Goal: Contribute content: Contribute content

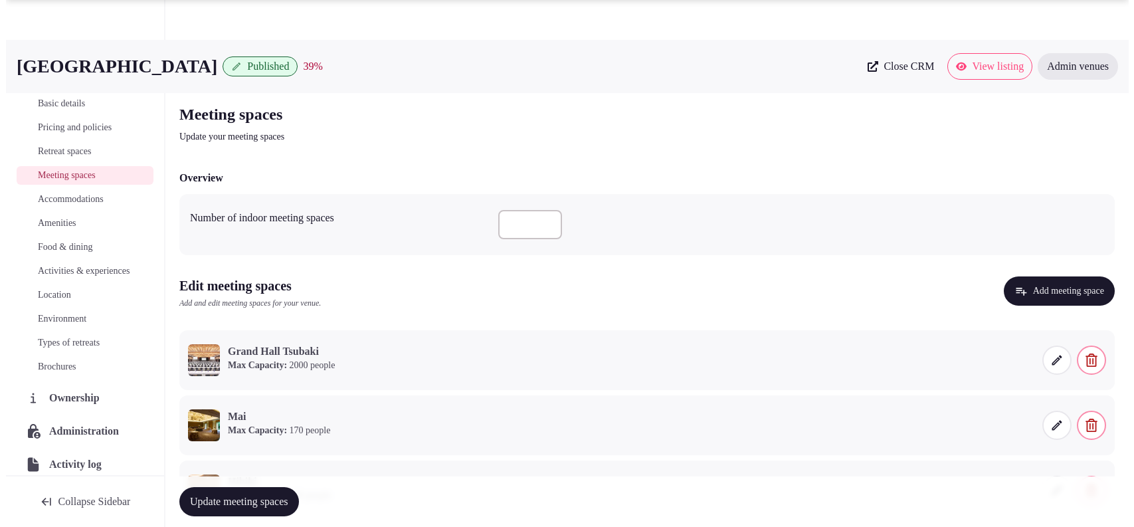
scroll to position [205, 0]
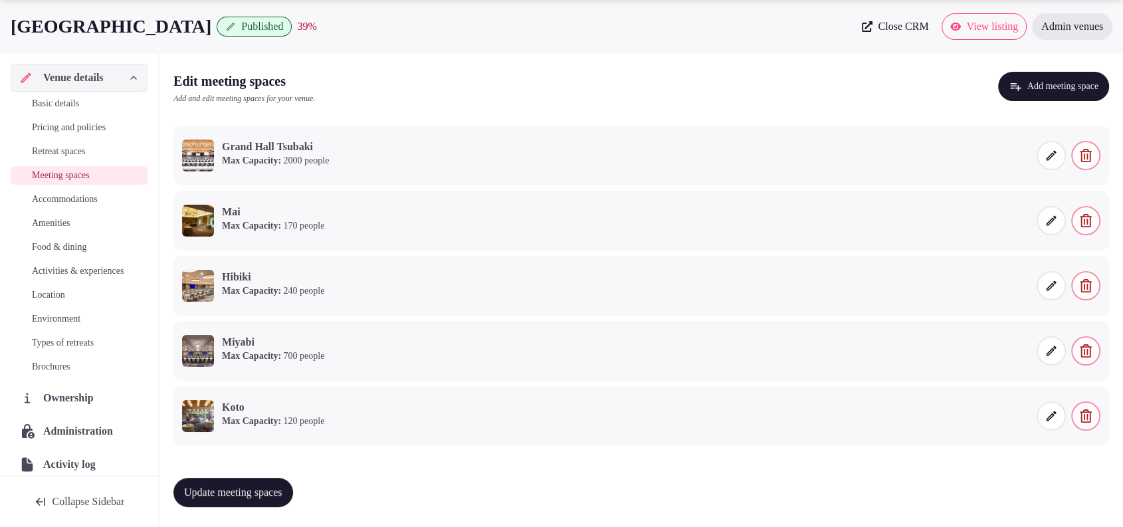
click at [1022, 93] on button "Add meeting space" at bounding box center [1053, 86] width 111 height 29
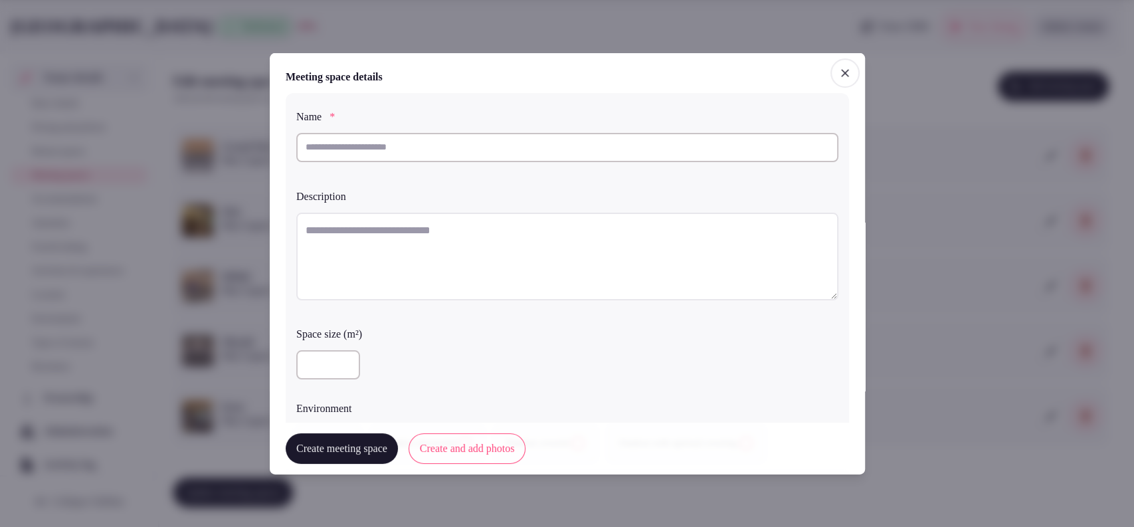
click at [585, 144] on input "text" at bounding box center [567, 146] width 542 height 29
type input "*****"
click at [569, 239] on textarea at bounding box center [567, 256] width 542 height 88
click at [534, 255] on textarea "To enrich screen reader interactions, please activate Accessibility in Grammarl…" at bounding box center [567, 256] width 542 height 88
paste textarea "**********"
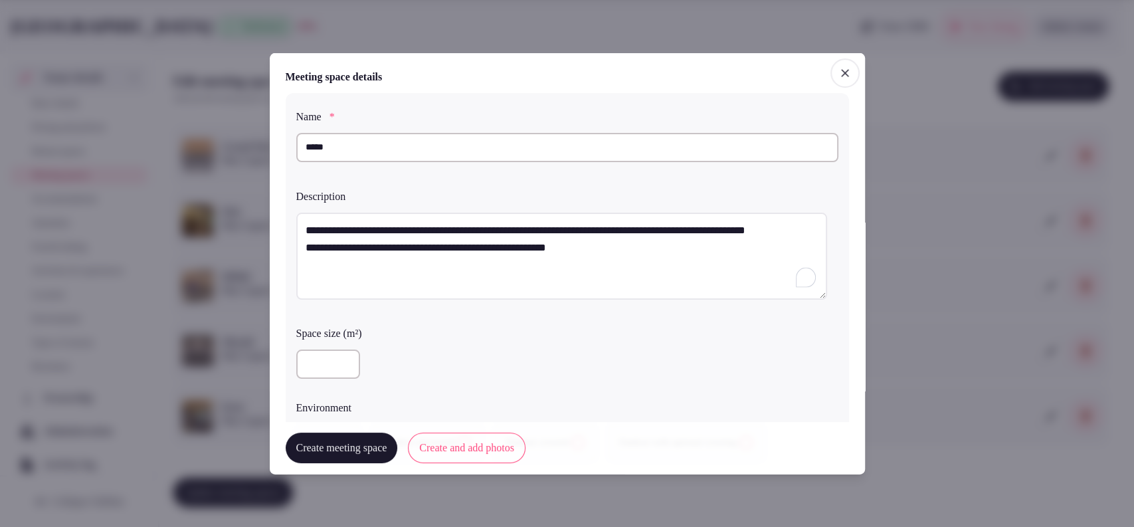
click at [308, 266] on textarea "**********" at bounding box center [561, 256] width 531 height 88
type textarea "**********"
click at [319, 367] on input "number" at bounding box center [328, 363] width 64 height 29
type input "***"
click at [397, 334] on label "Space size (m²)" at bounding box center [567, 333] width 542 height 11
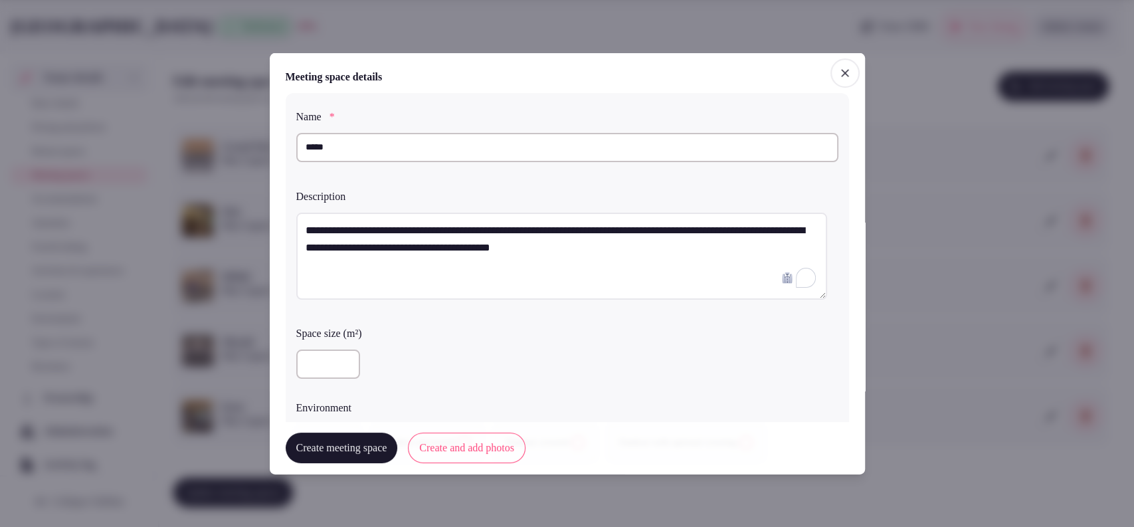
scroll to position [369, 0]
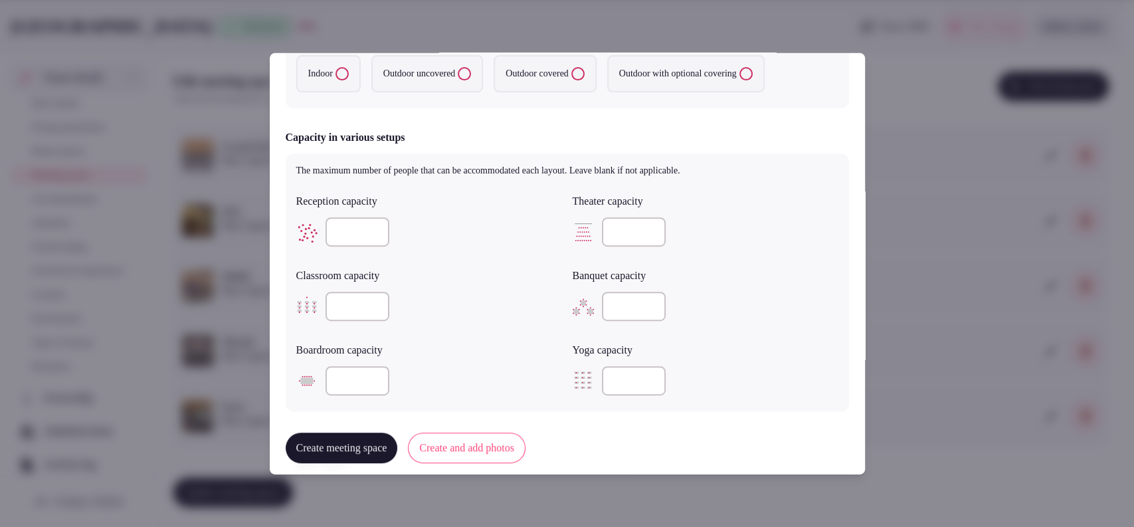
click at [327, 80] on label "Indoor" at bounding box center [328, 73] width 64 height 37
click at [336, 80] on button "Indoor" at bounding box center [342, 73] width 13 height 13
click at [605, 219] on input "number" at bounding box center [634, 231] width 64 height 29
type input "***"
click at [359, 308] on input "number" at bounding box center [358, 306] width 64 height 29
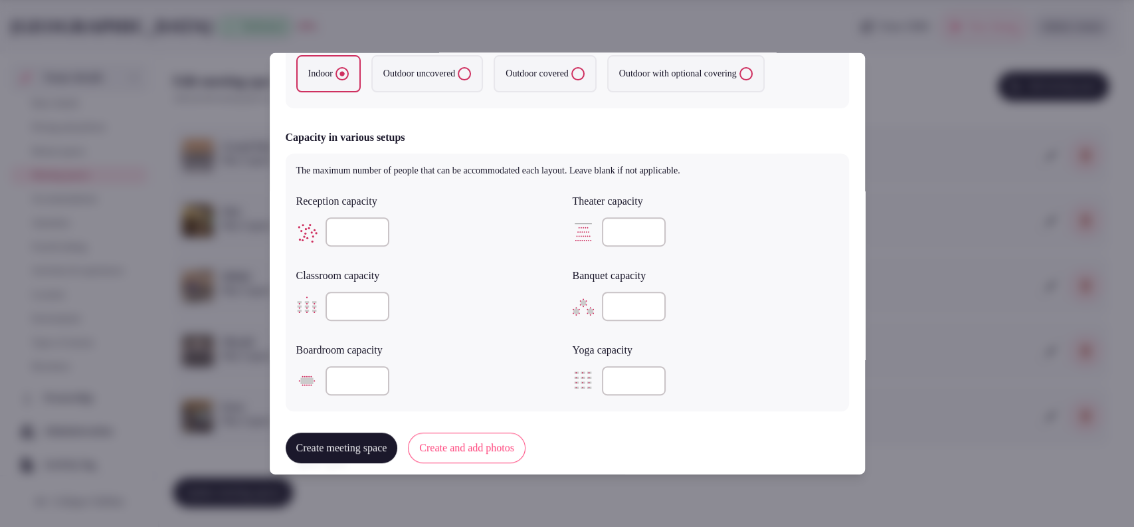
click at [367, 305] on input "number" at bounding box center [358, 306] width 64 height 29
drag, startPoint x: 363, startPoint y: 303, endPoint x: 314, endPoint y: 308, distance: 49.5
click at [314, 308] on div "***" at bounding box center [429, 306] width 266 height 29
type input "***"
click at [610, 229] on input "***" at bounding box center [634, 231] width 64 height 29
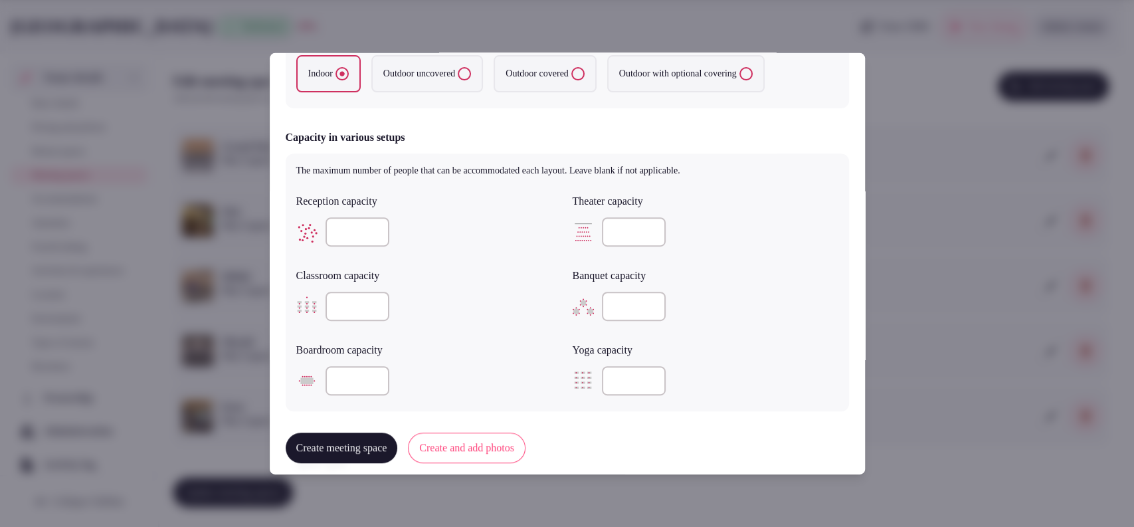
type input "***"
click at [614, 296] on input "number" at bounding box center [634, 306] width 64 height 29
type input "***"
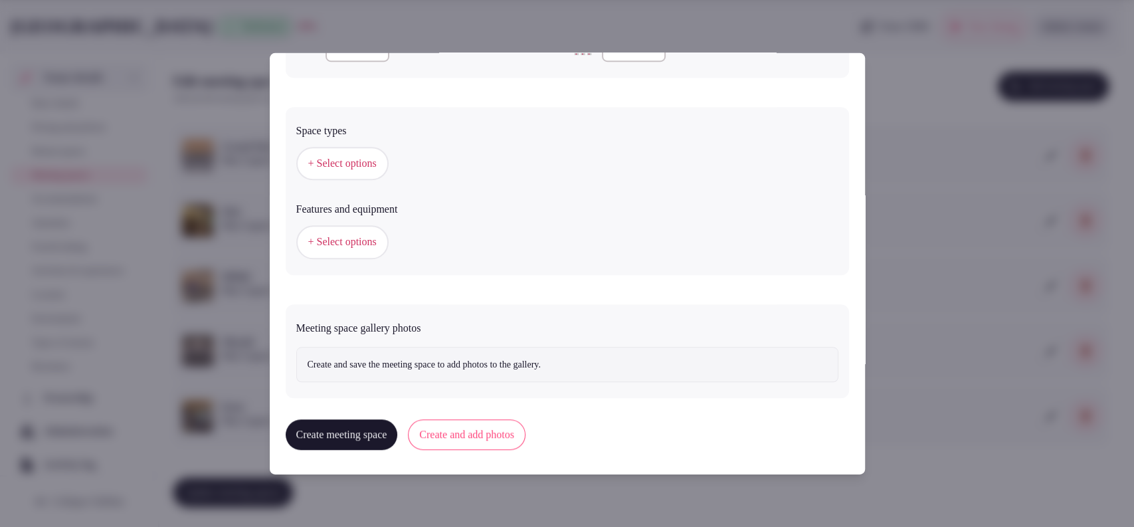
click at [338, 164] on span "+ Select options" at bounding box center [342, 163] width 68 height 15
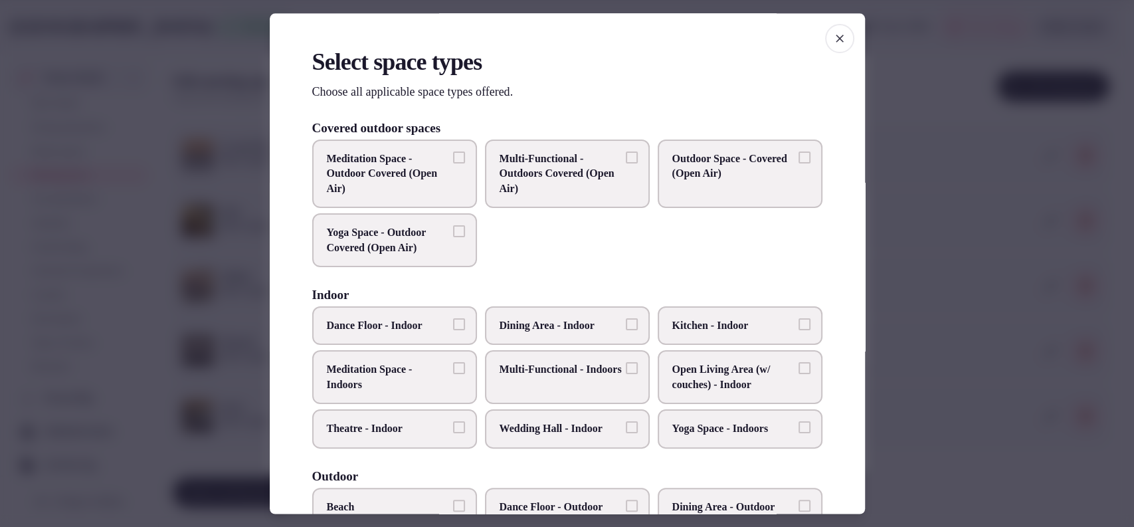
click at [538, 377] on span "Multi-Functional - Indoors" at bounding box center [561, 370] width 122 height 15
click at [626, 375] on button "Multi-Functional - Indoors" at bounding box center [632, 369] width 12 height 12
click at [534, 433] on span "Wedding Hall - Indoor" at bounding box center [561, 429] width 122 height 15
click at [626, 433] on button "Wedding Hall - Indoor" at bounding box center [632, 428] width 12 height 12
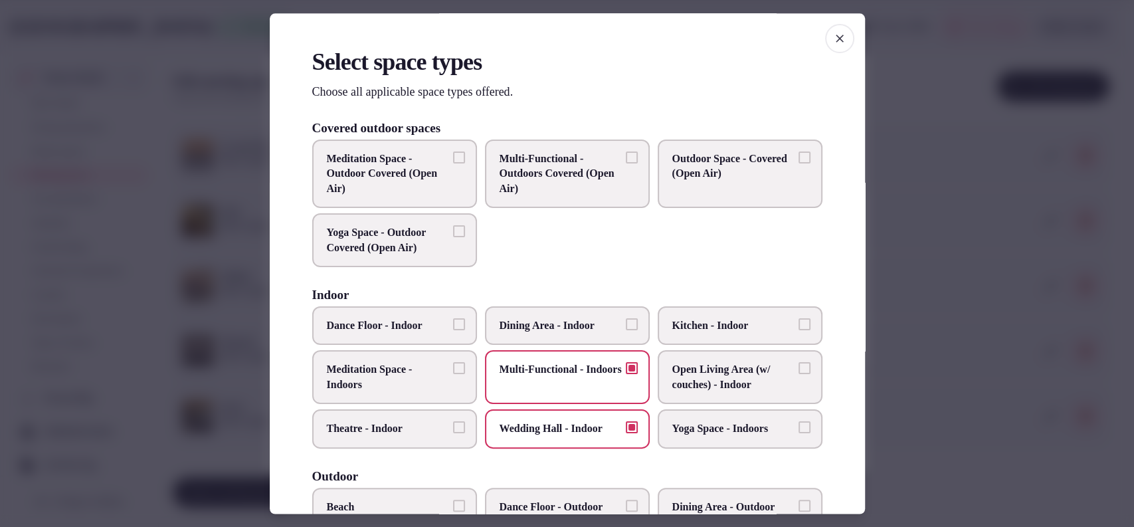
scroll to position [437, 0]
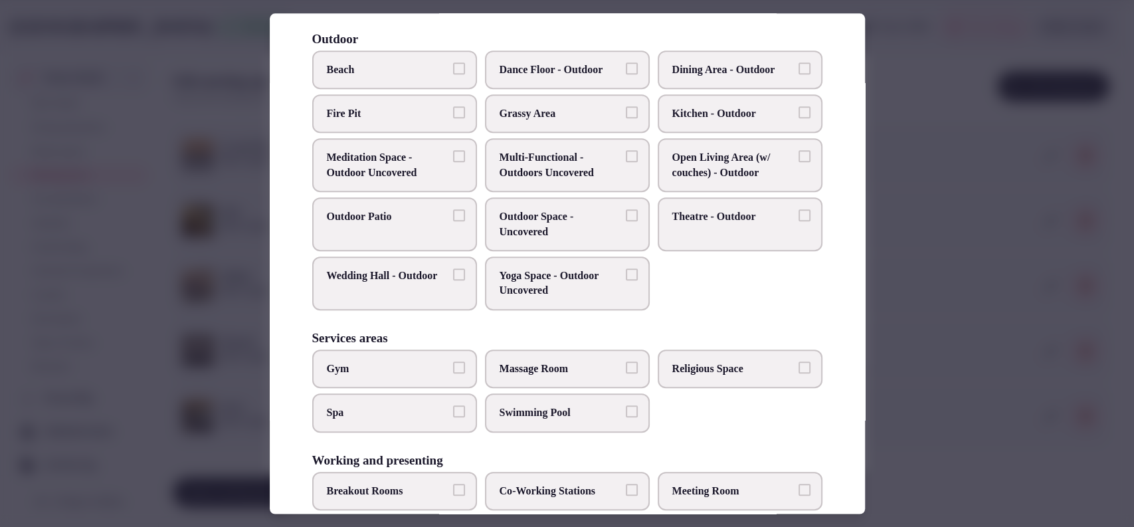
click at [593, 144] on label "Multi-Functional - Outdoors Uncovered" at bounding box center [567, 166] width 165 height 54
click at [626, 151] on button "Multi-Functional - Outdoors Uncovered" at bounding box center [632, 157] width 12 height 12
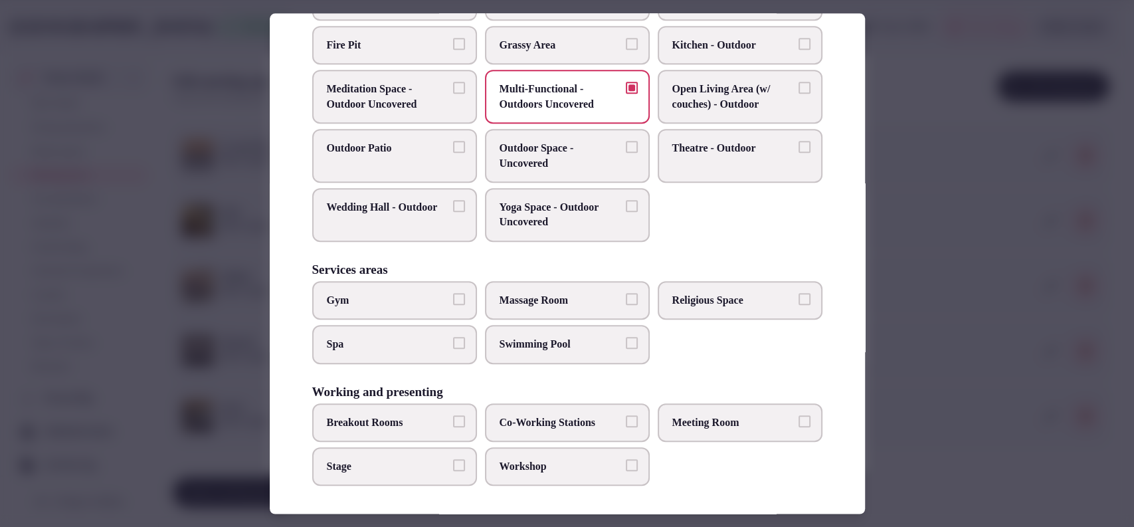
click at [700, 415] on span "Meeting Room" at bounding box center [733, 422] width 122 height 15
click at [799, 415] on button "Meeting Room" at bounding box center [805, 421] width 12 height 12
click at [580, 454] on label "Workshop" at bounding box center [567, 466] width 165 height 39
click at [626, 459] on button "Workshop" at bounding box center [632, 465] width 12 height 12
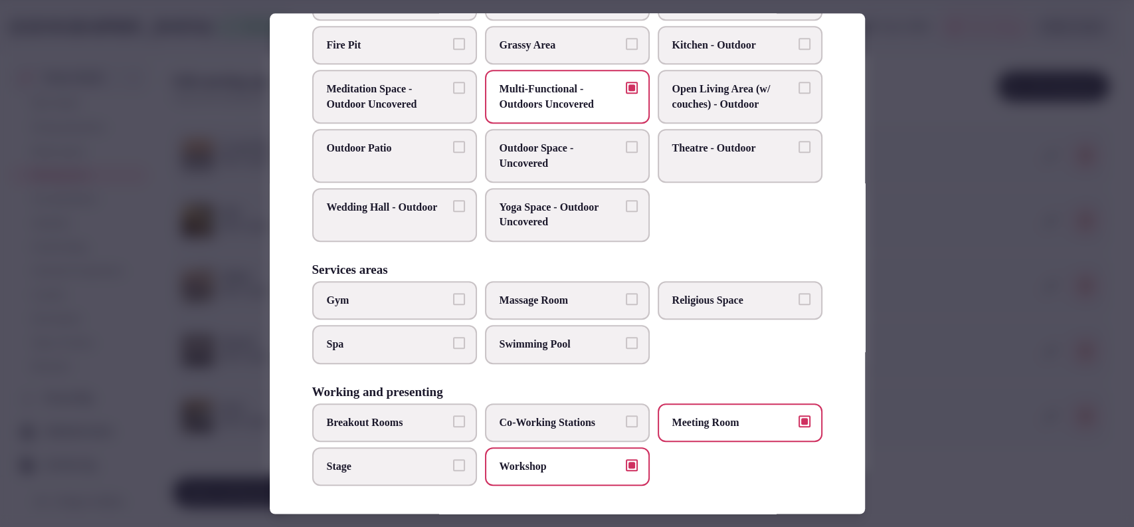
scroll to position [68, 0]
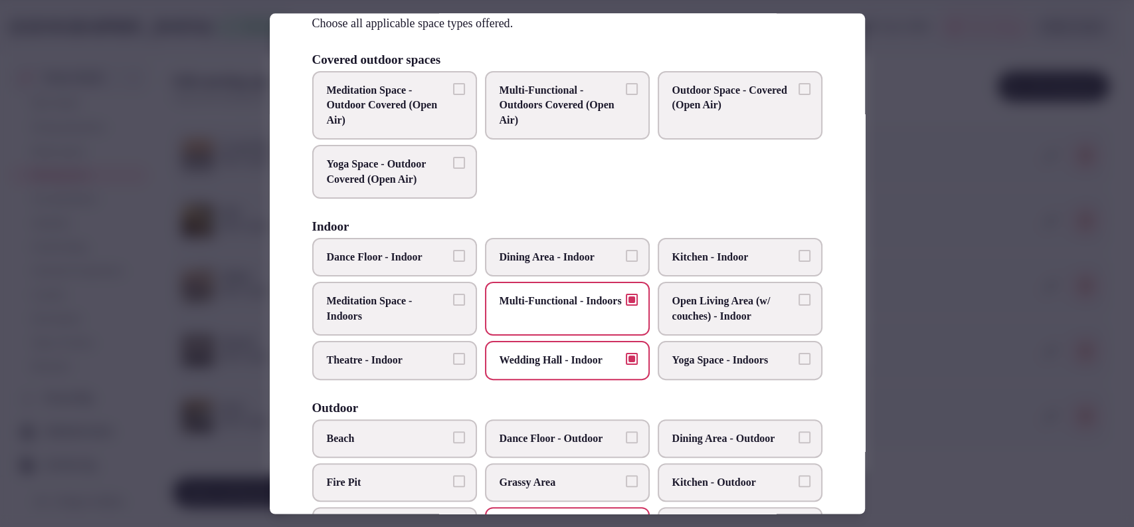
click at [920, 235] on div at bounding box center [567, 263] width 1134 height 527
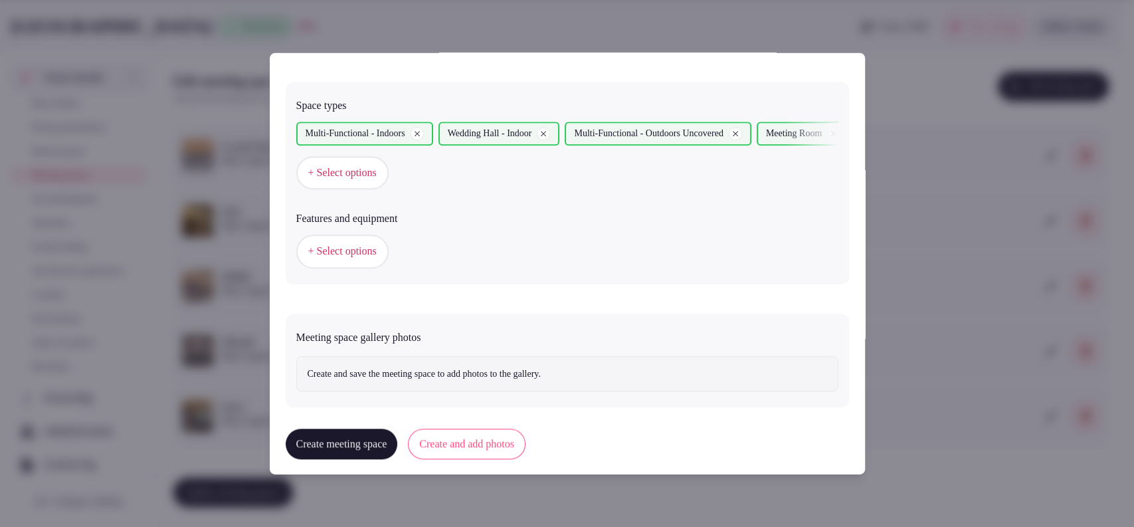
scroll to position [737, 0]
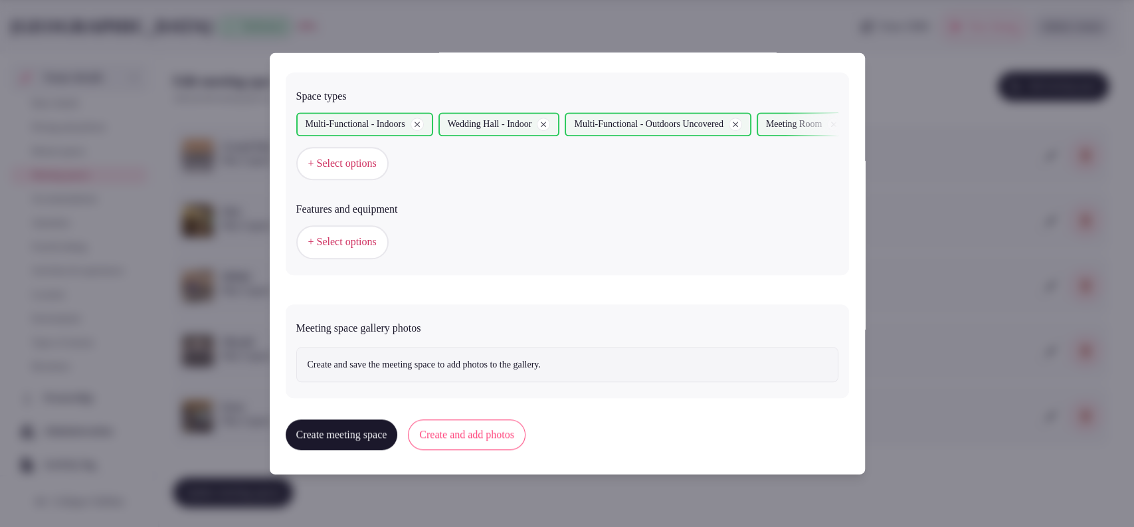
click at [371, 248] on button "+ Select options" at bounding box center [342, 241] width 92 height 33
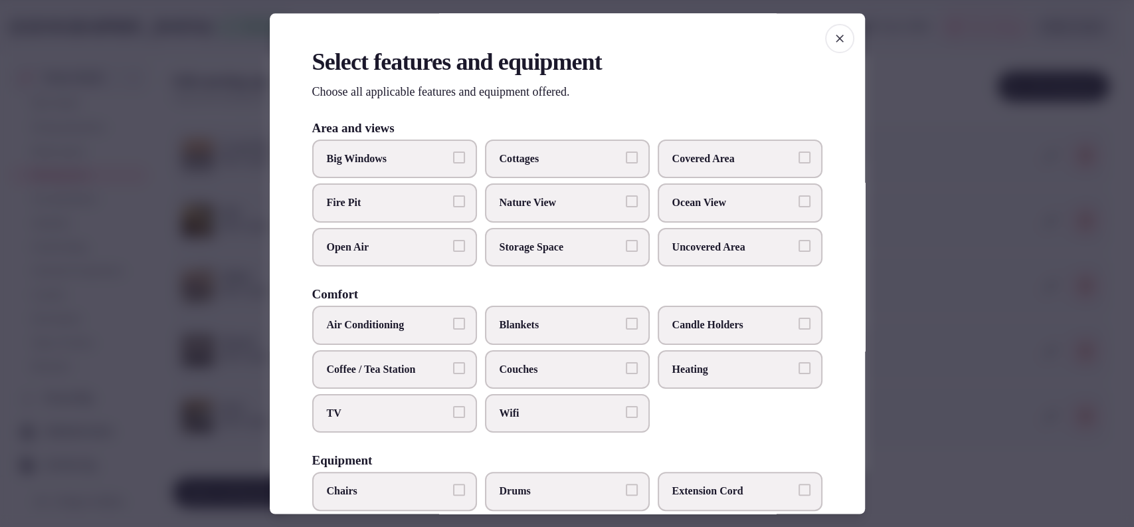
click at [696, 159] on span "Covered Area" at bounding box center [733, 158] width 122 height 15
click at [799, 159] on button "Covered Area" at bounding box center [805, 157] width 12 height 12
click at [393, 246] on span "Open Air" at bounding box center [388, 247] width 122 height 15
click at [453, 246] on button "Open Air" at bounding box center [459, 246] width 12 height 12
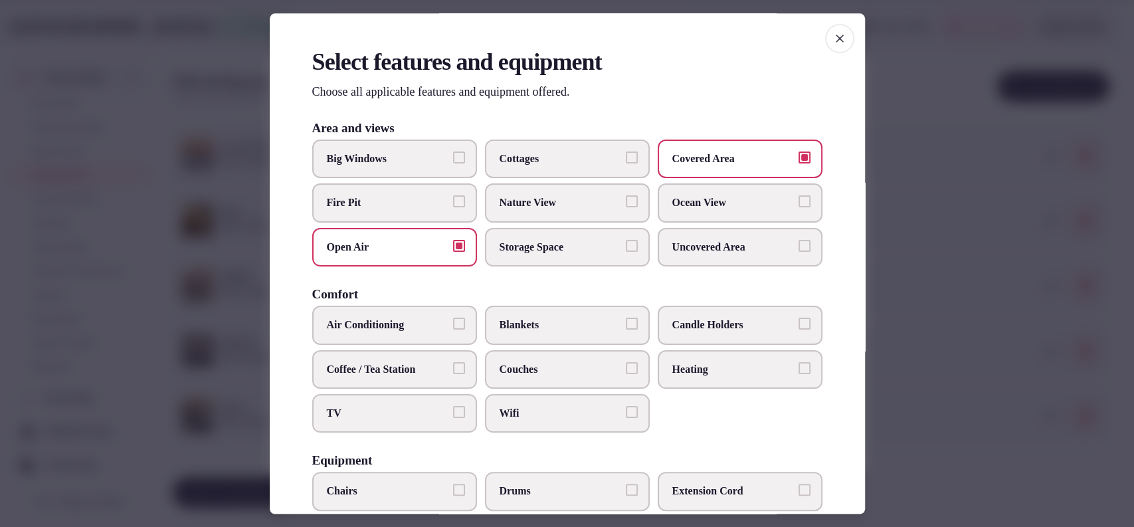
click at [396, 330] on span "Air Conditioning" at bounding box center [388, 325] width 122 height 15
click at [453, 330] on button "Air Conditioning" at bounding box center [459, 324] width 12 height 12
click at [378, 397] on label "TV" at bounding box center [394, 413] width 165 height 39
click at [453, 406] on button "TV" at bounding box center [459, 412] width 12 height 12
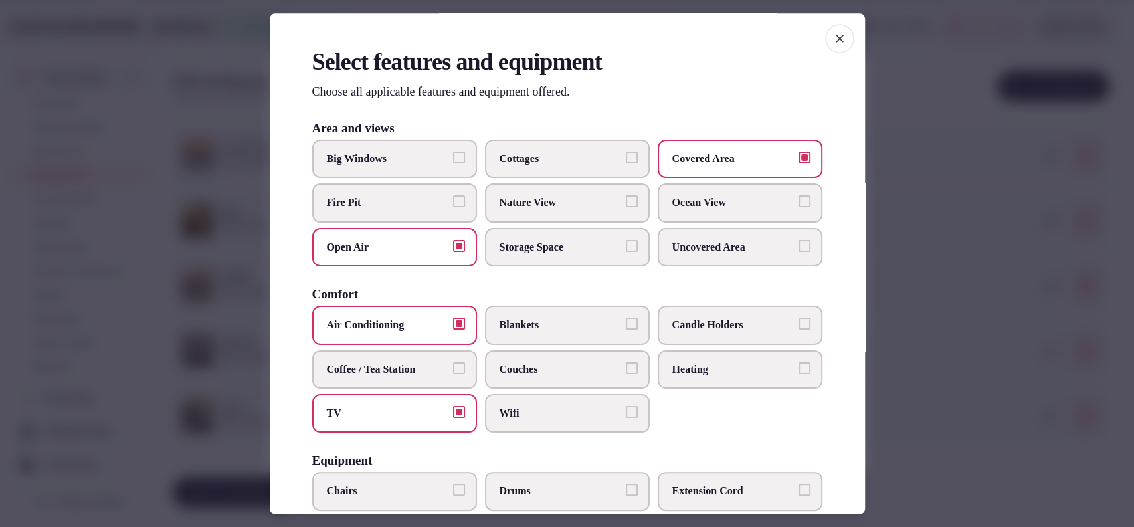
click at [378, 397] on label "TV" at bounding box center [394, 413] width 165 height 39
click at [453, 406] on button "TV" at bounding box center [459, 412] width 12 height 12
click at [526, 406] on span "Wifi" at bounding box center [561, 413] width 122 height 15
click at [626, 406] on button "Wifi" at bounding box center [632, 412] width 12 height 12
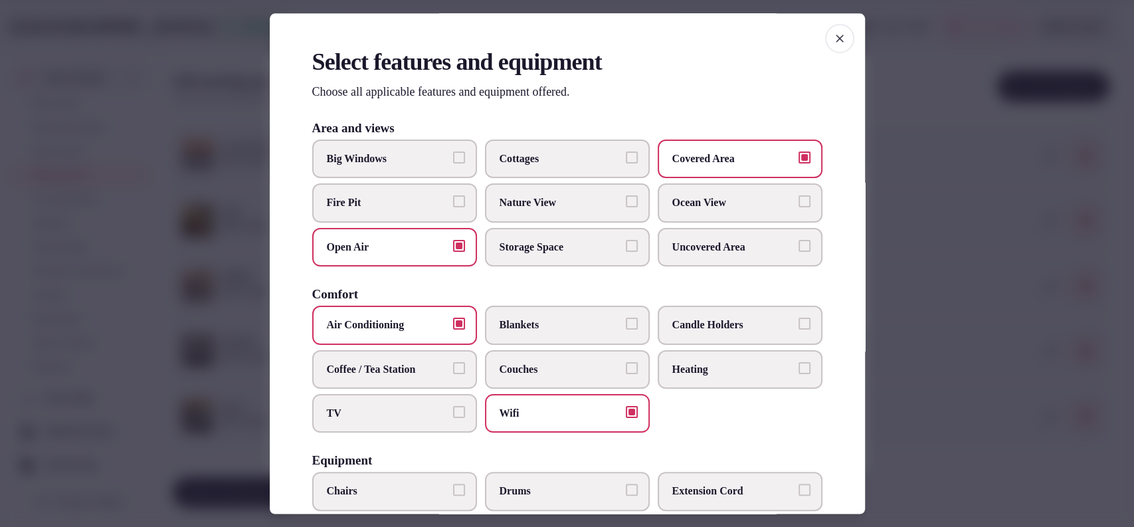
scroll to position [411, 0]
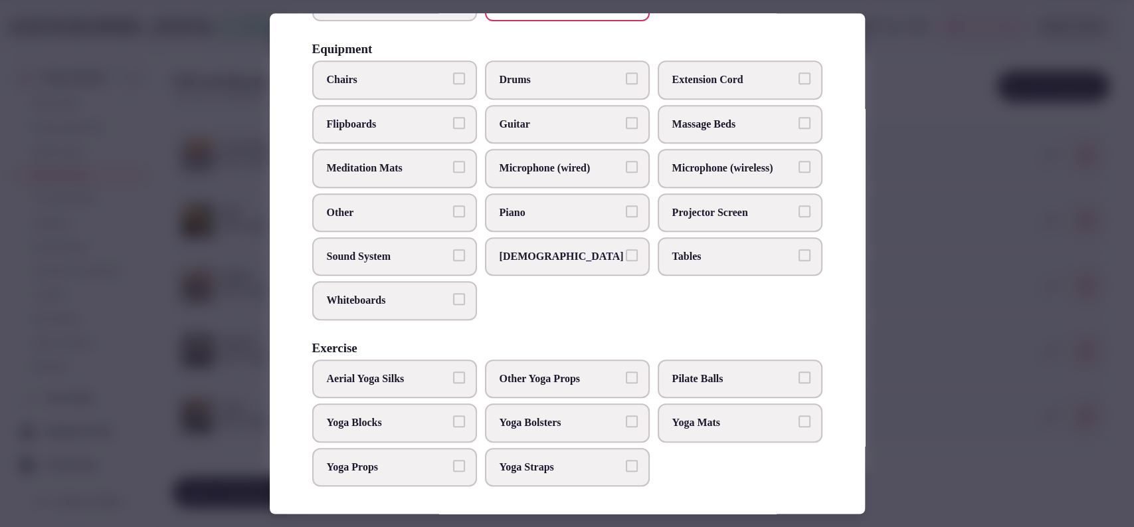
drag, startPoint x: 714, startPoint y: 164, endPoint x: 648, endPoint y: 175, distance: 66.7
click at [714, 163] on span "Microphone (wireless)" at bounding box center [733, 168] width 122 height 15
click at [799, 163] on button "Microphone (wireless)" at bounding box center [805, 167] width 12 height 12
click at [614, 167] on label "Microphone (wired)" at bounding box center [567, 168] width 165 height 39
click at [626, 167] on button "Microphone (wired)" at bounding box center [632, 167] width 12 height 12
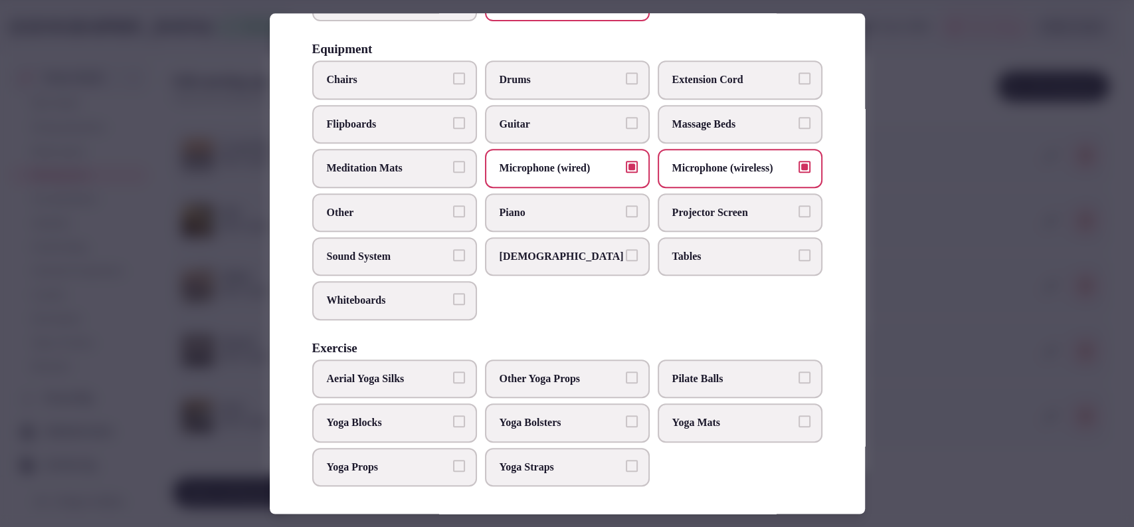
click at [420, 86] on label "Chairs" at bounding box center [394, 80] width 165 height 39
click at [453, 85] on button "Chairs" at bounding box center [459, 79] width 12 height 12
click at [728, 251] on span "Tables" at bounding box center [733, 256] width 122 height 15
click at [799, 251] on button "Tables" at bounding box center [805, 255] width 12 height 12
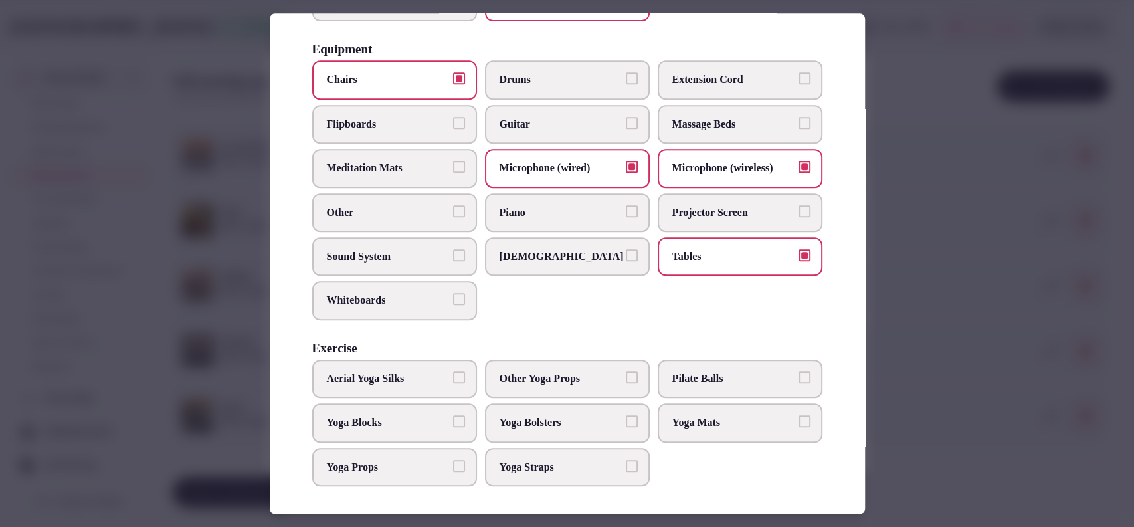
click at [433, 261] on label "Sound System" at bounding box center [394, 256] width 165 height 39
click at [453, 261] on button "Sound System" at bounding box center [459, 255] width 12 height 12
click at [907, 248] on div at bounding box center [567, 263] width 1134 height 527
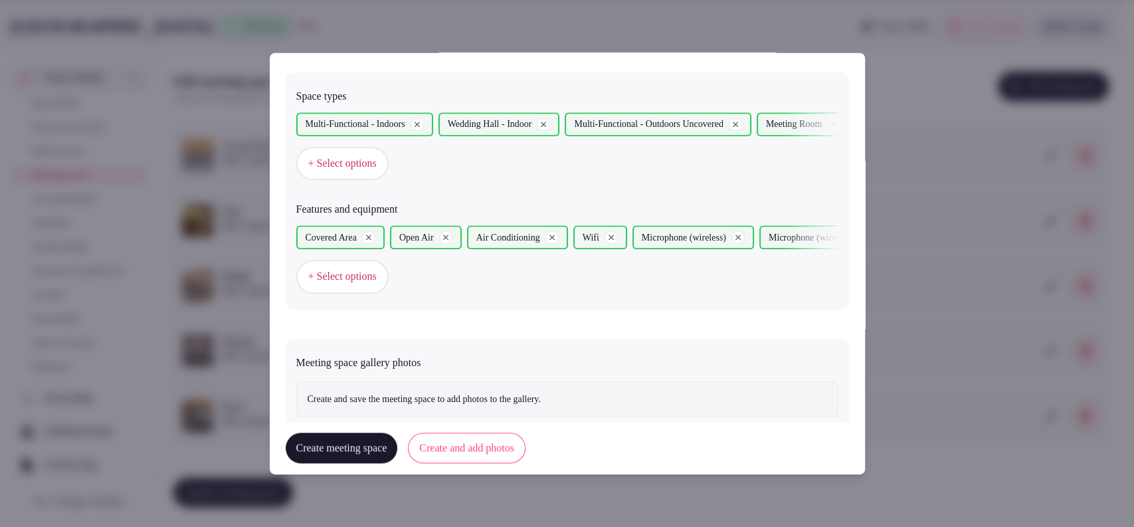
scroll to position [771, 0]
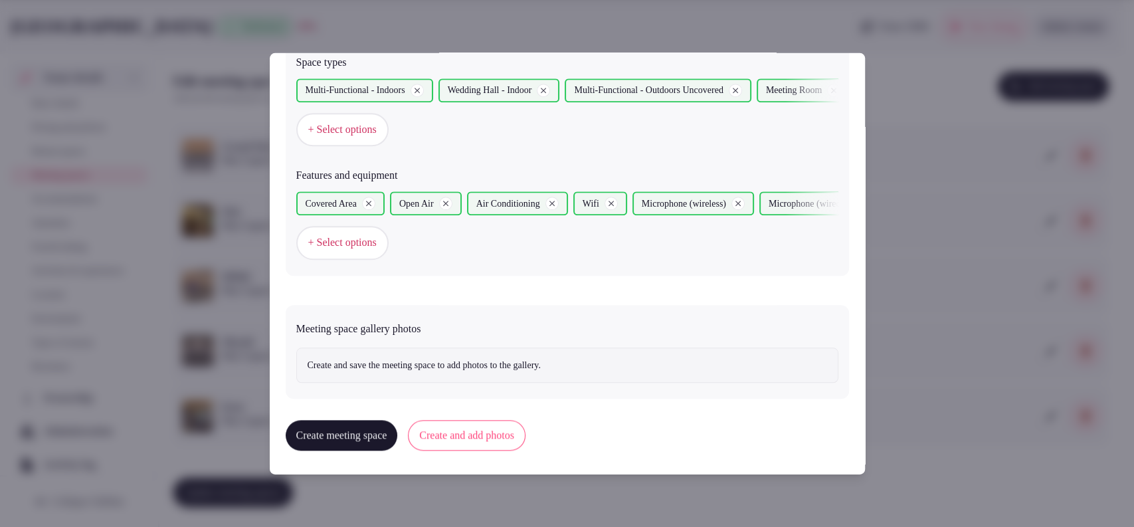
click at [477, 442] on button "Create and add photos" at bounding box center [467, 435] width 118 height 31
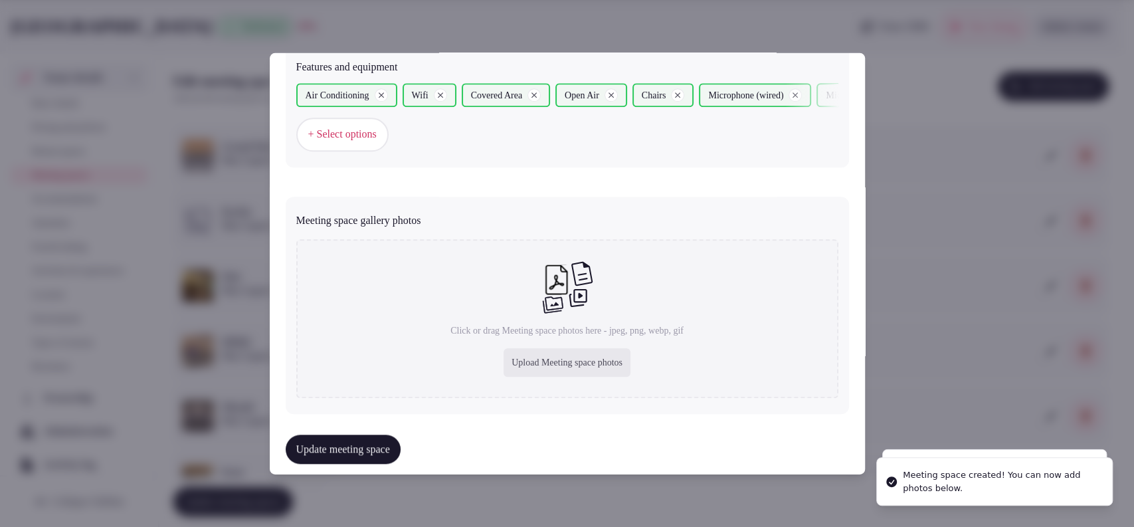
scroll to position [893, 0]
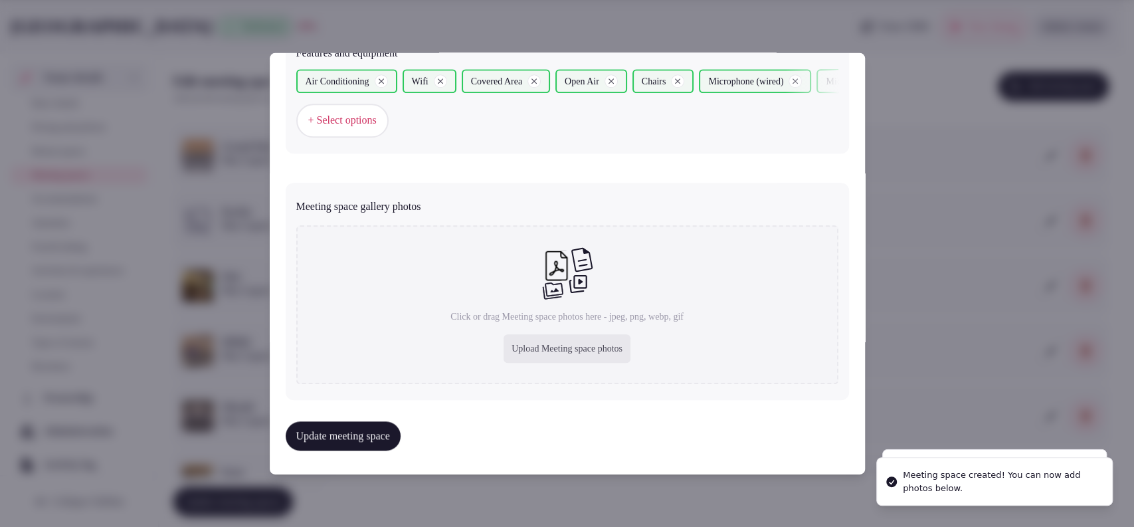
click at [542, 338] on div "Upload Meeting space photos" at bounding box center [567, 348] width 127 height 29
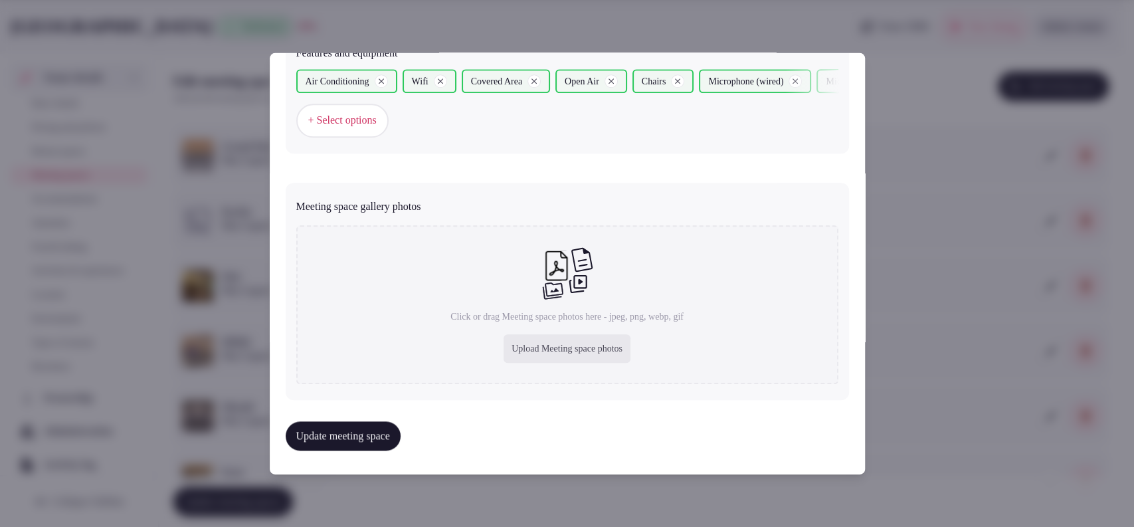
type input "**********"
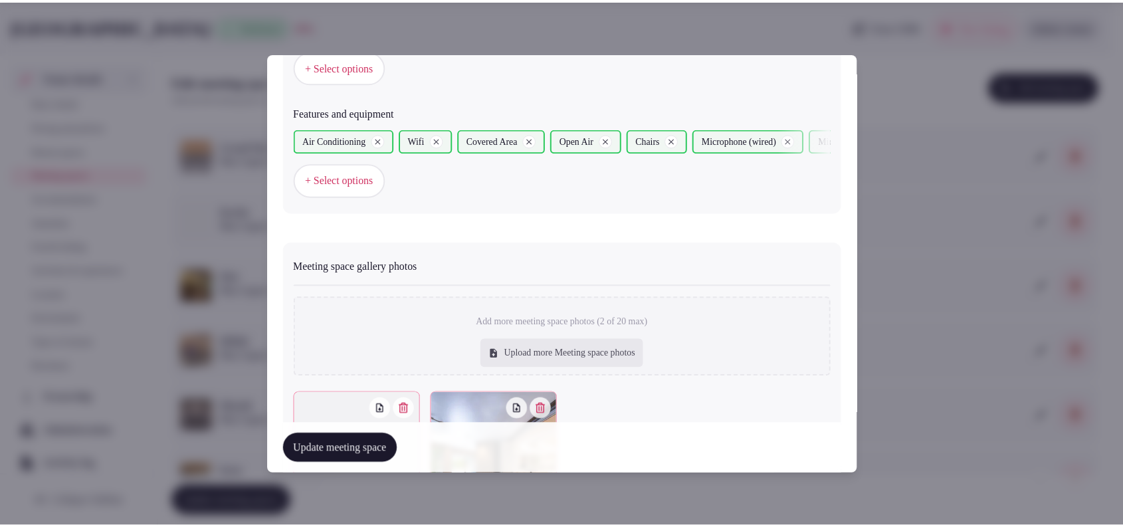
scroll to position [967, 0]
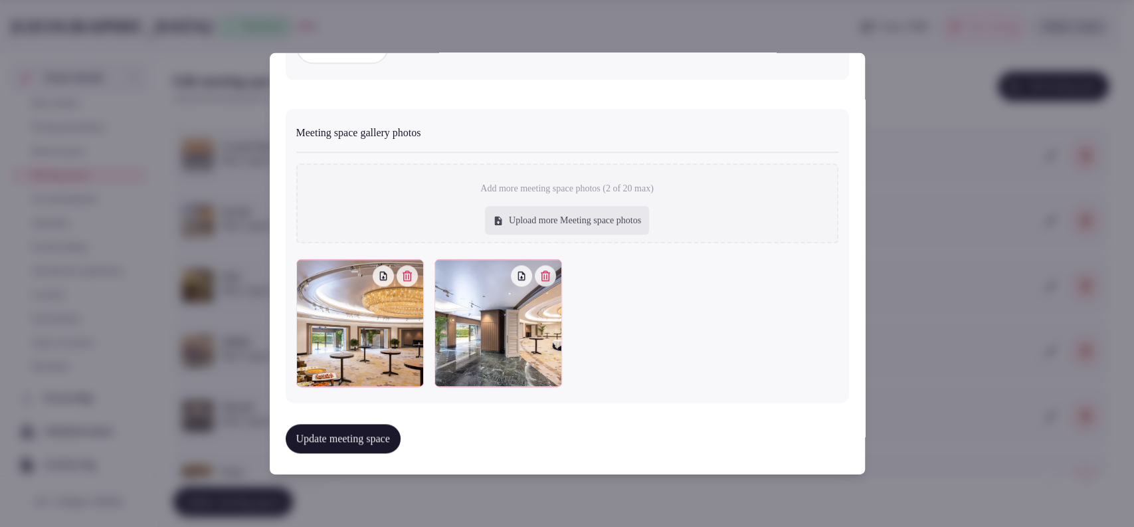
click at [380, 427] on button "Update meeting space" at bounding box center [343, 438] width 115 height 29
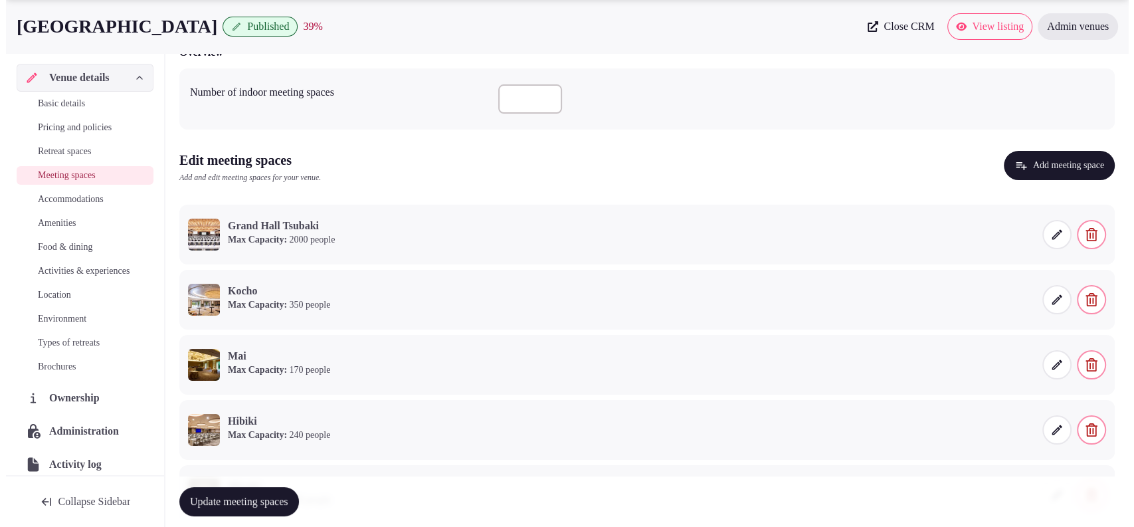
scroll to position [0, 0]
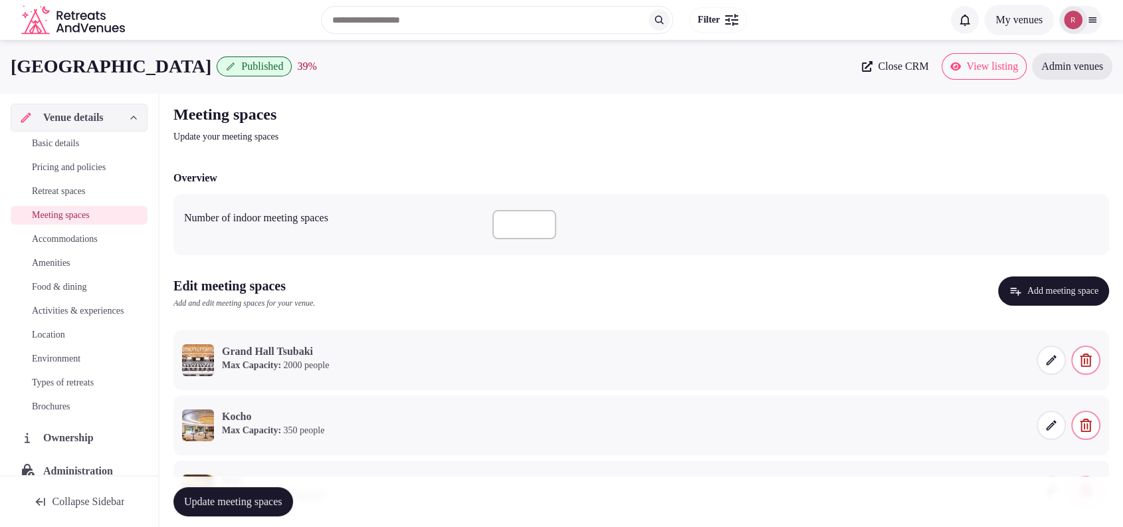
click at [1009, 294] on icon "button" at bounding box center [1015, 290] width 13 height 13
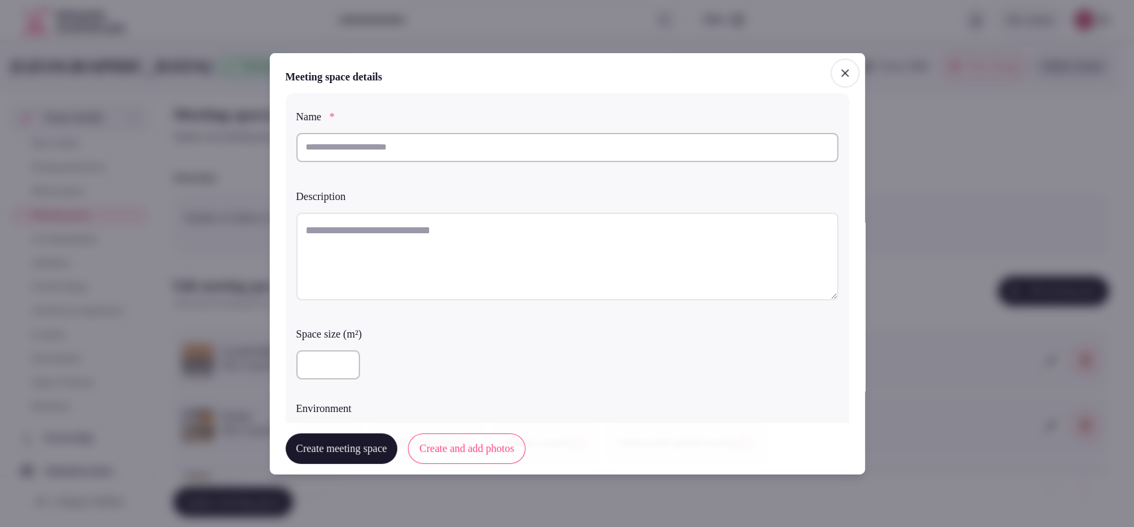
click at [455, 149] on input "text" at bounding box center [567, 146] width 542 height 29
paste input "**********"
type input "**********"
click at [471, 152] on input "**********" at bounding box center [561, 146] width 531 height 29
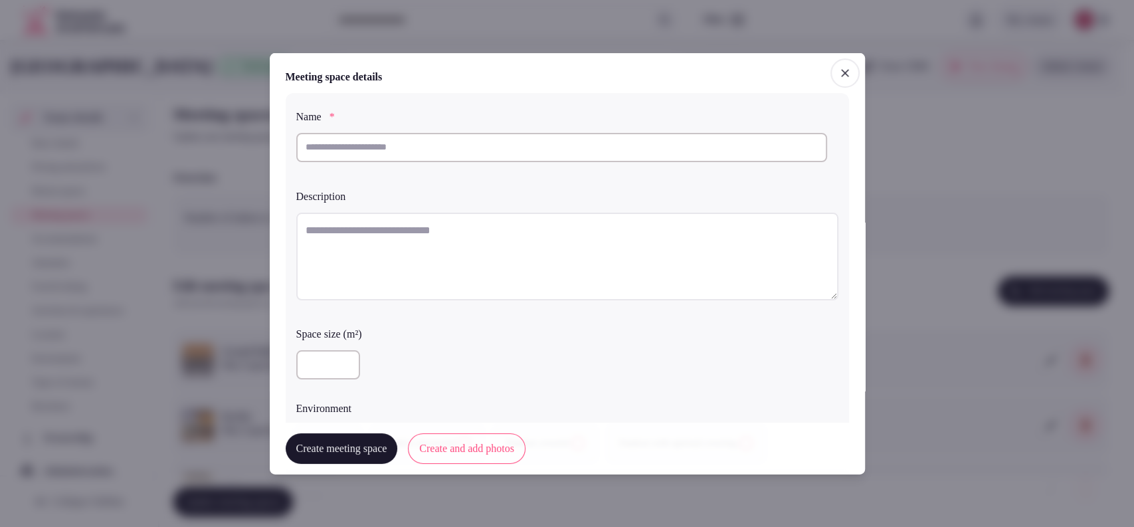
scroll to position [0, 0]
paste input "*****"
type input "*****"
click at [491, 246] on textarea at bounding box center [567, 256] width 542 height 88
paste textarea "**********"
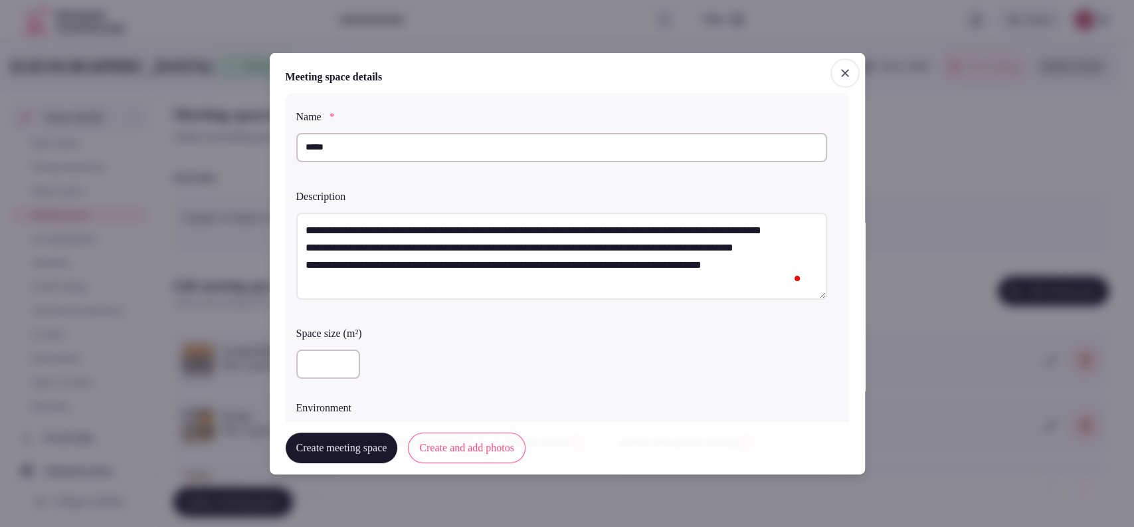
click at [303, 256] on textarea "**********" at bounding box center [561, 256] width 531 height 88
click at [300, 285] on textarea "**********" at bounding box center [561, 256] width 531 height 88
type textarea "**********"
click at [318, 355] on input "number" at bounding box center [328, 363] width 64 height 29
type input "***"
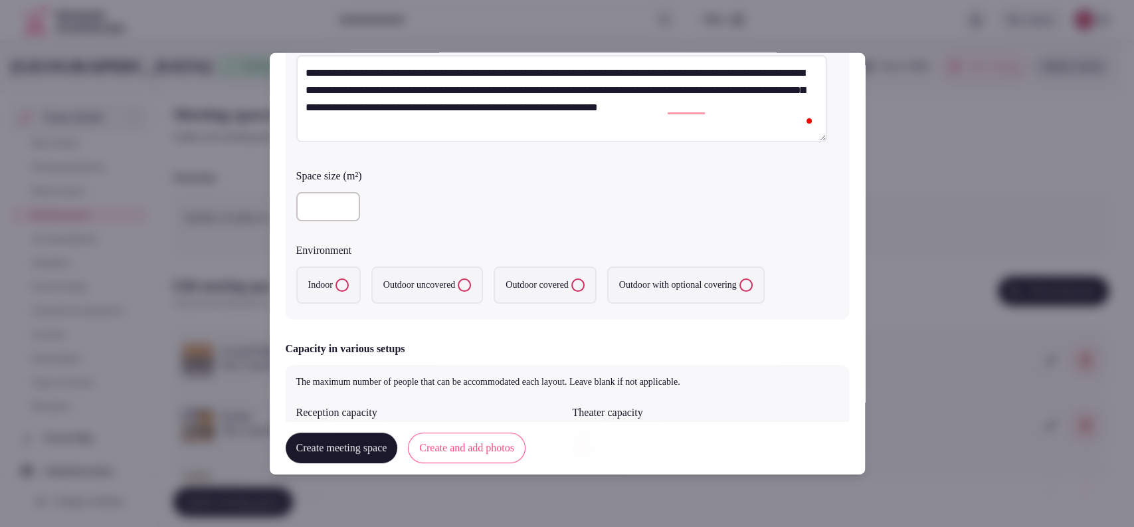
scroll to position [201, 0]
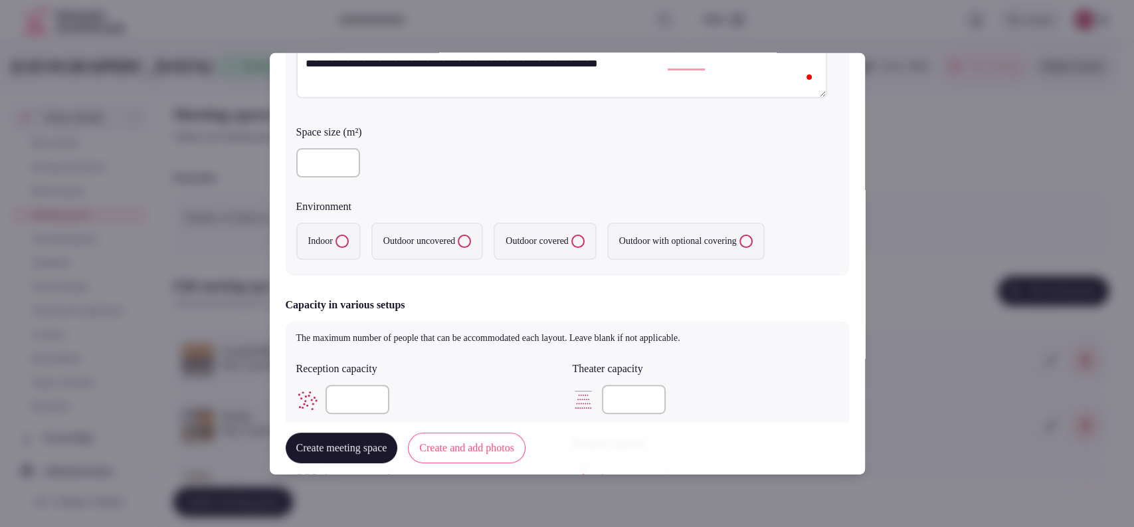
click at [321, 231] on label "Indoor" at bounding box center [328, 241] width 64 height 37
click at [336, 235] on button "Indoor" at bounding box center [342, 241] width 13 height 13
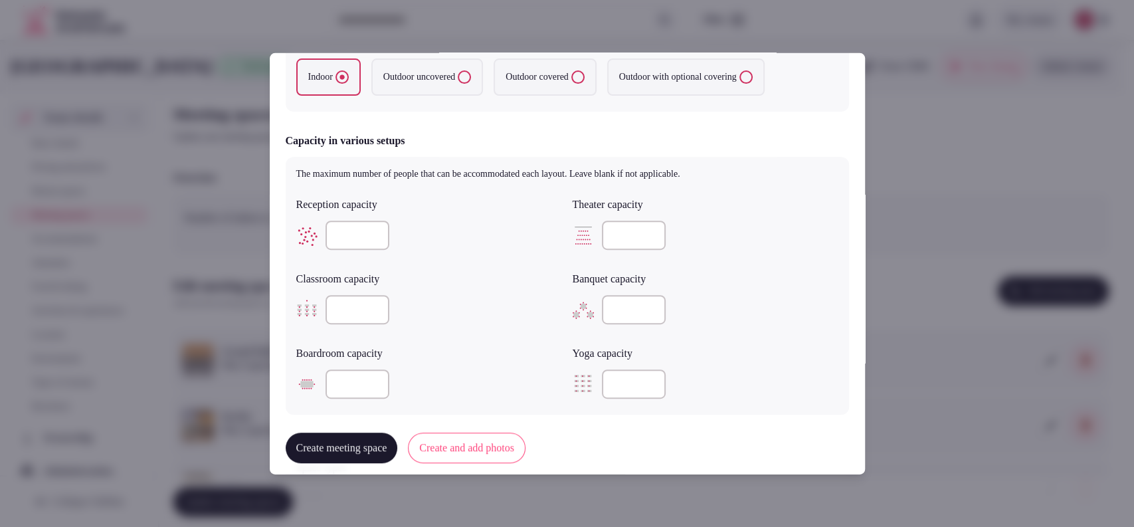
scroll to position [367, 0]
click at [602, 233] on input "number" at bounding box center [634, 233] width 64 height 29
type input "***"
click at [346, 307] on input "number" at bounding box center [358, 308] width 64 height 29
click at [343, 156] on div "The maximum number of people that can be accommodated each layout. Leave blank …" at bounding box center [567, 284] width 563 height 258
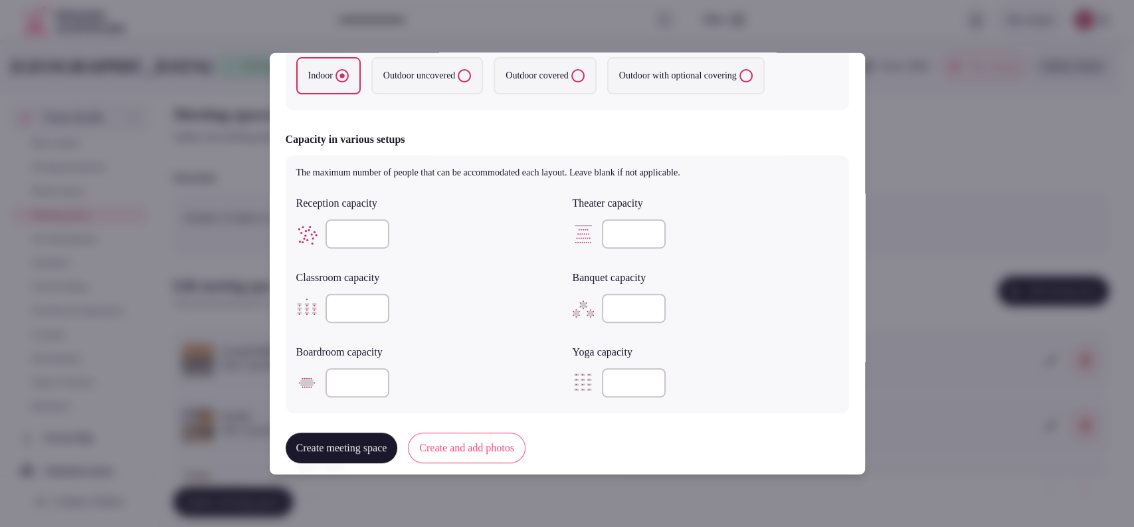
click at [354, 306] on input "number" at bounding box center [358, 308] width 64 height 29
type input "***"
click at [493, 288] on div "***" at bounding box center [429, 308] width 266 height 40
click at [345, 381] on input "number" at bounding box center [358, 382] width 64 height 29
click at [621, 305] on input "number" at bounding box center [634, 308] width 64 height 29
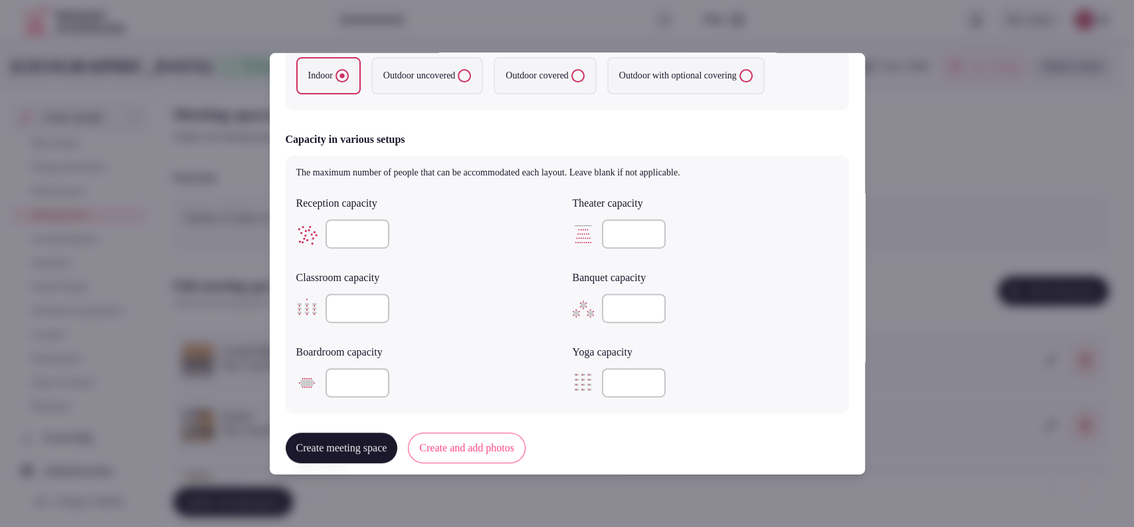
click at [615, 306] on input "number" at bounding box center [634, 308] width 64 height 29
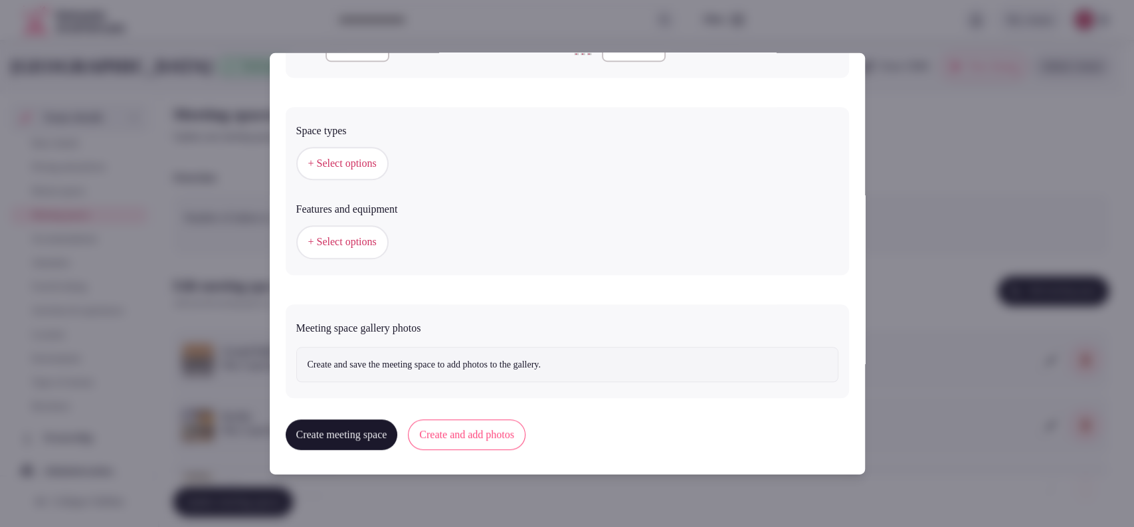
type input "***"
click at [329, 158] on span "+ Select options" at bounding box center [342, 163] width 68 height 15
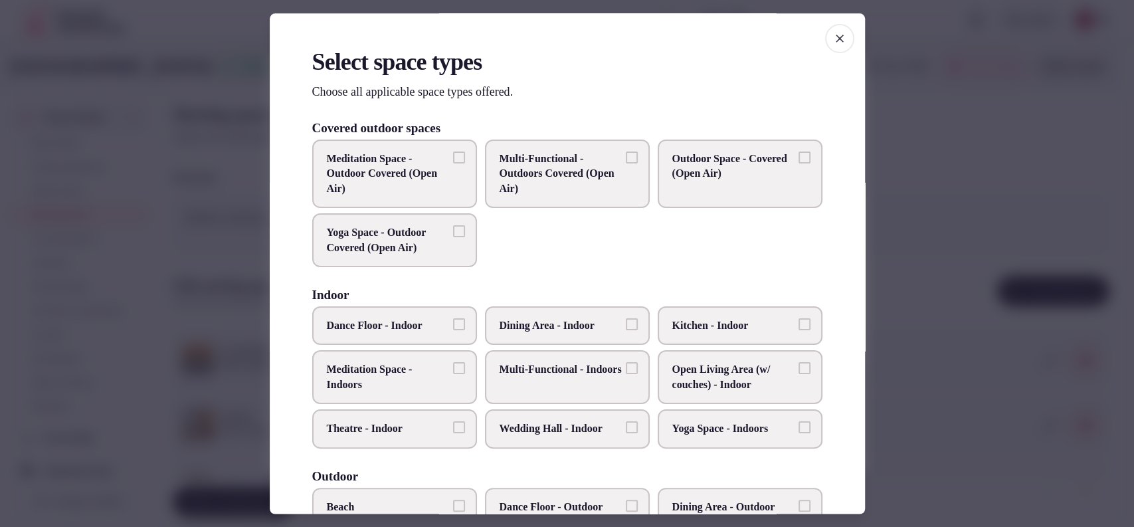
click at [527, 377] on span "Multi-Functional - Indoors" at bounding box center [561, 370] width 122 height 15
click at [626, 375] on button "Multi-Functional - Indoors" at bounding box center [632, 369] width 12 height 12
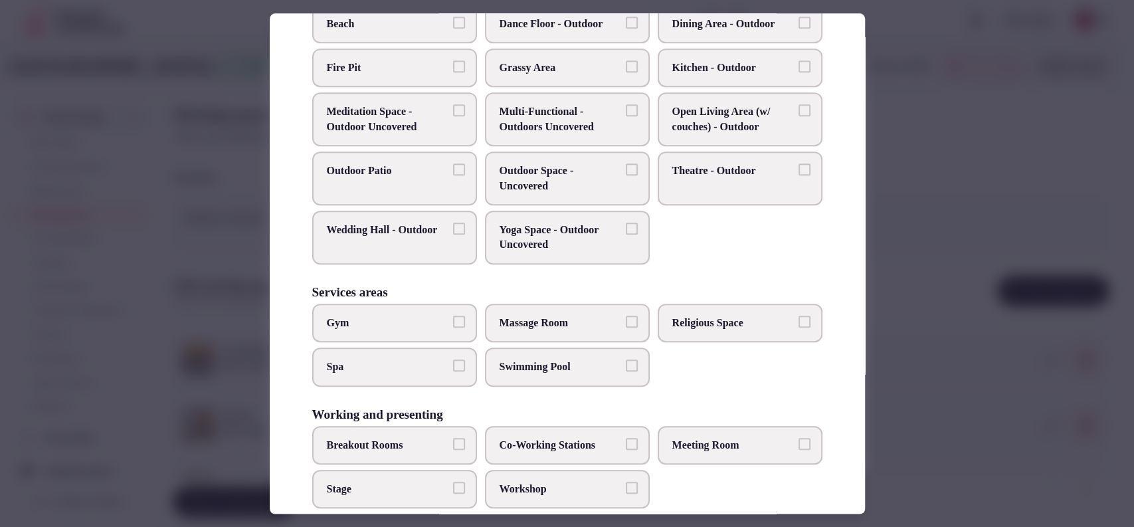
scroll to position [506, 0]
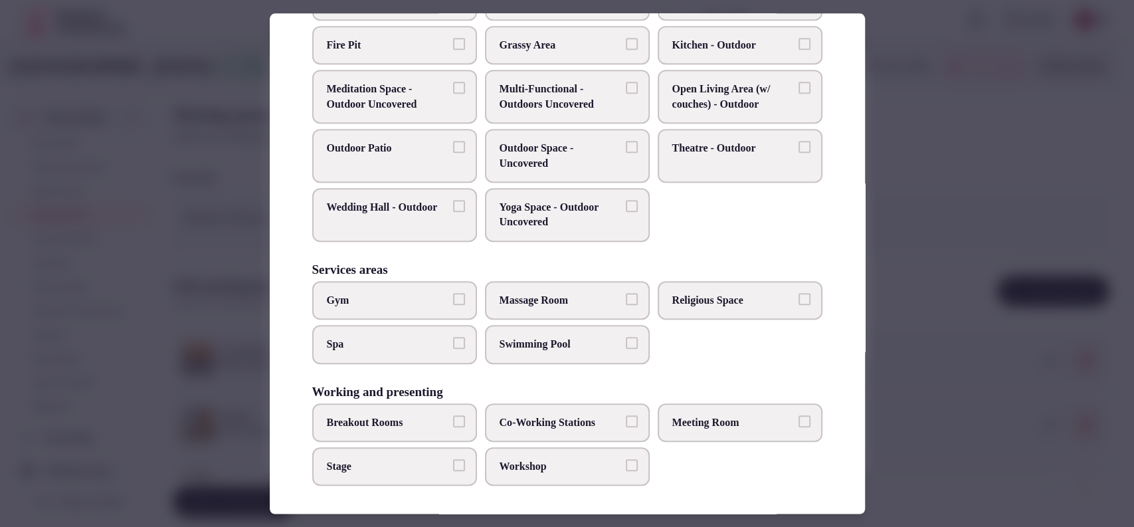
click at [686, 415] on span "Meeting Room" at bounding box center [733, 422] width 122 height 15
click at [799, 415] on button "Meeting Room" at bounding box center [805, 421] width 12 height 12
click at [425, 418] on span "Breakout Rooms" at bounding box center [388, 422] width 122 height 15
click at [453, 418] on button "Breakout Rooms" at bounding box center [459, 421] width 12 height 12
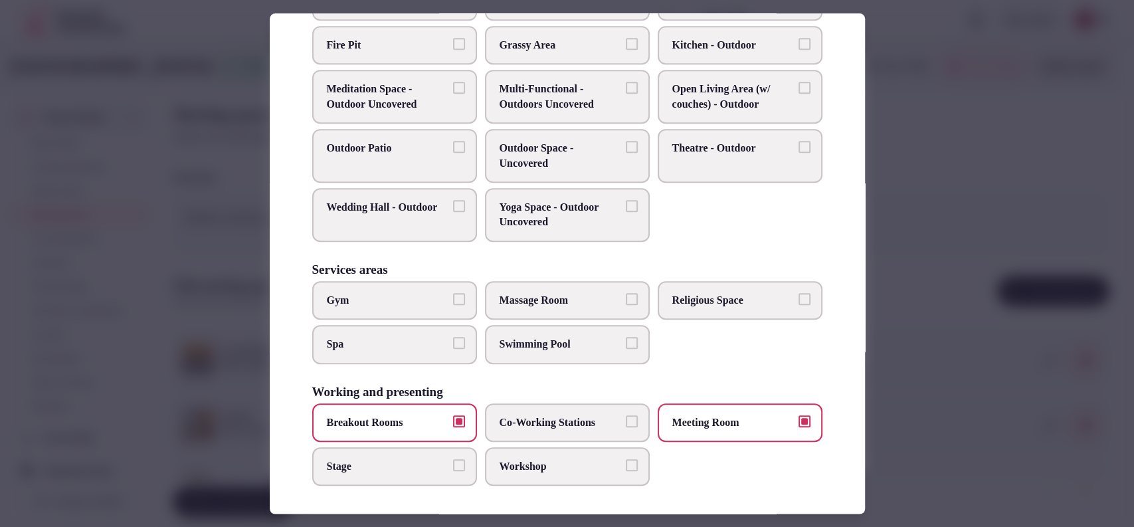
click at [494, 462] on label "Workshop" at bounding box center [567, 466] width 165 height 39
click at [626, 462] on button "Workshop" at bounding box center [632, 465] width 12 height 12
click at [405, 430] on label "Breakout Rooms" at bounding box center [394, 422] width 165 height 39
click at [453, 427] on button "Breakout Rooms" at bounding box center [459, 421] width 12 height 12
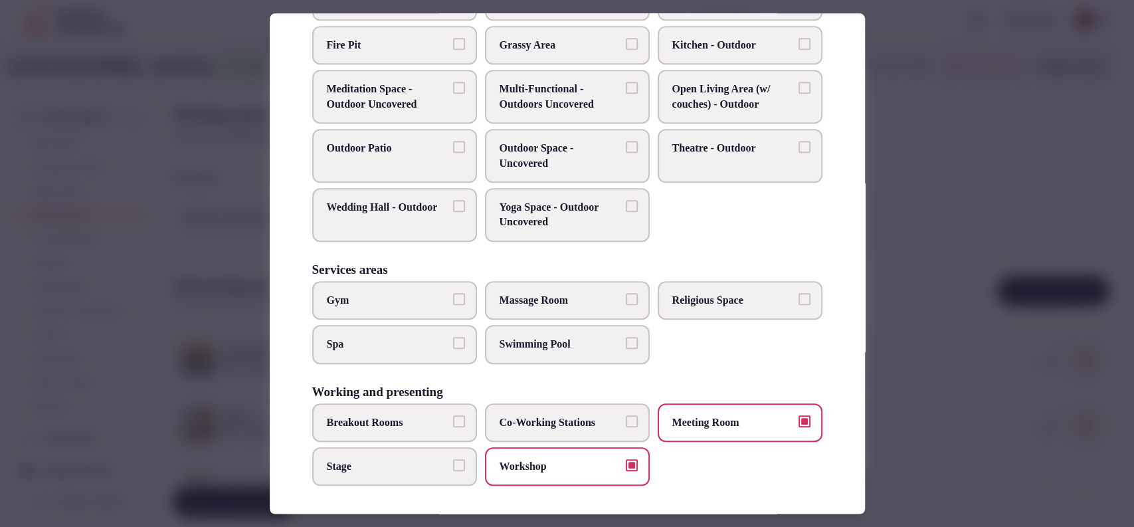
click at [945, 297] on div at bounding box center [567, 263] width 1134 height 527
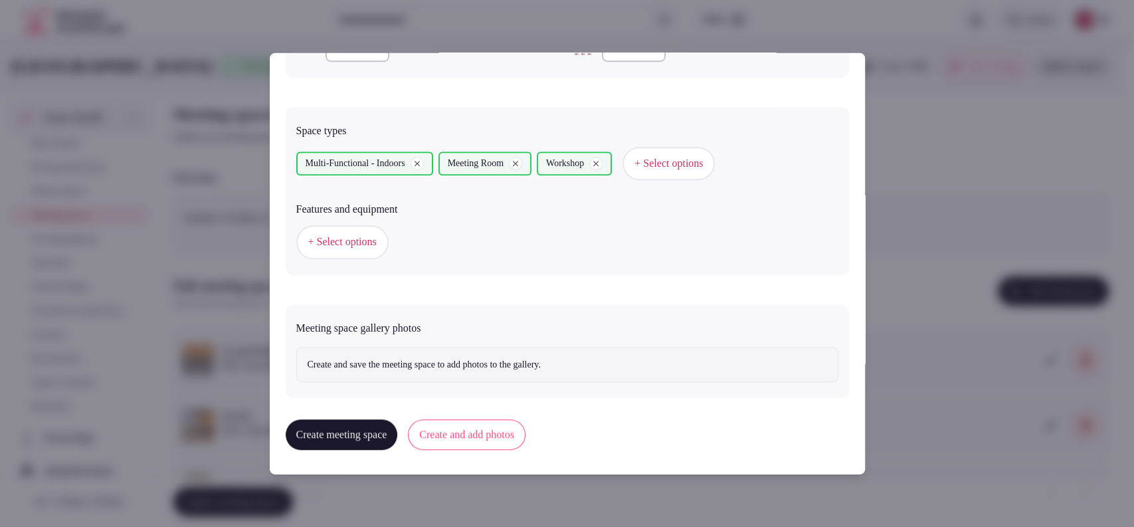
click at [462, 434] on button "Create and add photos" at bounding box center [467, 434] width 118 height 31
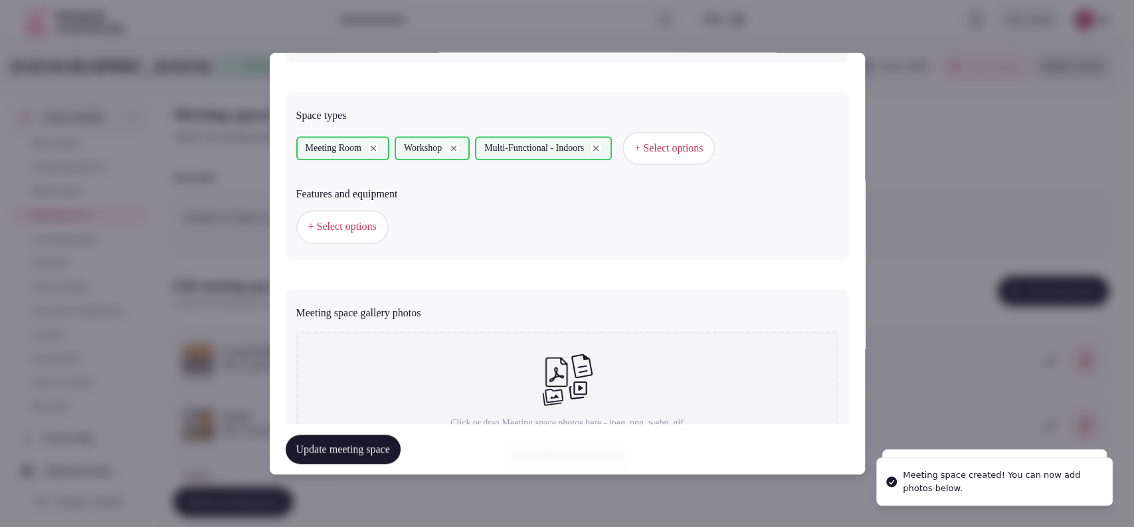
scroll to position [738, 0]
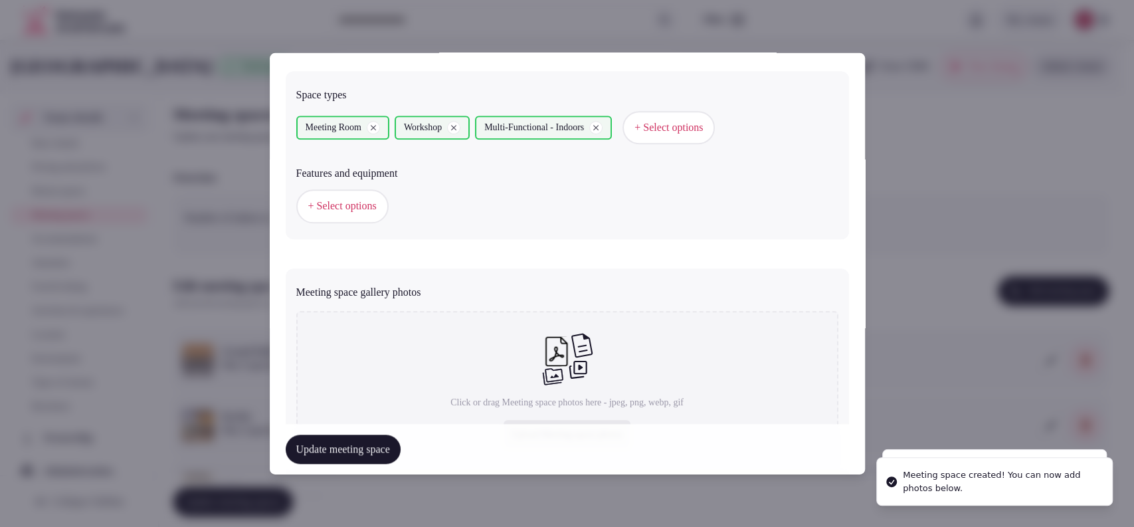
click at [371, 205] on span "+ Select options" at bounding box center [342, 206] width 68 height 15
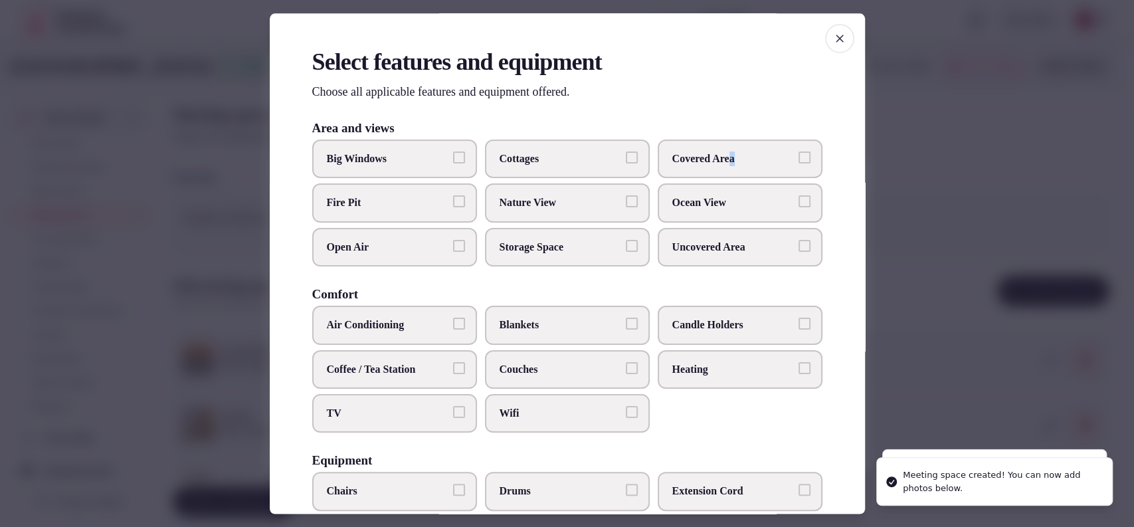
drag, startPoint x: 733, startPoint y: 156, endPoint x: 707, endPoint y: 170, distance: 30.0
click at [728, 162] on span "Covered Area" at bounding box center [733, 158] width 122 height 15
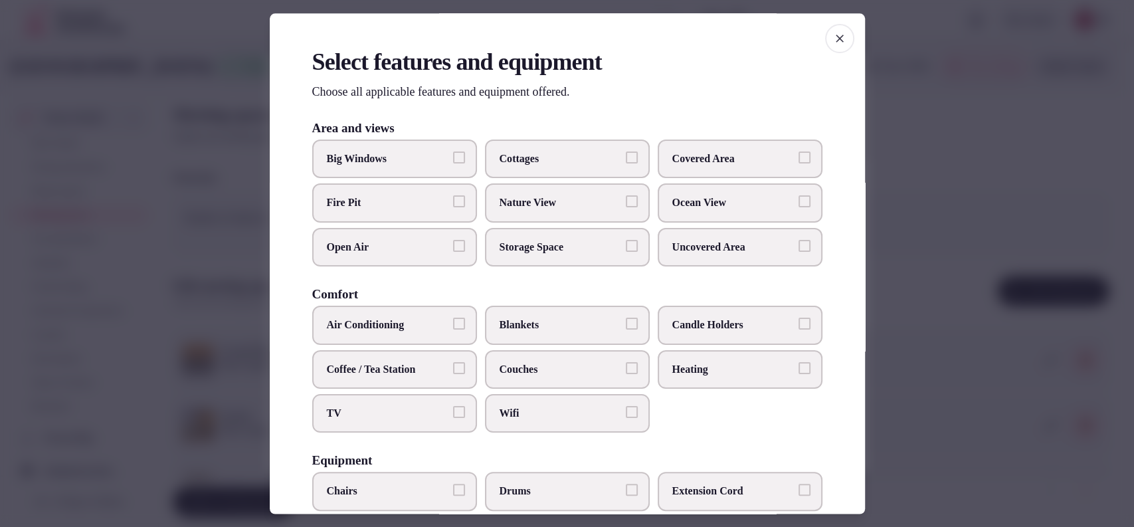
click at [431, 162] on span "Big Windows" at bounding box center [388, 158] width 122 height 15
click at [453, 162] on button "Big Windows" at bounding box center [459, 157] width 12 height 12
click at [391, 153] on span "Big Windows" at bounding box center [388, 158] width 122 height 15
click at [453, 153] on button "Big Windows" at bounding box center [459, 157] width 12 height 12
click at [375, 328] on span "Air Conditioning" at bounding box center [388, 325] width 122 height 15
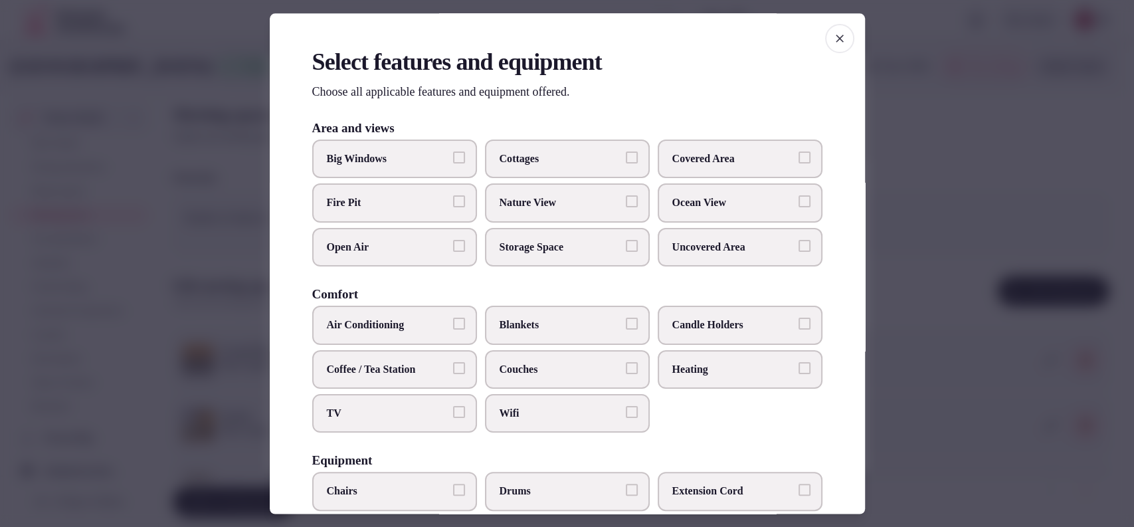
click at [453, 328] on button "Air Conditioning" at bounding box center [459, 324] width 12 height 12
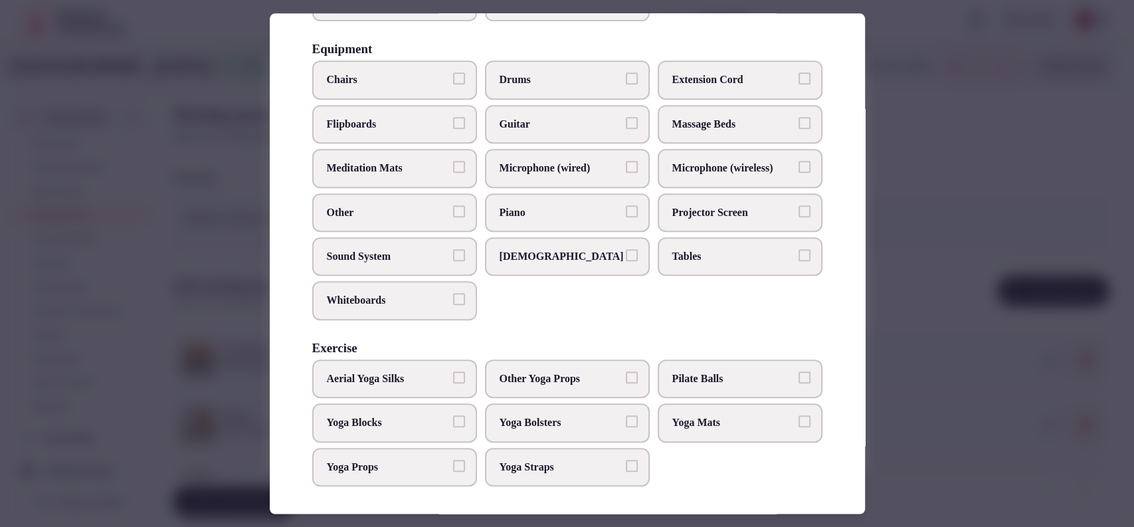
click at [698, 264] on label "Tables" at bounding box center [740, 256] width 165 height 39
click at [799, 261] on button "Tables" at bounding box center [805, 255] width 12 height 12
click at [430, 73] on span "Chairs" at bounding box center [388, 80] width 122 height 15
click at [453, 73] on button "Chairs" at bounding box center [459, 79] width 12 height 12
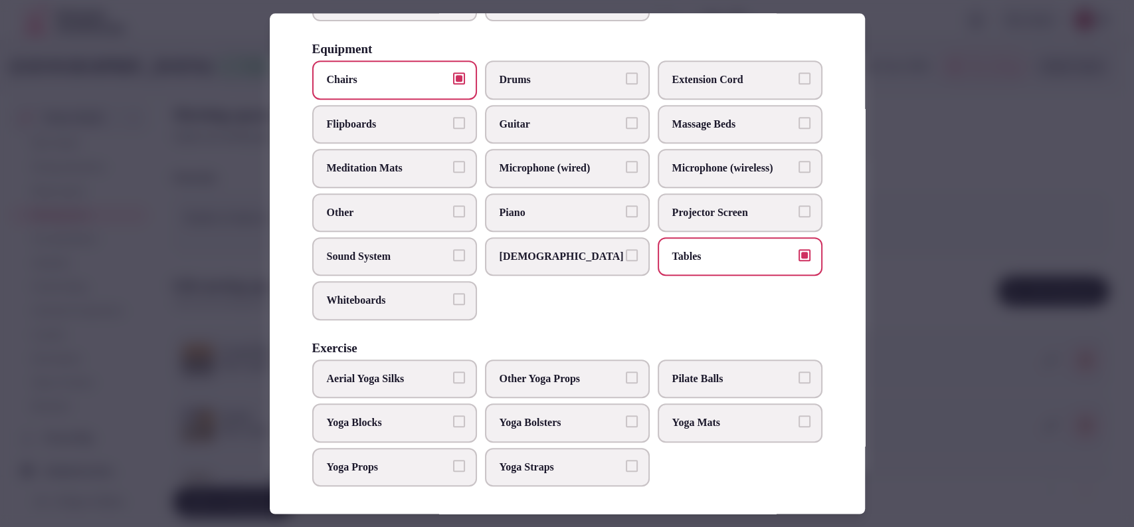
drag, startPoint x: 387, startPoint y: 270, endPoint x: 405, endPoint y: 262, distance: 19.0
click at [387, 272] on div "Chairs Drums Extension Cord Flipboards Guitar Massage Beds Meditation Mats Micr…" at bounding box center [567, 190] width 510 height 259
click at [544, 171] on span "Microphone (wired)" at bounding box center [561, 168] width 122 height 15
click at [626, 171] on button "Microphone (wired)" at bounding box center [632, 167] width 12 height 12
click at [662, 157] on label "Microphone (wireless)" at bounding box center [740, 168] width 165 height 39
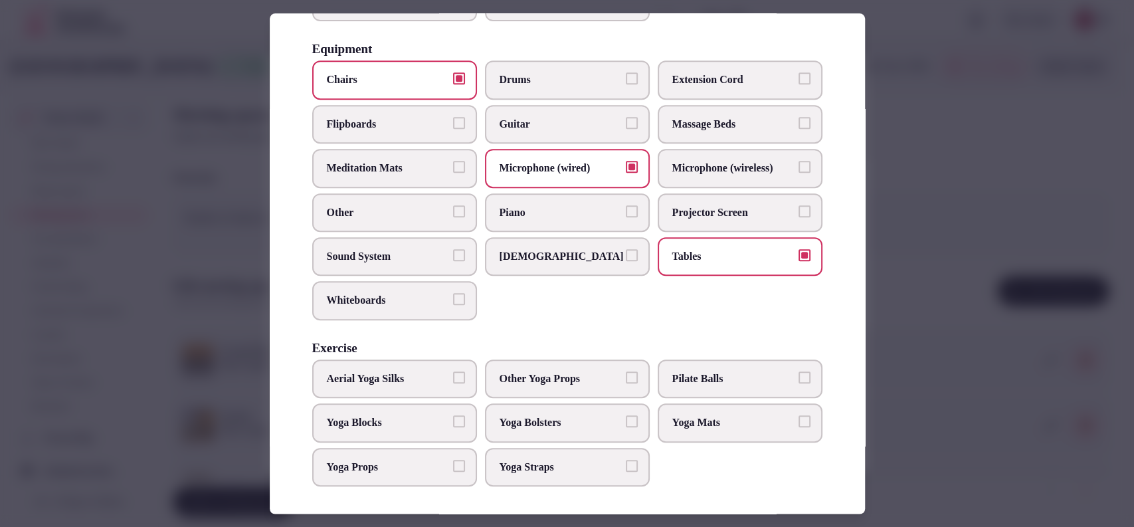
click at [799, 161] on button "Microphone (wireless)" at bounding box center [805, 167] width 12 height 12
drag, startPoint x: 435, startPoint y: 246, endPoint x: 641, endPoint y: 209, distance: 209.9
click at [435, 249] on span "Sound System" at bounding box center [388, 256] width 122 height 15
click at [453, 249] on button "Sound System" at bounding box center [459, 255] width 12 height 12
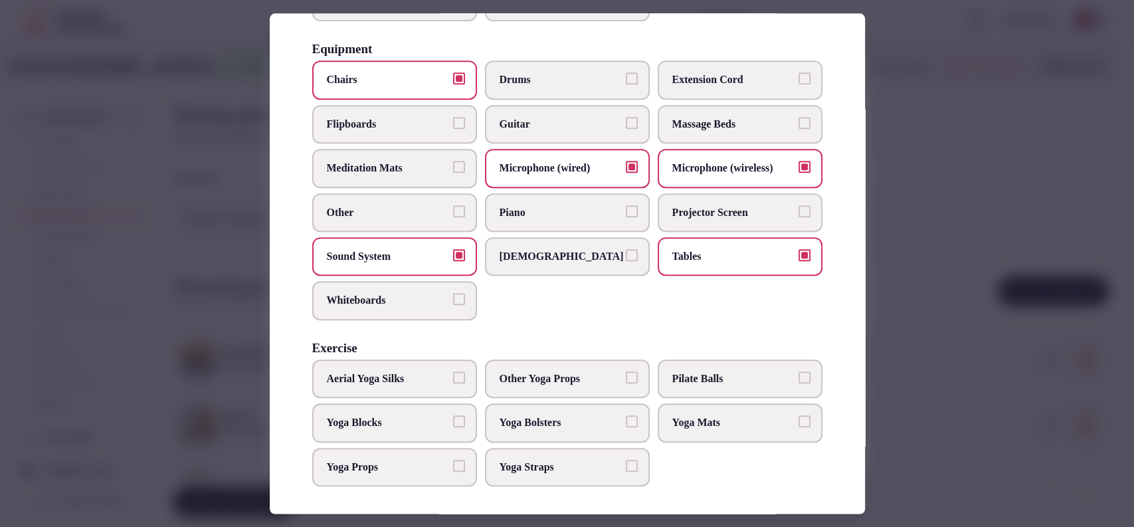
click at [681, 201] on label "Projector Screen" at bounding box center [740, 212] width 165 height 39
click at [799, 205] on button "Projector Screen" at bounding box center [805, 211] width 12 height 12
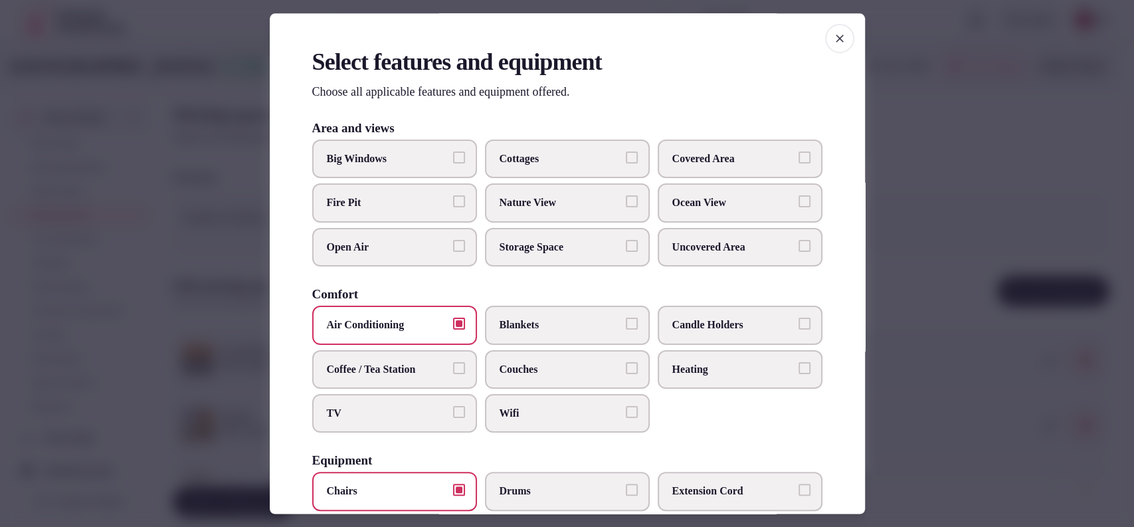
click at [660, 159] on label "Covered Area" at bounding box center [740, 159] width 165 height 39
click at [799, 159] on button "Covered Area" at bounding box center [805, 157] width 12 height 12
click at [514, 408] on span "Wifi" at bounding box center [561, 413] width 122 height 15
click at [626, 408] on button "Wifi" at bounding box center [632, 412] width 12 height 12
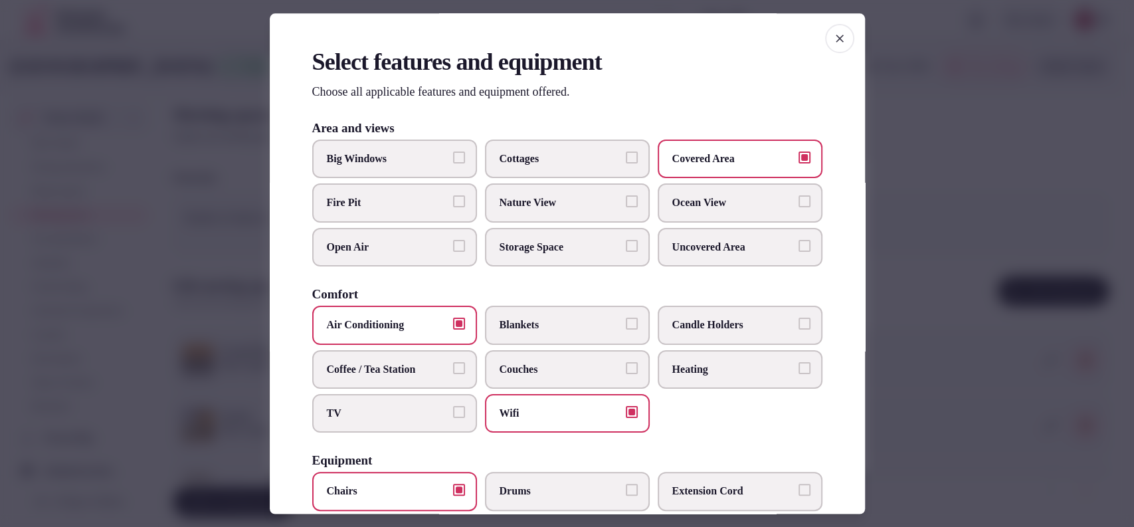
click at [403, 397] on label "TV" at bounding box center [394, 413] width 165 height 39
click at [453, 406] on button "TV" at bounding box center [459, 412] width 12 height 12
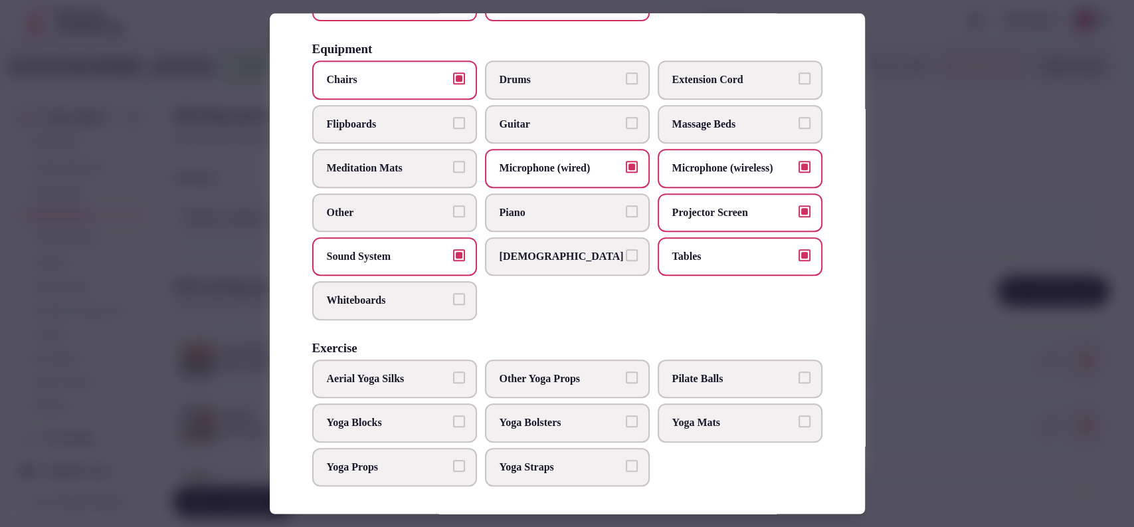
click at [953, 290] on div at bounding box center [567, 263] width 1134 height 527
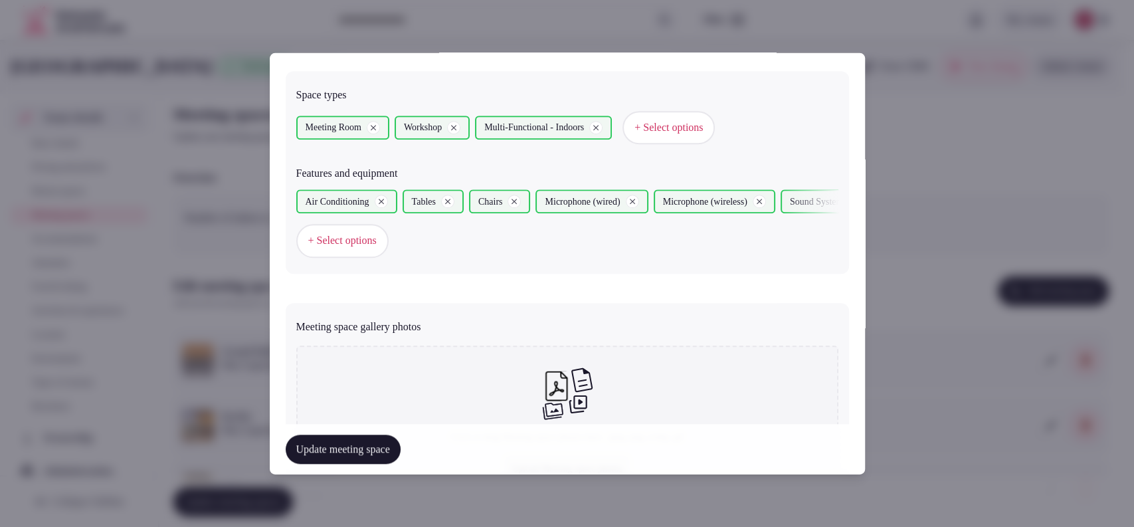
scroll to position [859, 0]
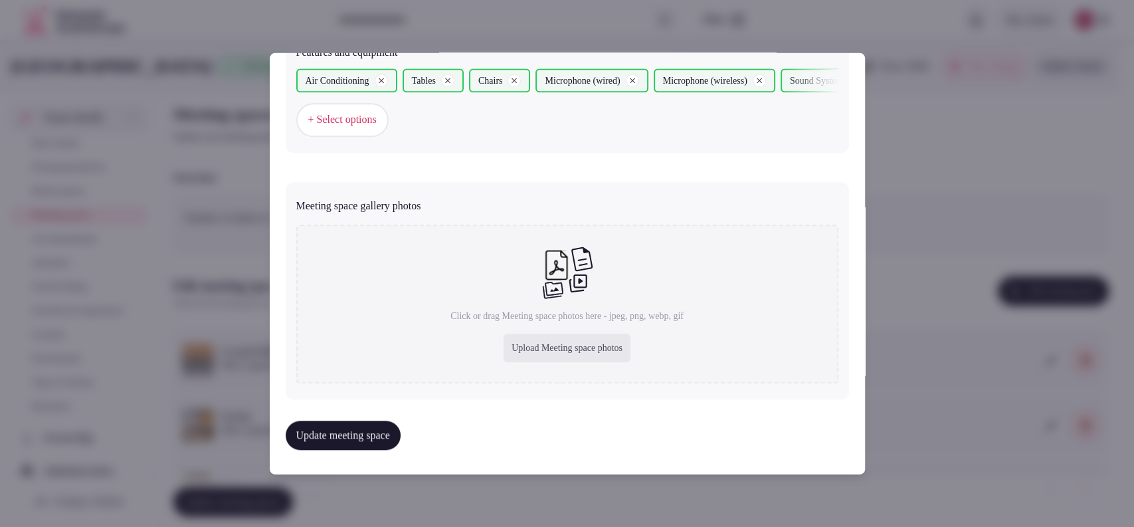
click at [543, 335] on div "Upload Meeting space photos" at bounding box center [567, 348] width 127 height 29
type input "**********"
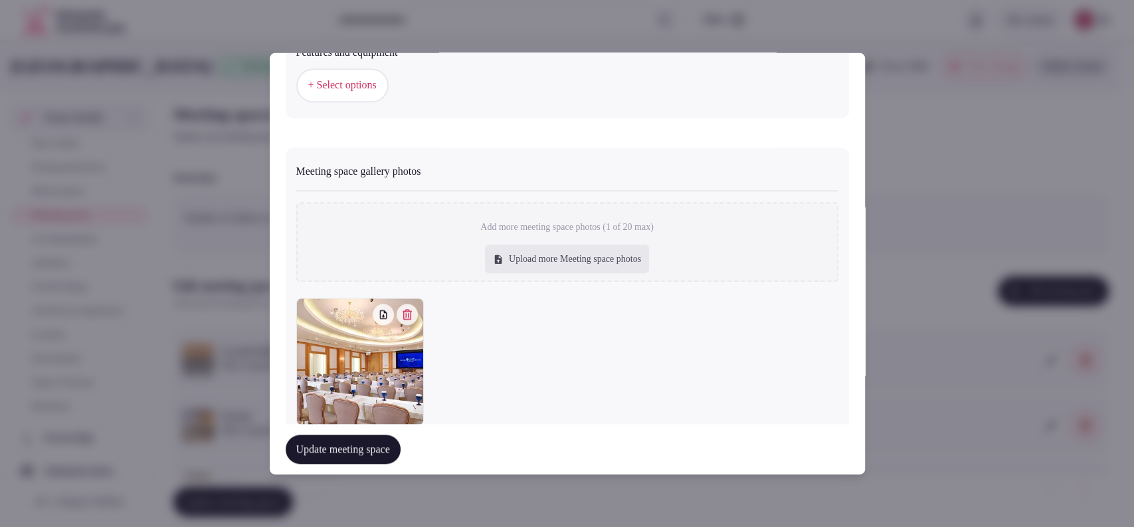
click at [343, 461] on button "Update meeting space" at bounding box center [343, 449] width 115 height 29
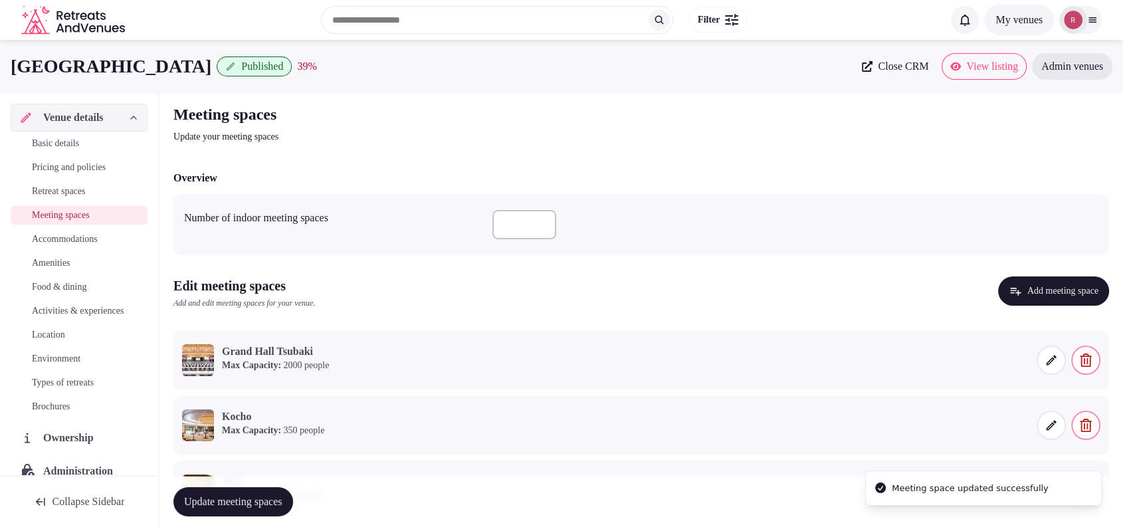
click at [204, 504] on span "Update meeting spaces" at bounding box center [233, 501] width 98 height 13
click at [1058, 292] on button "Add meeting space" at bounding box center [1053, 290] width 111 height 29
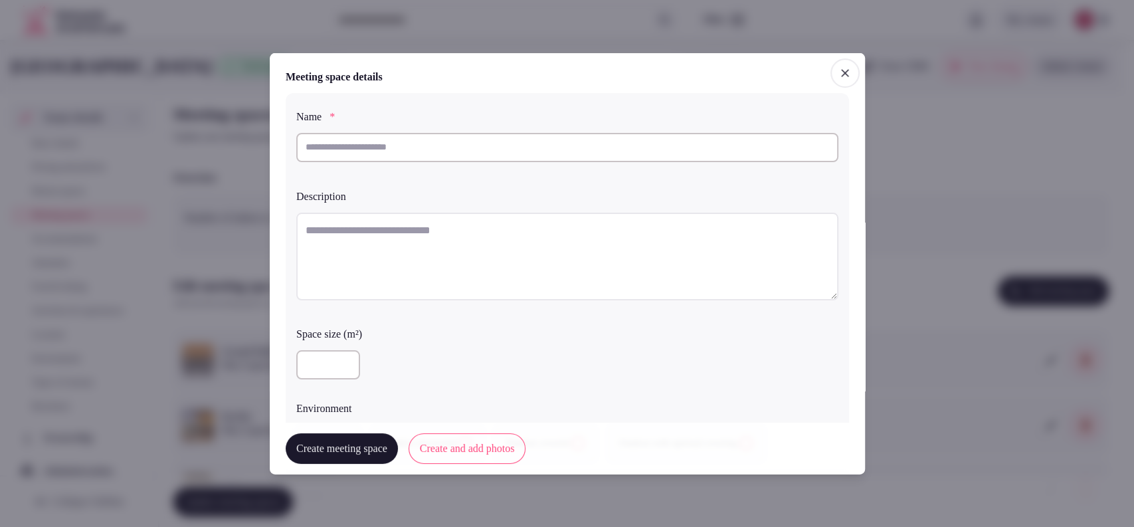
click at [423, 147] on input "text" at bounding box center [567, 146] width 542 height 29
type input "****"
click at [398, 238] on textarea at bounding box center [567, 256] width 542 height 88
paste textarea "**********"
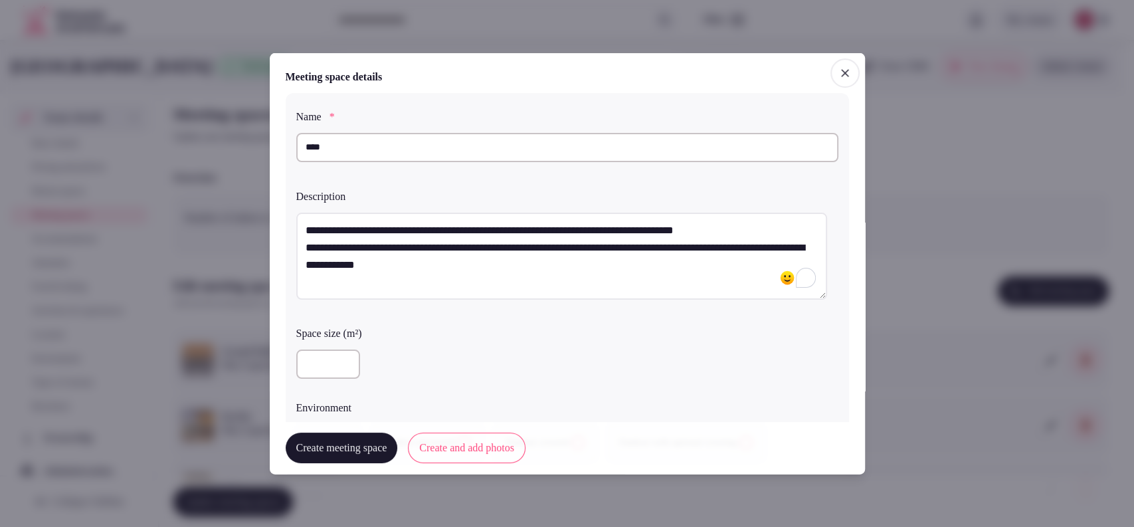
type textarea "**********"
click at [326, 354] on input "number" at bounding box center [328, 363] width 64 height 29
type input "***"
click at [423, 377] on div "***" at bounding box center [567, 363] width 542 height 29
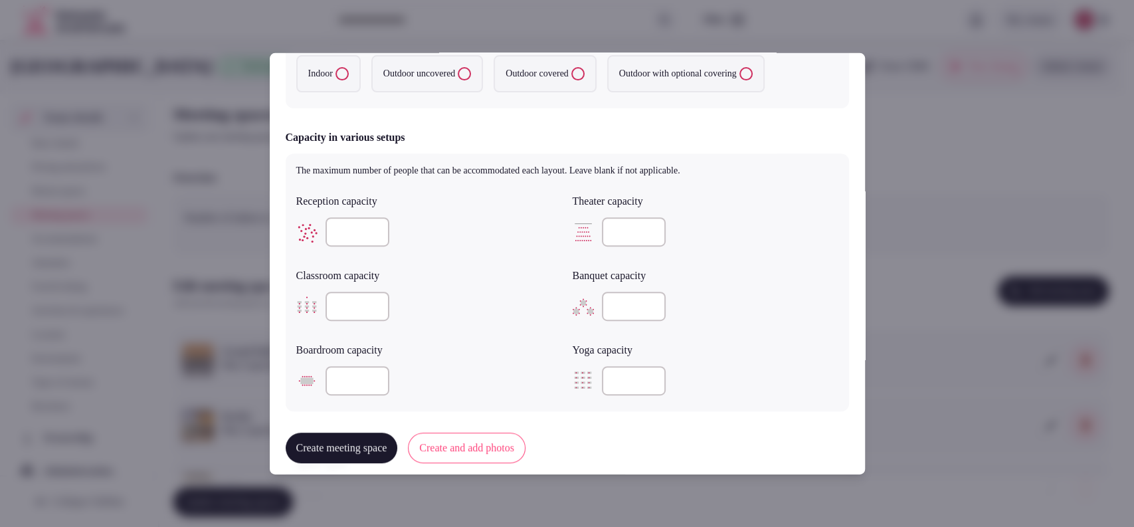
click at [611, 224] on input "number" at bounding box center [634, 231] width 64 height 29
type input "***"
click at [332, 300] on input "number" at bounding box center [358, 306] width 64 height 29
type input "***"
click at [629, 305] on input "number" at bounding box center [634, 306] width 64 height 29
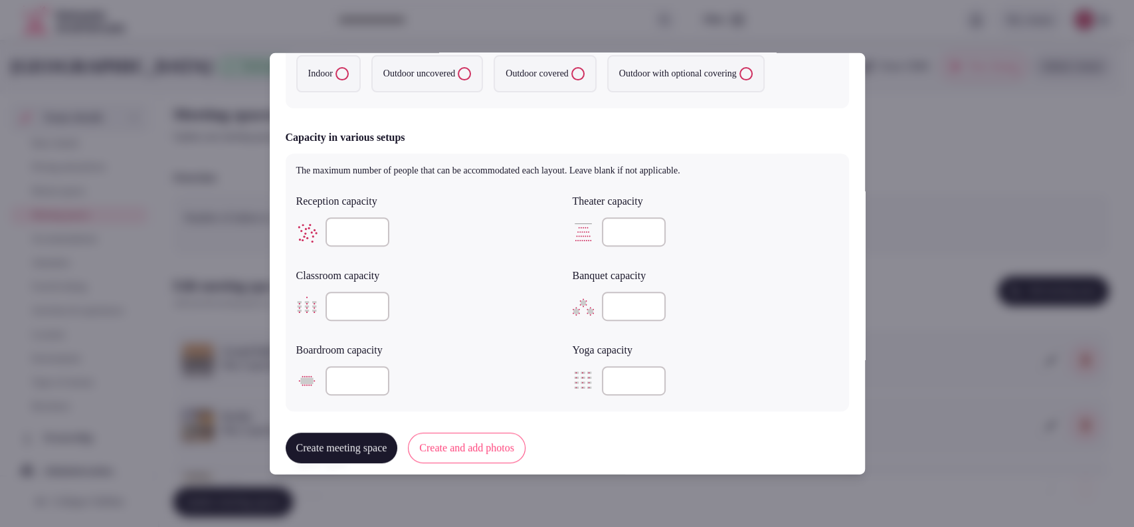
type input "**"
click at [317, 71] on label "Indoor" at bounding box center [328, 73] width 64 height 37
click at [336, 71] on button "Indoor" at bounding box center [342, 73] width 13 height 13
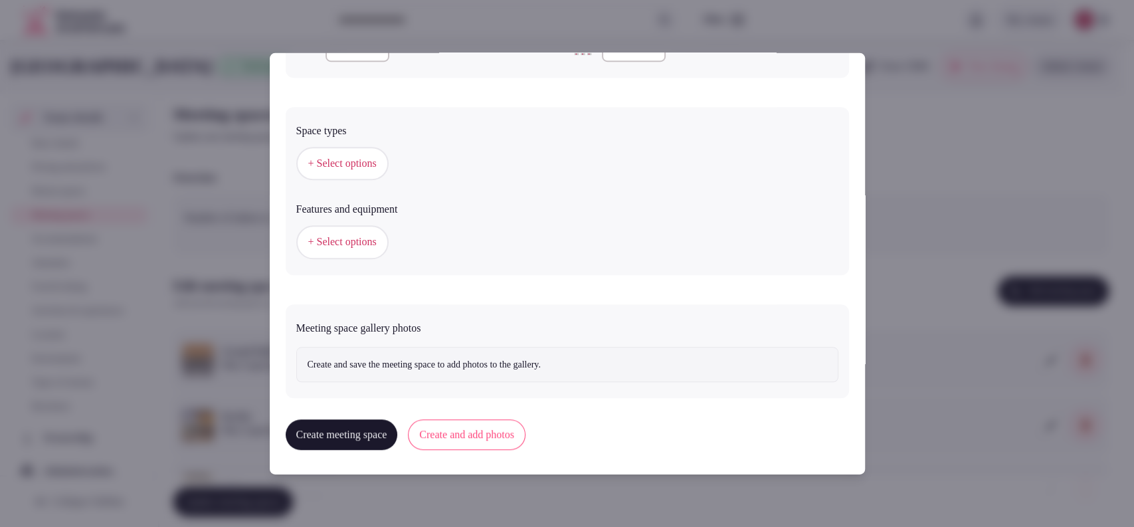
click at [373, 175] on button "+ Select options" at bounding box center [342, 163] width 92 height 33
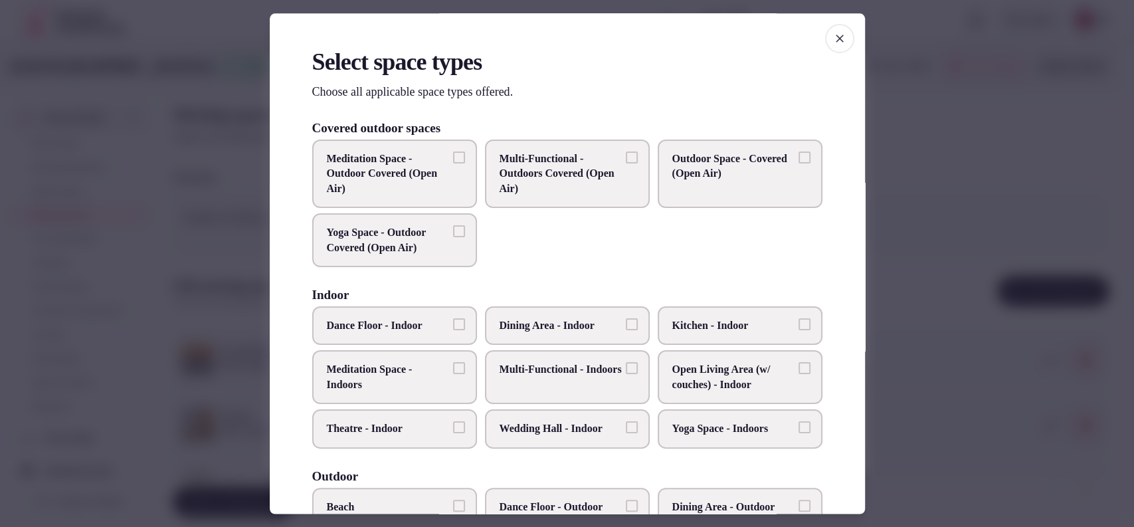
click at [561, 366] on span "Multi-Functional - Indoors" at bounding box center [561, 370] width 122 height 15
click at [626, 366] on button "Multi-Functional - Indoors" at bounding box center [632, 369] width 12 height 12
click at [587, 313] on label "Dining Area - Indoor" at bounding box center [567, 325] width 165 height 39
click at [626, 318] on button "Dining Area - Indoor" at bounding box center [632, 324] width 12 height 12
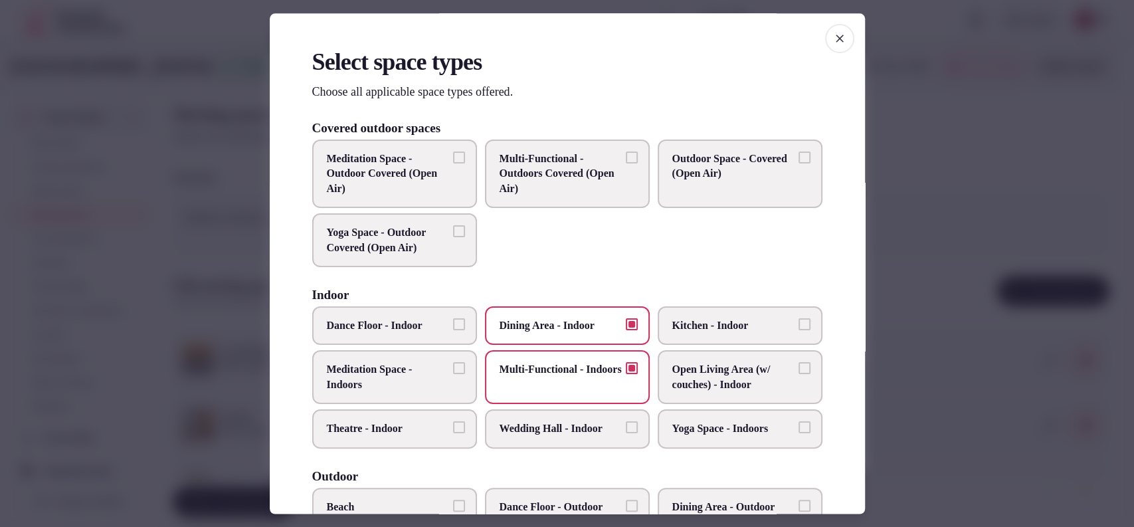
click at [432, 423] on span "Theatre - Indoor" at bounding box center [388, 429] width 122 height 15
click at [453, 423] on button "Theatre - Indoor" at bounding box center [459, 428] width 12 height 12
click at [435, 418] on label "Theatre - Indoor" at bounding box center [394, 429] width 165 height 39
click at [453, 422] on button "Theatre - Indoor" at bounding box center [459, 428] width 12 height 12
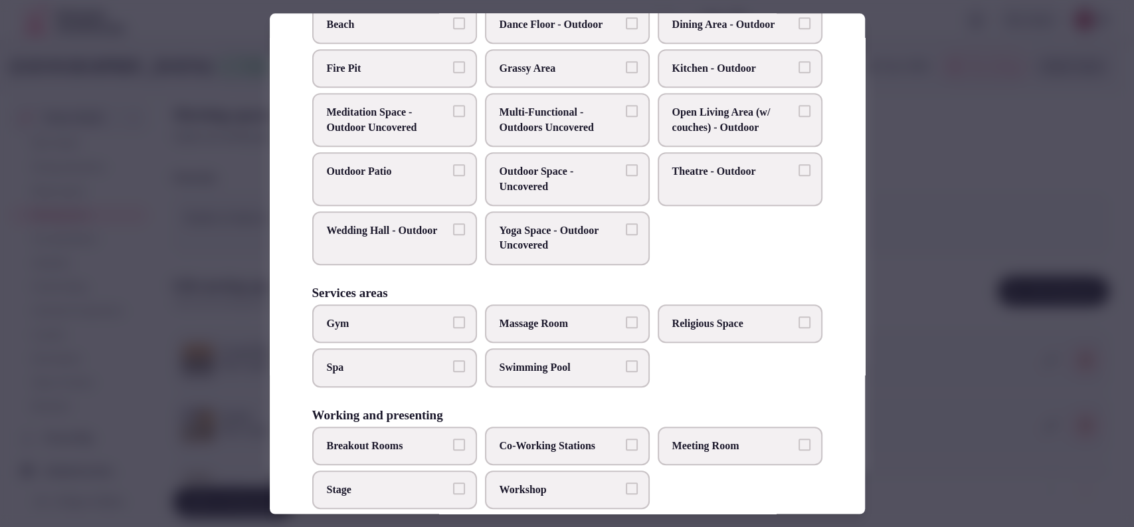
scroll to position [506, 0]
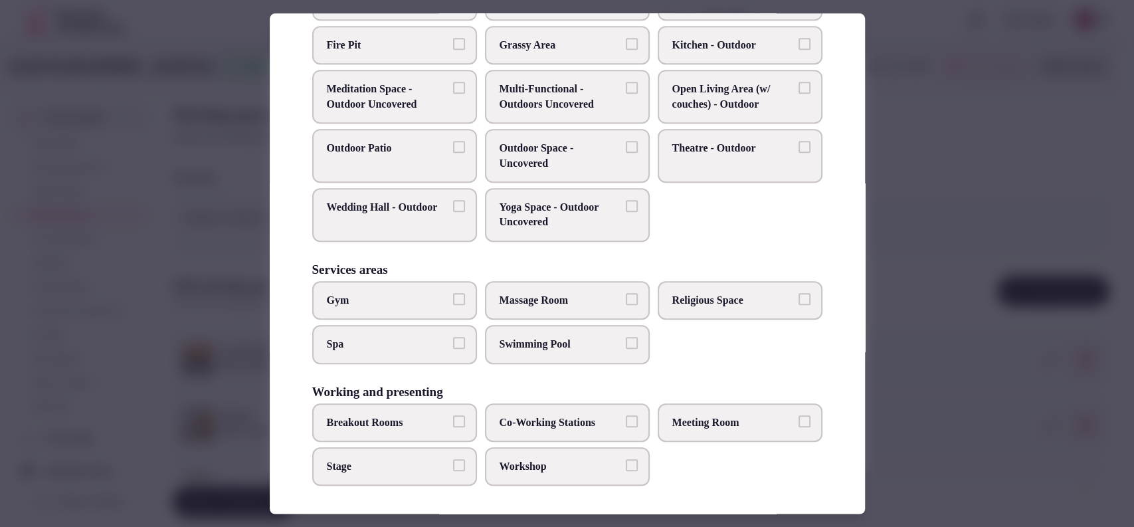
click at [744, 417] on span "Meeting Room" at bounding box center [733, 422] width 122 height 15
click at [799, 417] on button "Meeting Room" at bounding box center [805, 421] width 12 height 12
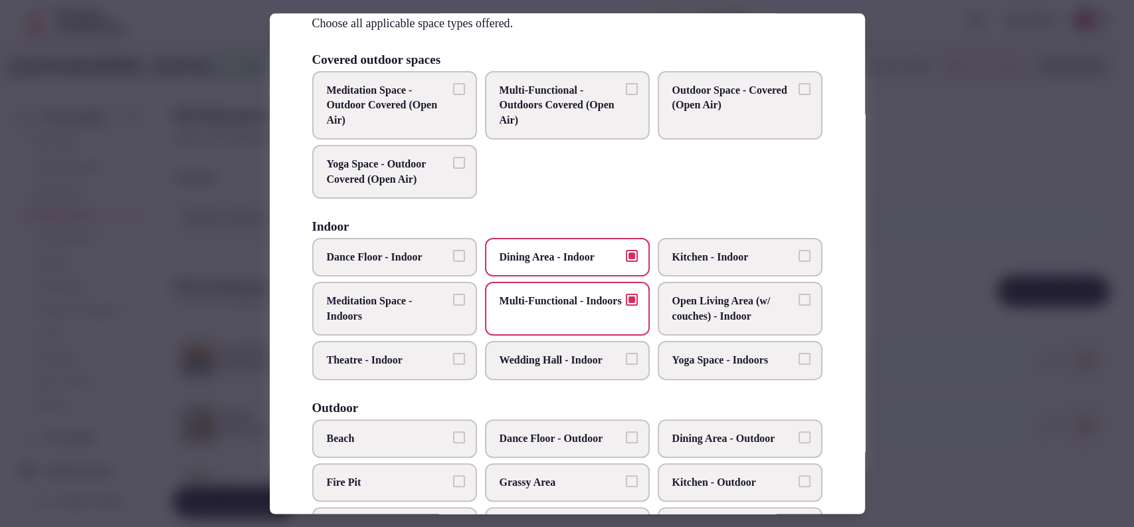
click at [553, 355] on span "Wedding Hall - Indoor" at bounding box center [561, 360] width 122 height 15
click at [626, 355] on button "Wedding Hall - Indoor" at bounding box center [632, 359] width 12 height 12
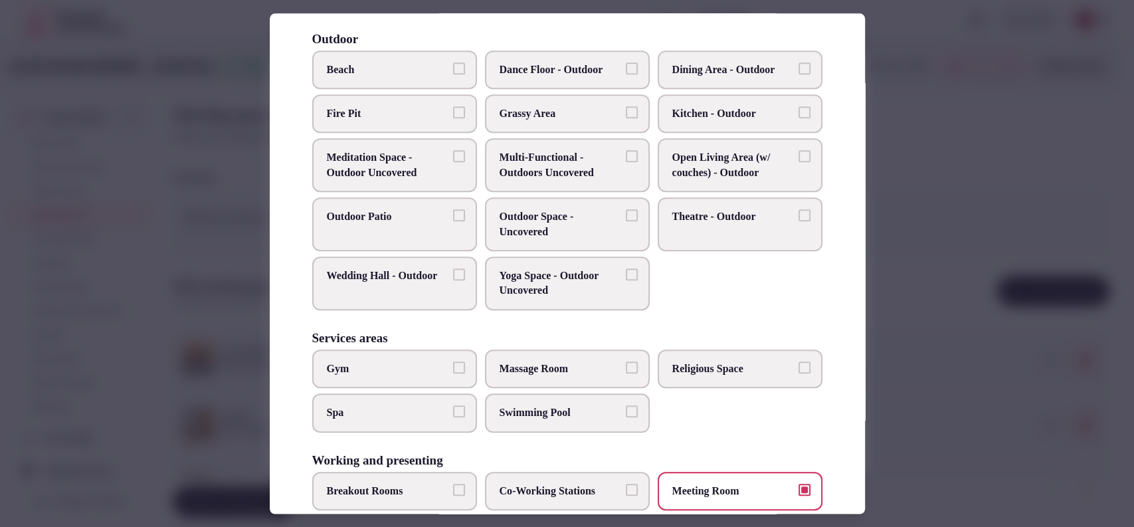
scroll to position [0, 0]
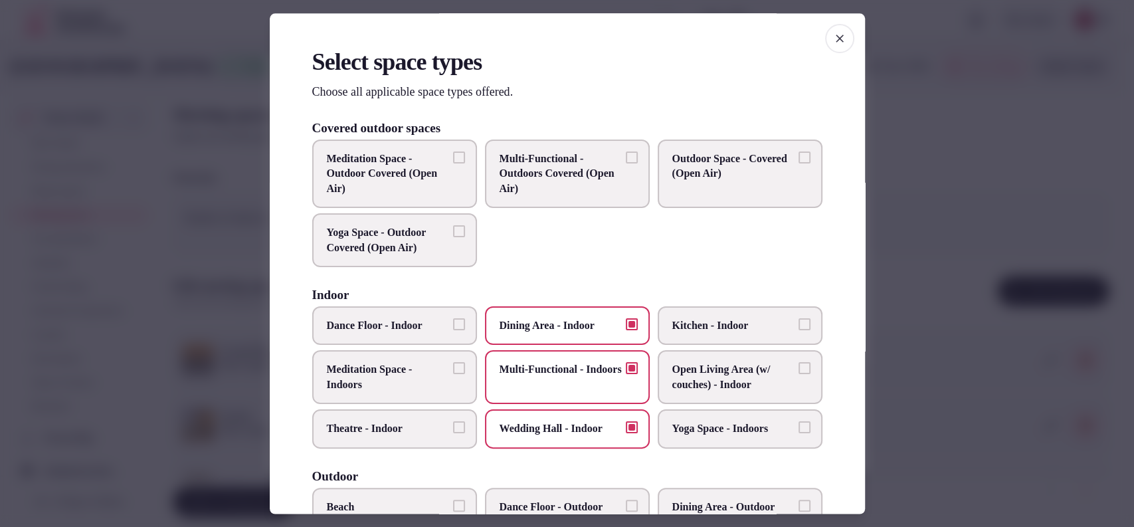
click at [626, 155] on button "Multi-Functional - Outdoors Covered (Open Air)" at bounding box center [632, 157] width 12 height 12
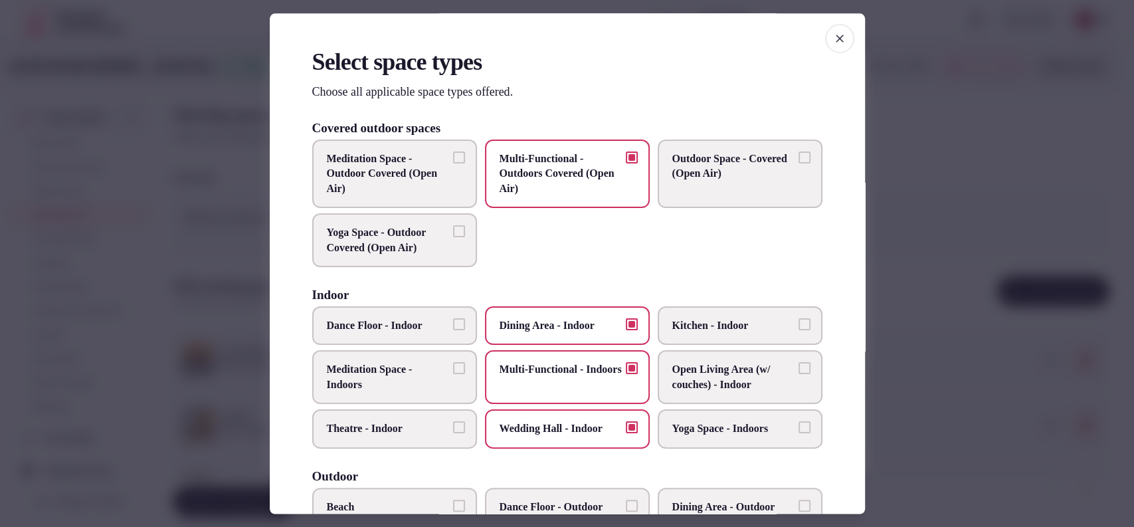
scroll to position [506, 0]
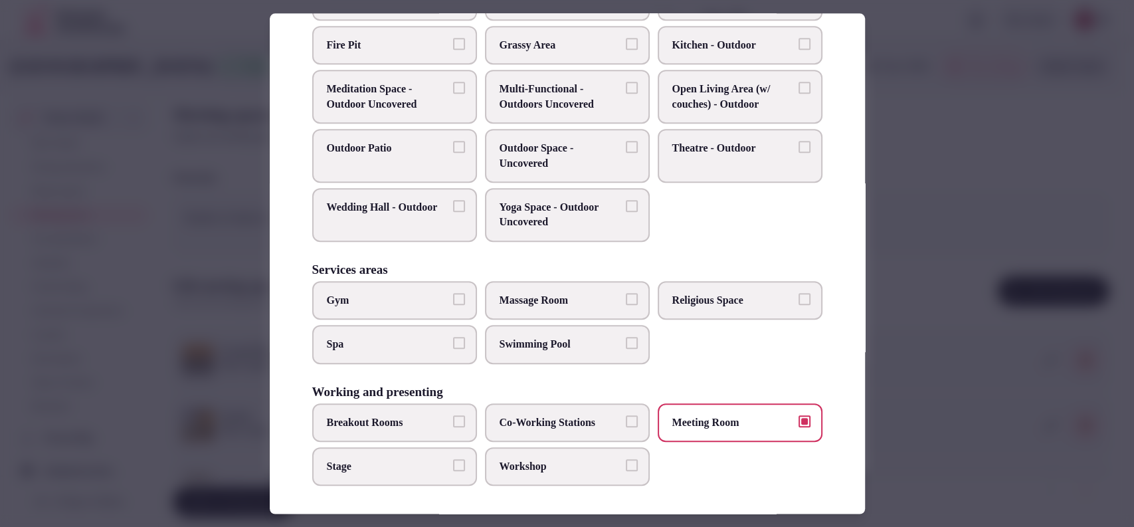
click at [921, 246] on div at bounding box center [567, 263] width 1134 height 527
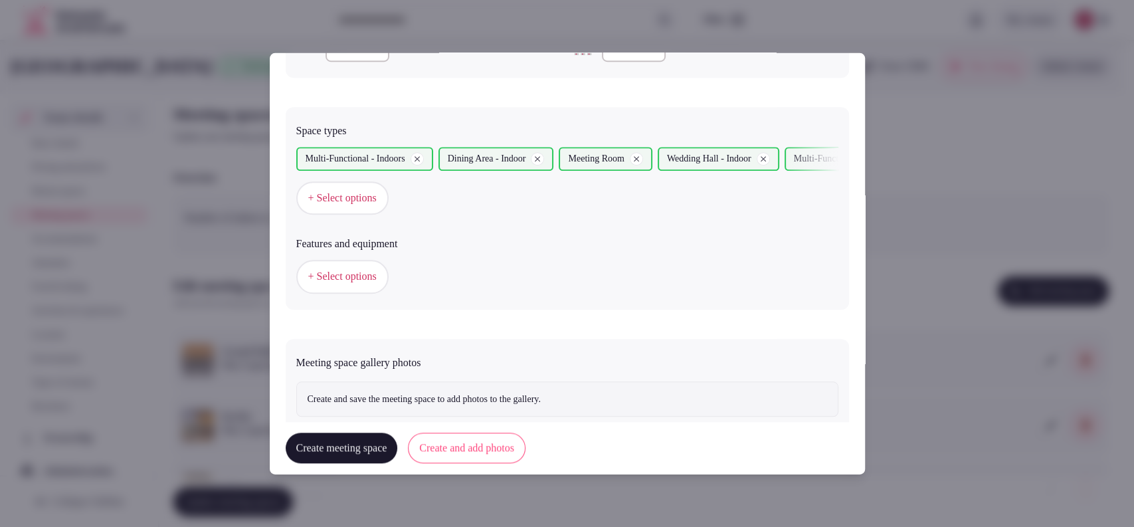
scroll to position [737, 0]
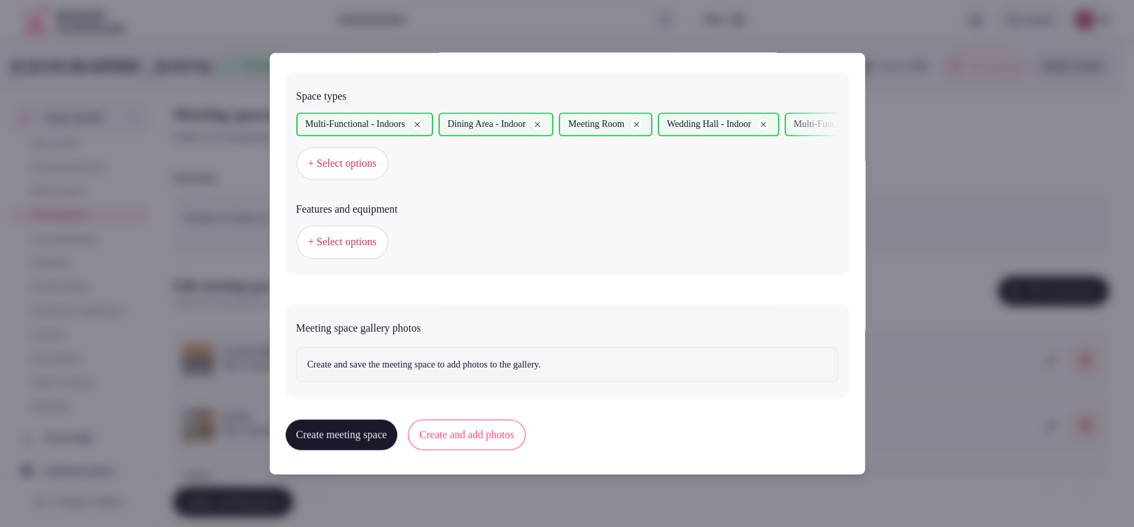
click at [314, 237] on span "+ Select options" at bounding box center [342, 242] width 68 height 15
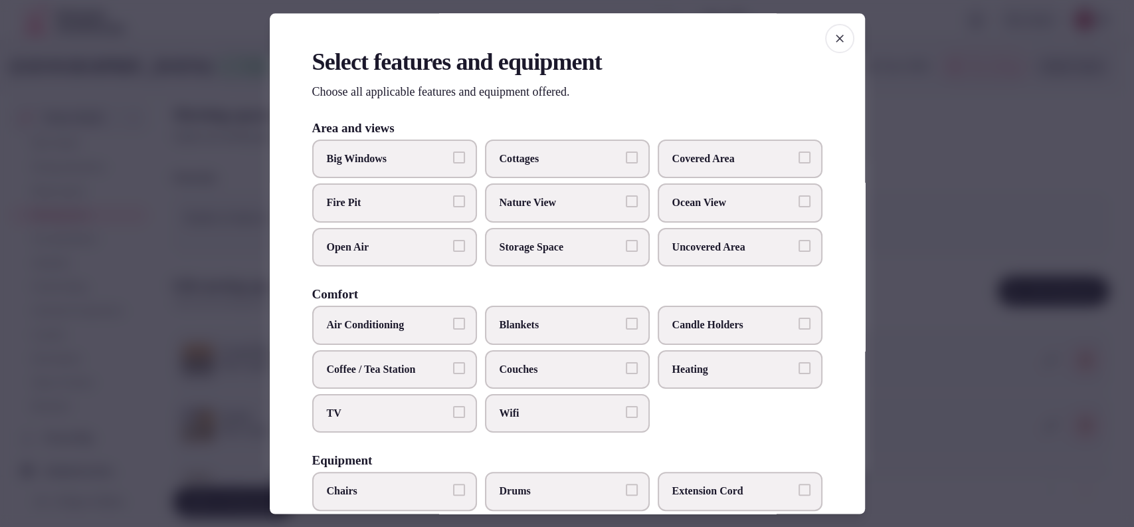
click at [390, 336] on label "Air Conditioning" at bounding box center [394, 325] width 165 height 39
click at [453, 330] on button "Air Conditioning" at bounding box center [459, 324] width 12 height 12
click at [688, 153] on span "Covered Area" at bounding box center [733, 158] width 122 height 15
click at [799, 153] on button "Covered Area" at bounding box center [805, 157] width 12 height 12
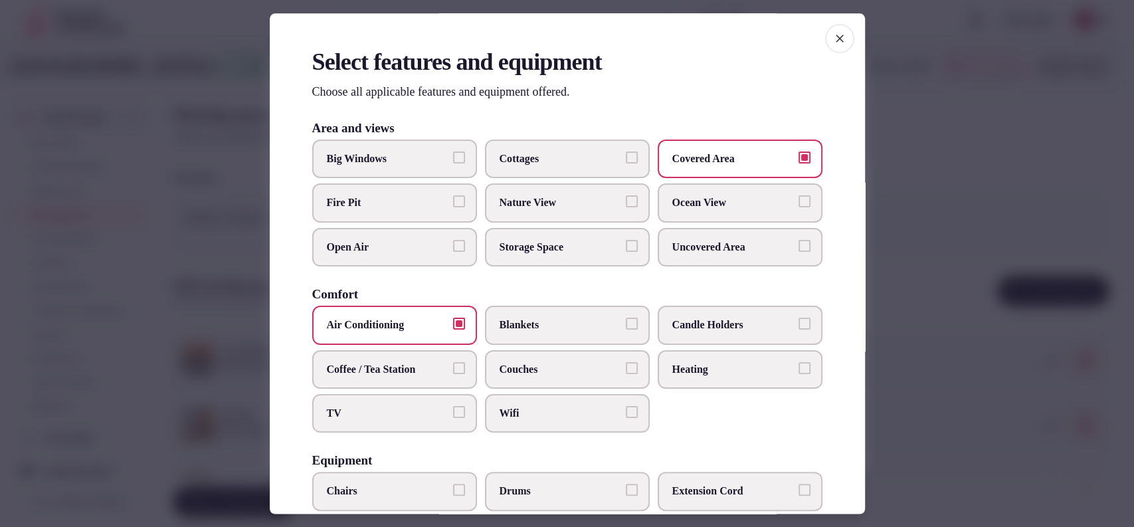
scroll to position [411, 0]
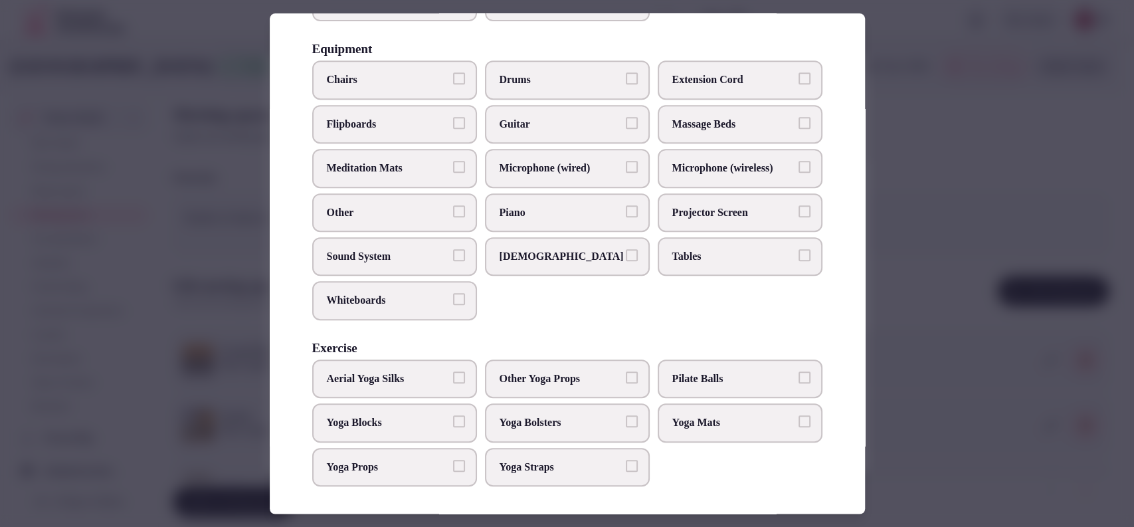
click at [671, 242] on label "Tables" at bounding box center [740, 256] width 165 height 39
click at [799, 249] on button "Tables" at bounding box center [805, 255] width 12 height 12
click at [680, 225] on label "Projector Screen" at bounding box center [740, 212] width 165 height 39
click at [799, 217] on button "Projector Screen" at bounding box center [805, 211] width 12 height 12
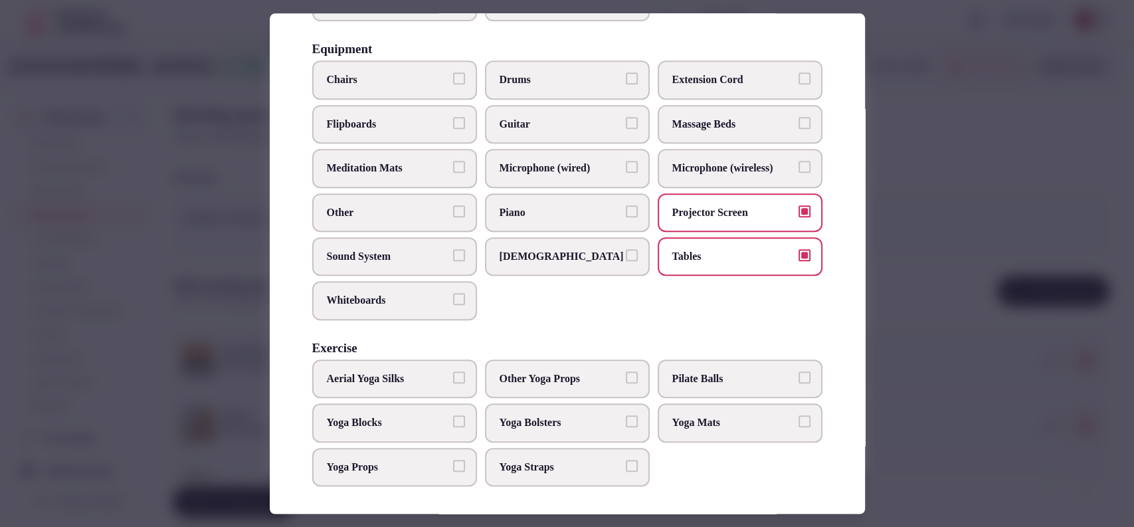
click at [345, 81] on span "Chairs" at bounding box center [388, 80] width 122 height 15
click at [453, 81] on button "Chairs" at bounding box center [459, 79] width 12 height 12
click at [420, 256] on span "Sound System" at bounding box center [388, 256] width 122 height 15
click at [453, 256] on button "Sound System" at bounding box center [459, 255] width 12 height 12
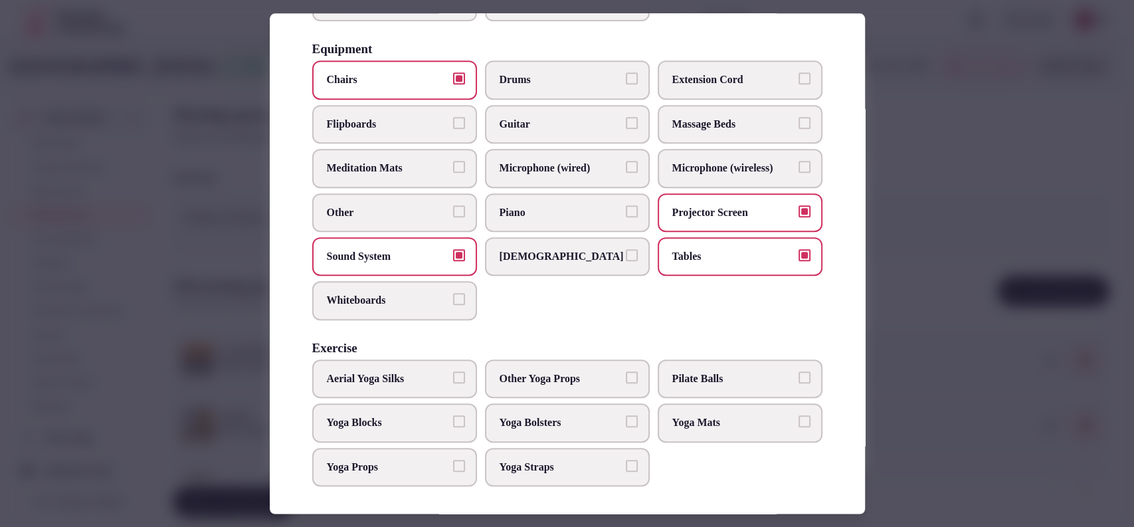
drag, startPoint x: 588, startPoint y: 179, endPoint x: 654, endPoint y: 165, distance: 67.4
click at [589, 179] on label "Microphone (wired)" at bounding box center [567, 168] width 165 height 39
click at [626, 173] on button "Microphone (wired)" at bounding box center [632, 167] width 12 height 12
click at [696, 166] on span "Microphone (wireless)" at bounding box center [733, 168] width 122 height 15
click at [799, 166] on button "Microphone (wireless)" at bounding box center [805, 167] width 12 height 12
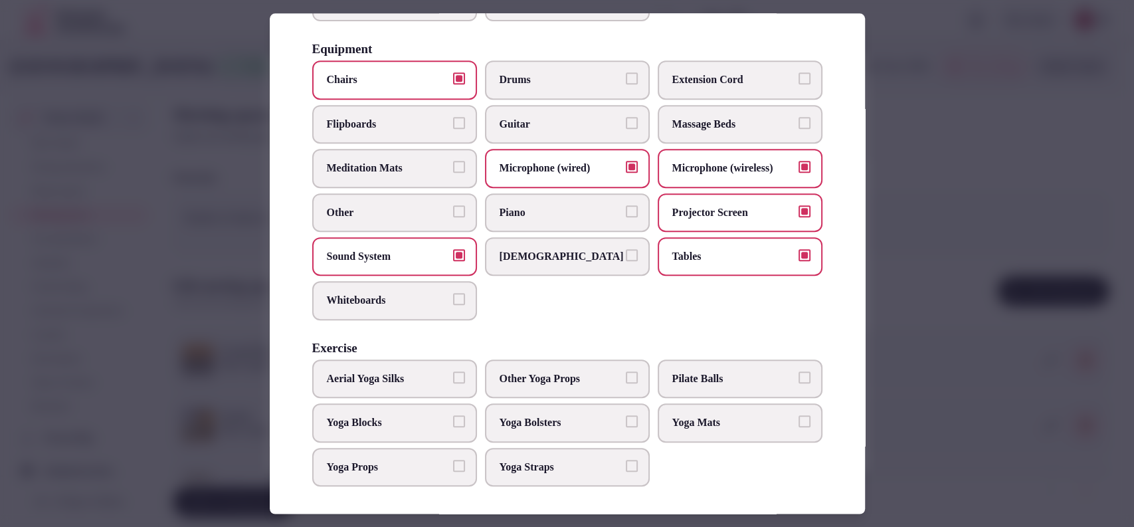
scroll to position [0, 0]
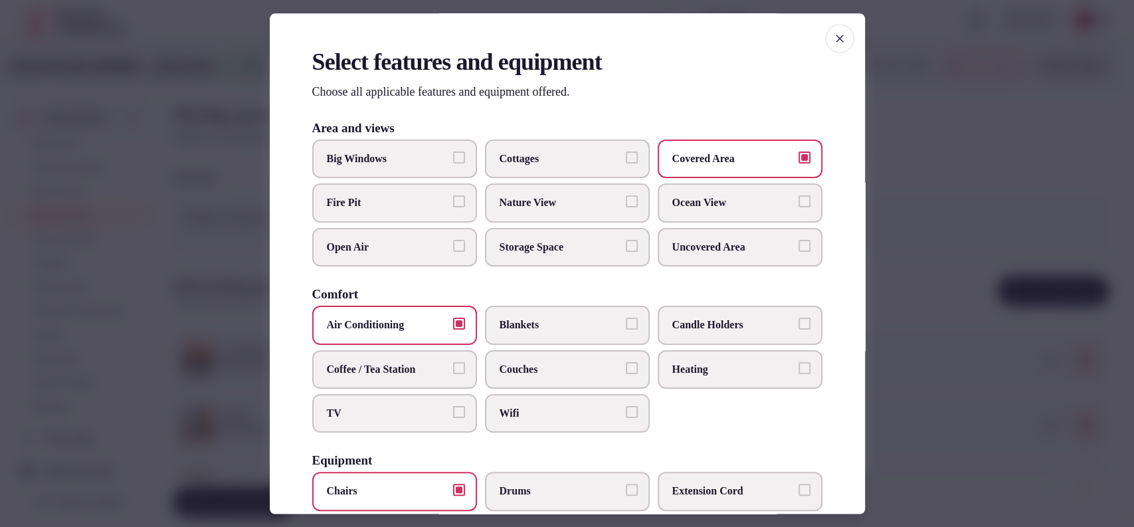
click at [509, 411] on span "Wifi" at bounding box center [561, 413] width 122 height 15
click at [626, 411] on button "Wifi" at bounding box center [632, 412] width 12 height 12
click at [714, 318] on span "Candle Holders" at bounding box center [733, 325] width 122 height 15
click at [799, 318] on button "Candle Holders" at bounding box center [805, 324] width 12 height 12
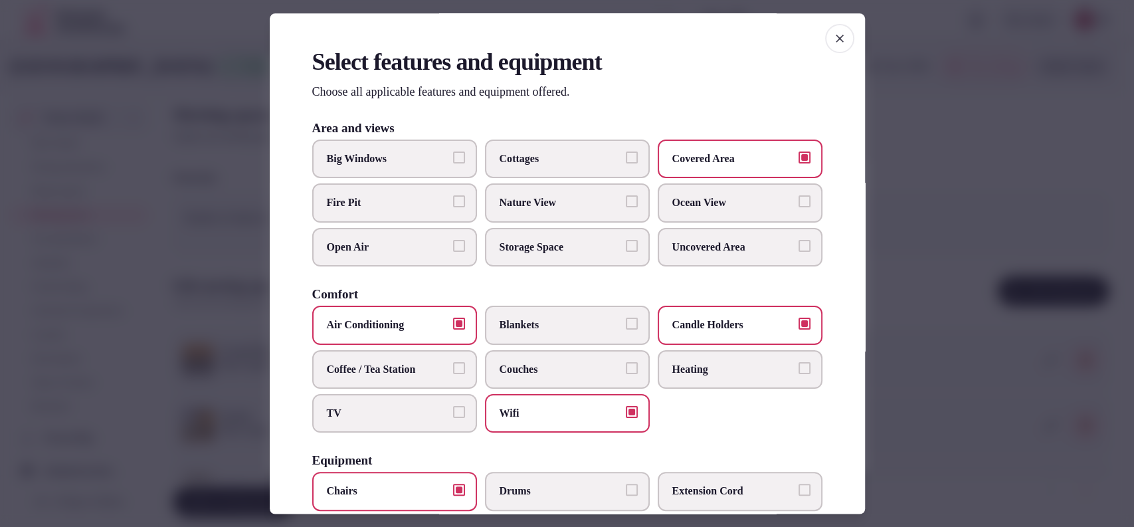
click at [825, 259] on div "Select features and equipment Choose all applicable features and equipment offe…" at bounding box center [567, 263] width 595 height 500
click at [906, 258] on div at bounding box center [567, 263] width 1134 height 527
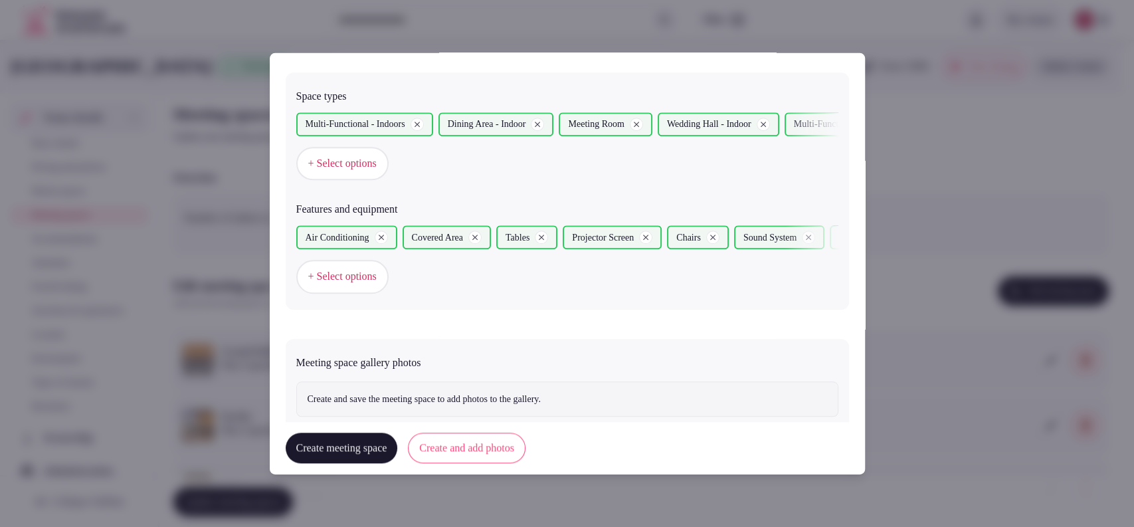
click at [510, 457] on button "Create and add photos" at bounding box center [467, 448] width 118 height 31
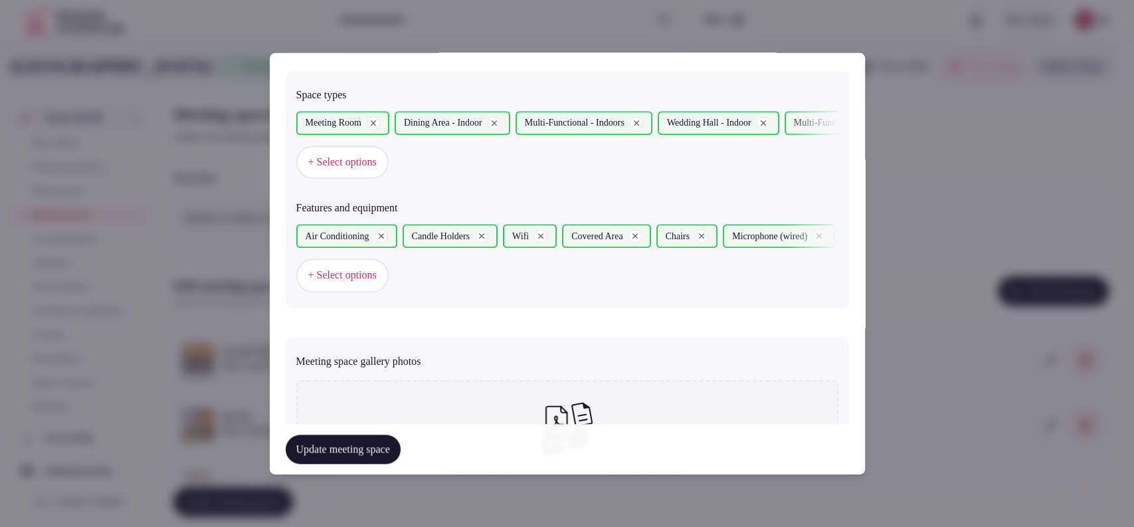
scroll to position [893, 0]
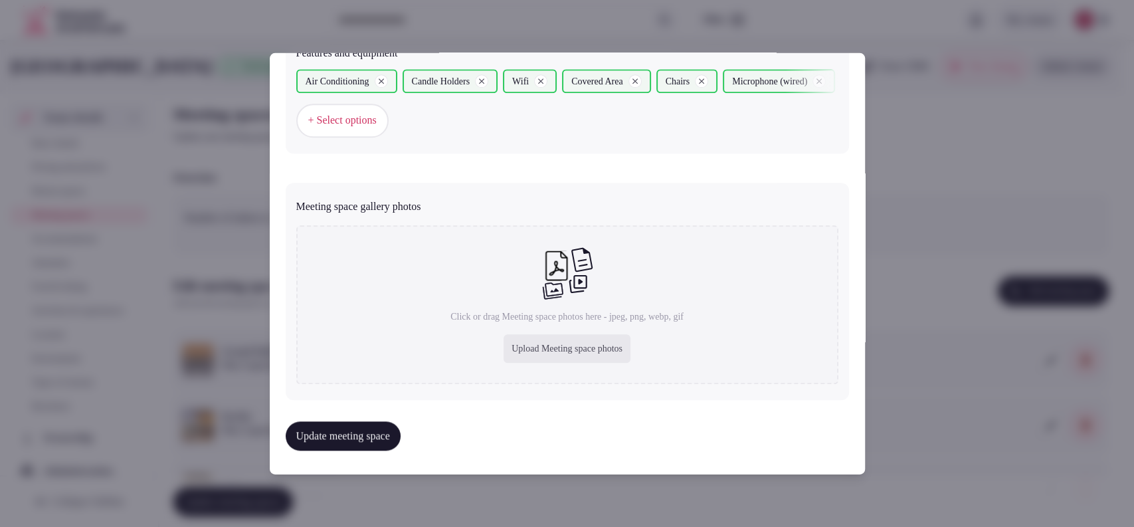
click at [538, 353] on div "Upload Meeting space photos" at bounding box center [567, 348] width 127 height 29
type input "**********"
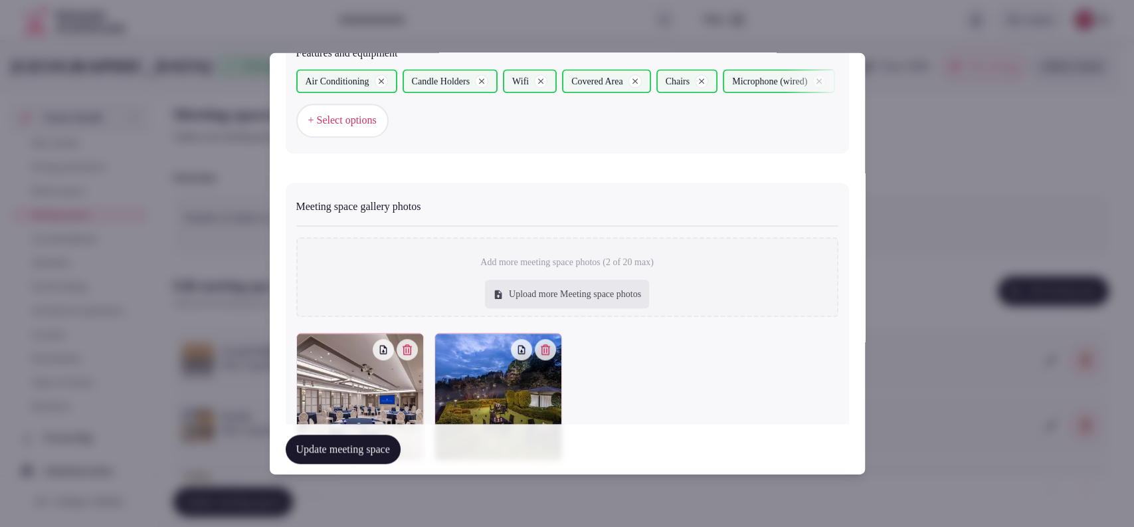
click at [346, 449] on button "Update meeting space" at bounding box center [343, 449] width 115 height 29
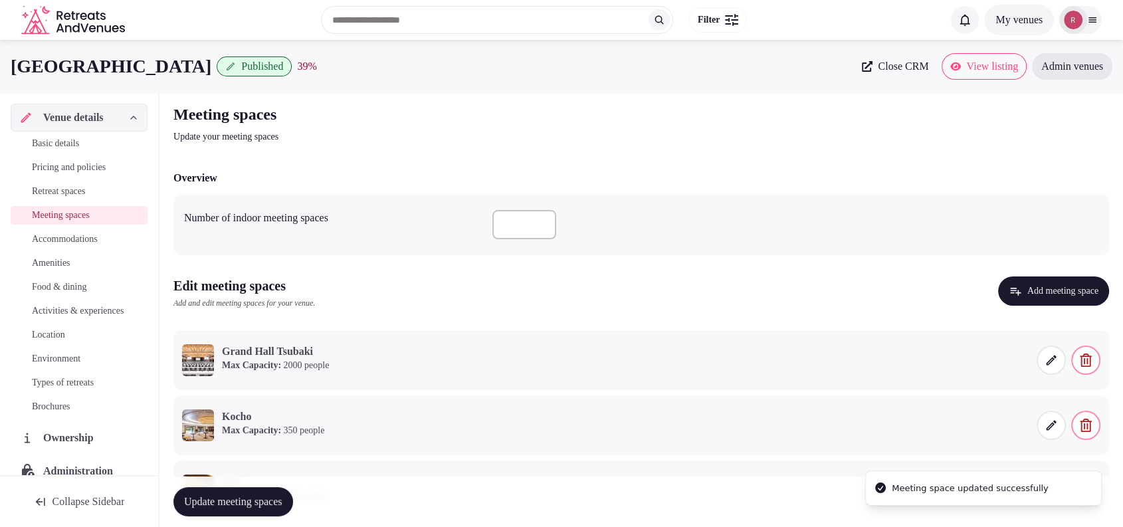
click at [272, 488] on button "Update meeting spaces" at bounding box center [233, 501] width 120 height 29
click at [1068, 301] on button "Add meeting space" at bounding box center [1053, 290] width 111 height 29
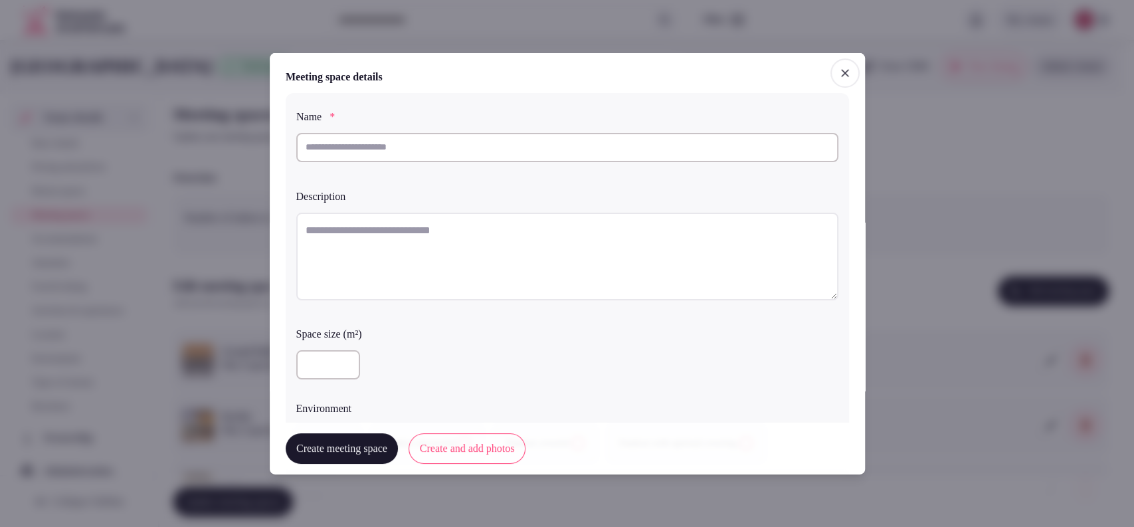
click at [562, 146] on input "text" at bounding box center [567, 146] width 542 height 29
paste input "**********"
type input "**********"
click at [488, 234] on textarea at bounding box center [567, 256] width 542 height 88
click at [421, 255] on textarea "To enrich screen reader interactions, please activate Accessibility in Grammarl…" at bounding box center [567, 256] width 542 height 88
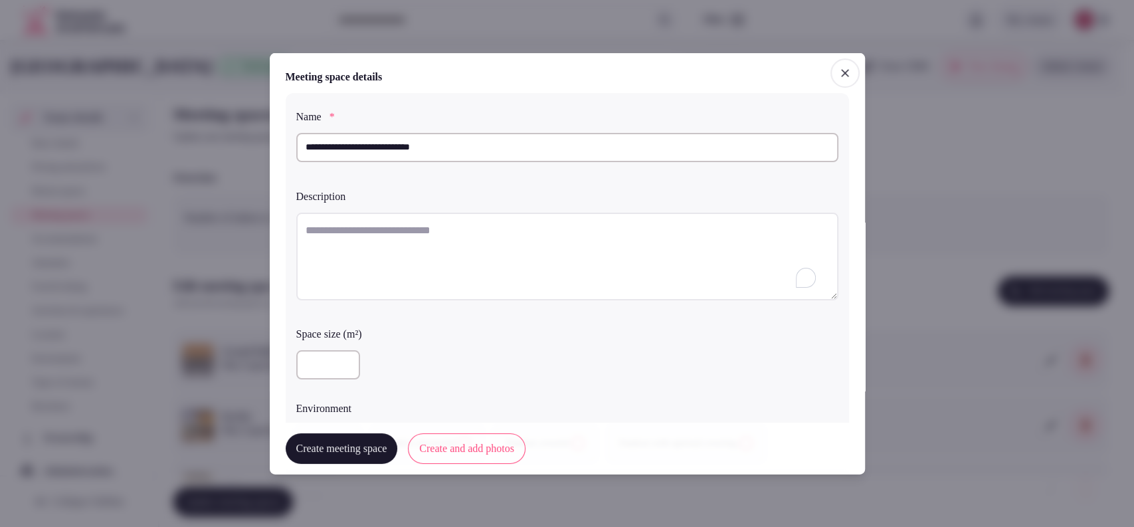
paste textarea "**********"
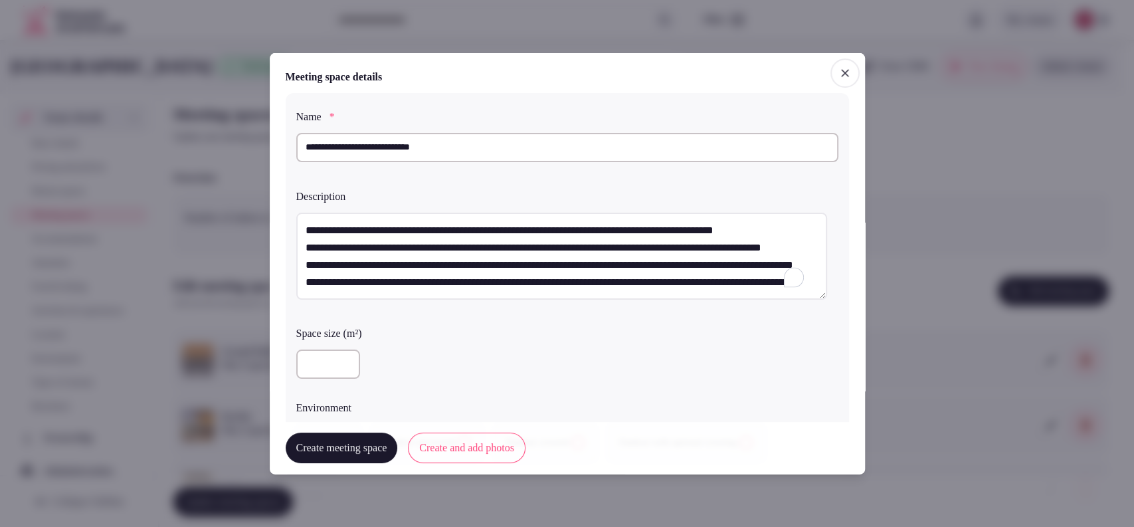
scroll to position [0, 0]
click at [298, 245] on textarea "**********" at bounding box center [561, 256] width 531 height 88
click at [305, 245] on textarea "**********" at bounding box center [561, 256] width 531 height 88
click at [405, 259] on textarea "**********" at bounding box center [561, 256] width 531 height 88
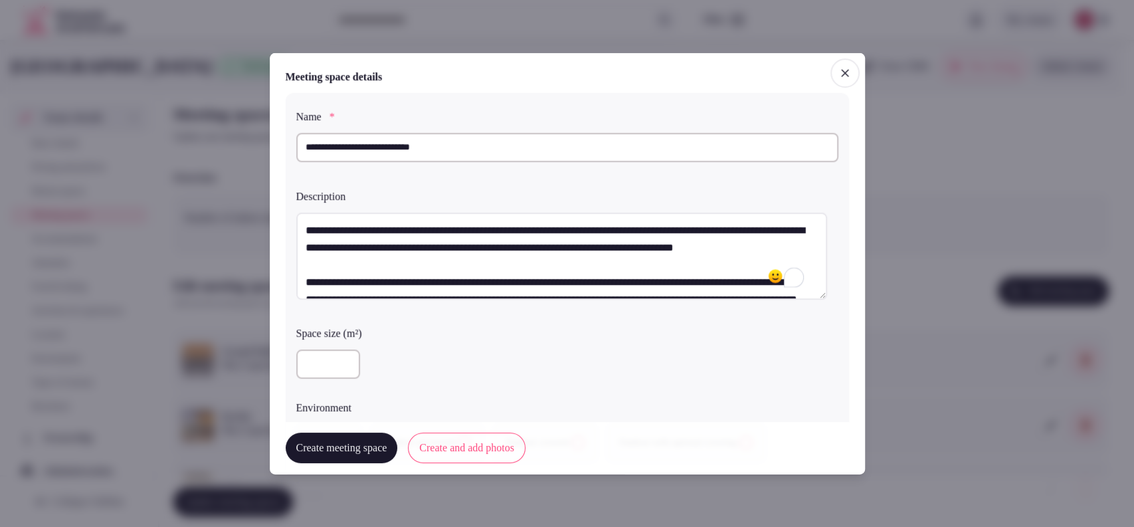
type textarea "**********"
click at [328, 351] on input "number" at bounding box center [328, 363] width 64 height 29
type input "***"
click at [452, 371] on div "***" at bounding box center [567, 363] width 542 height 29
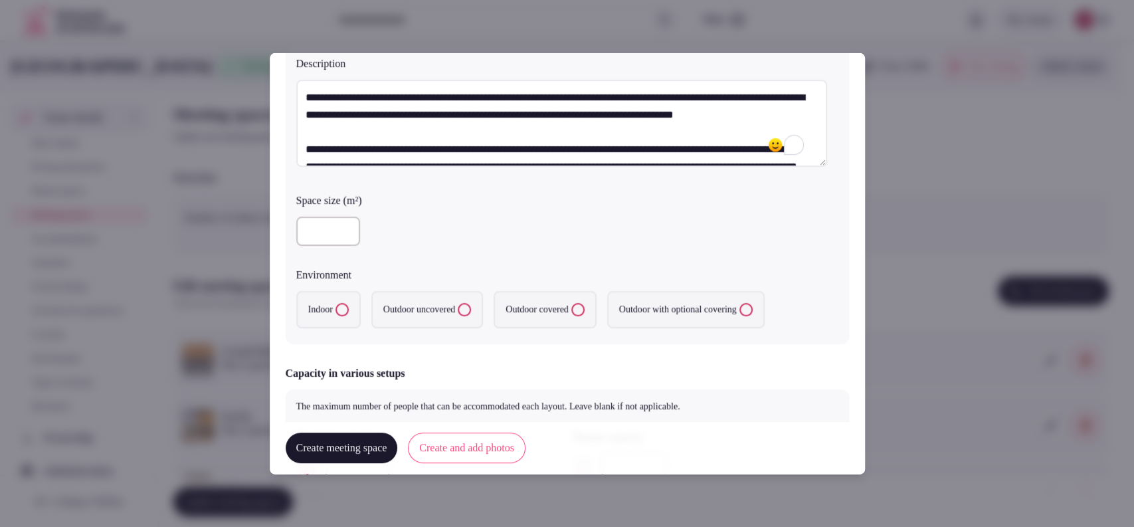
scroll to position [138, 0]
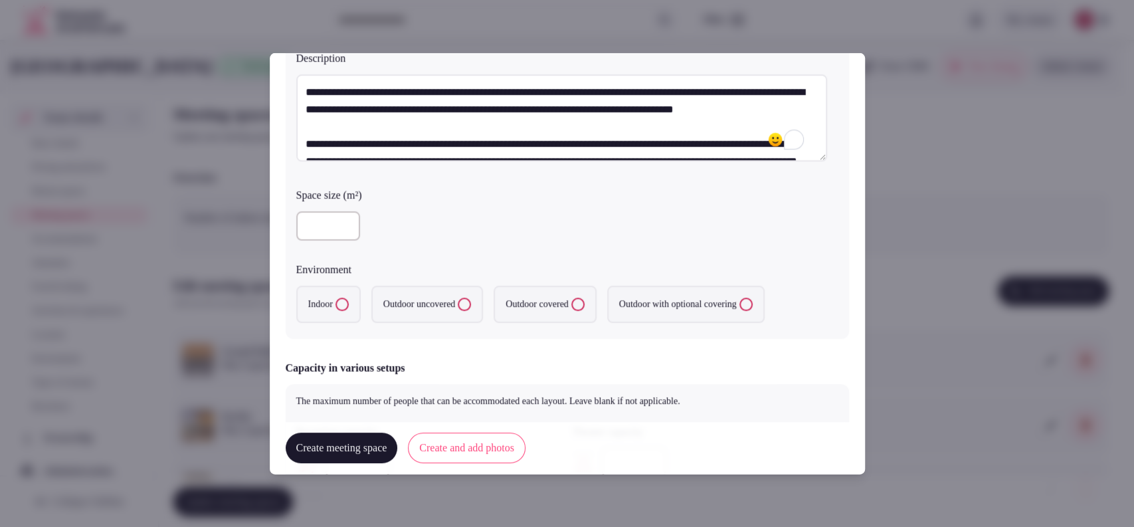
click at [327, 292] on label "Indoor" at bounding box center [328, 304] width 64 height 37
click at [336, 298] on button "Indoor" at bounding box center [342, 304] width 13 height 13
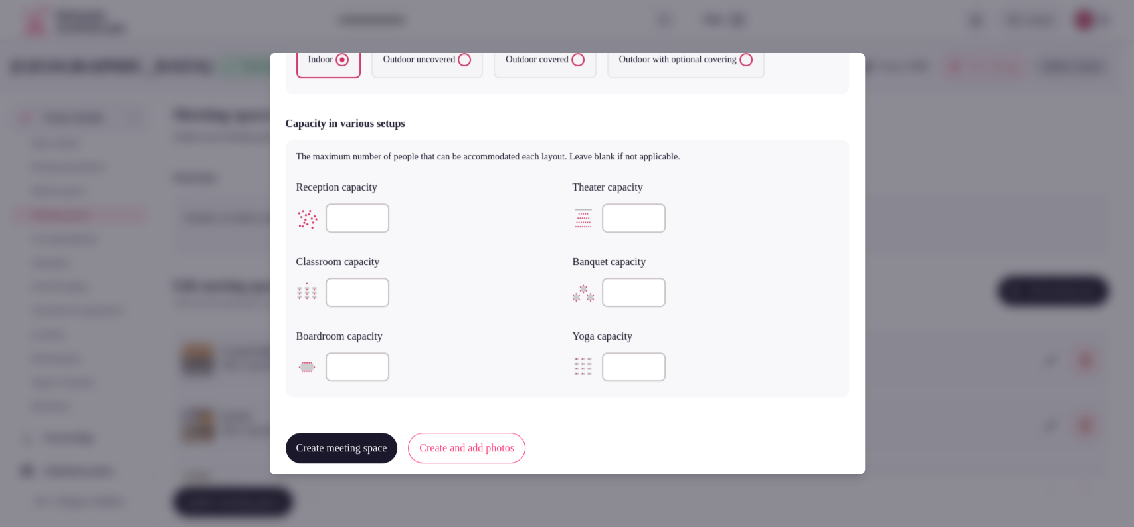
scroll to position [391, 0]
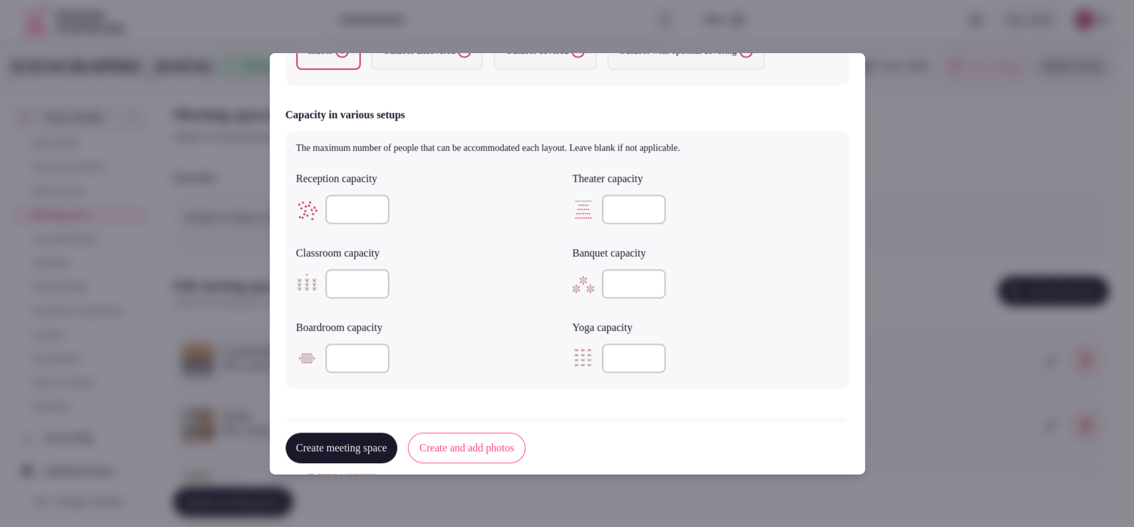
click at [609, 202] on input "number" at bounding box center [634, 209] width 64 height 29
type input "***"
click at [352, 338] on div at bounding box center [429, 358] width 266 height 40
click at [350, 281] on input "number" at bounding box center [358, 283] width 64 height 29
type input "***"
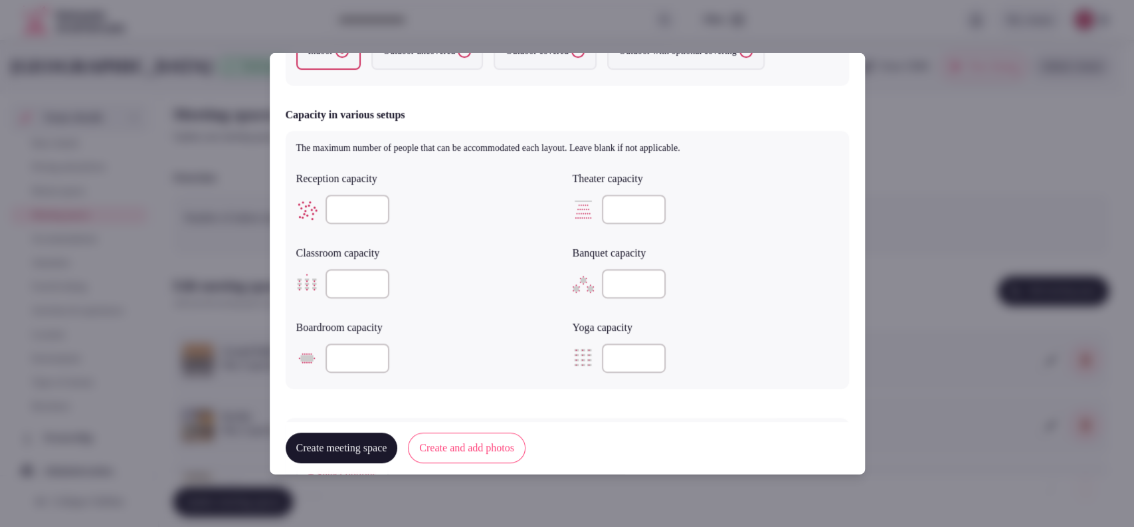
click at [603, 276] on input "number" at bounding box center [634, 283] width 64 height 29
type input "***"
click at [763, 322] on label "Yoga capacity" at bounding box center [706, 327] width 266 height 11
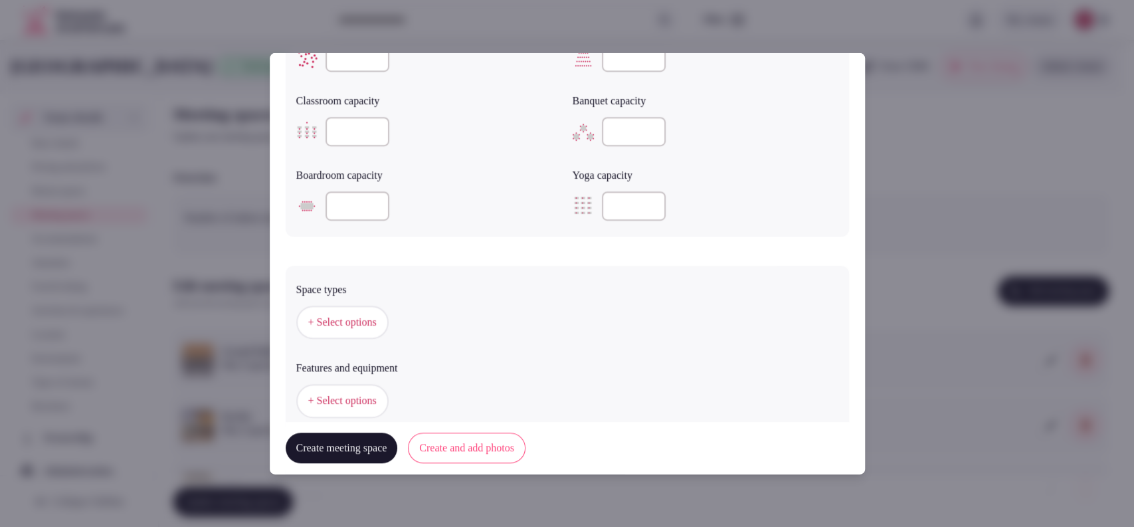
scroll to position [625, 0]
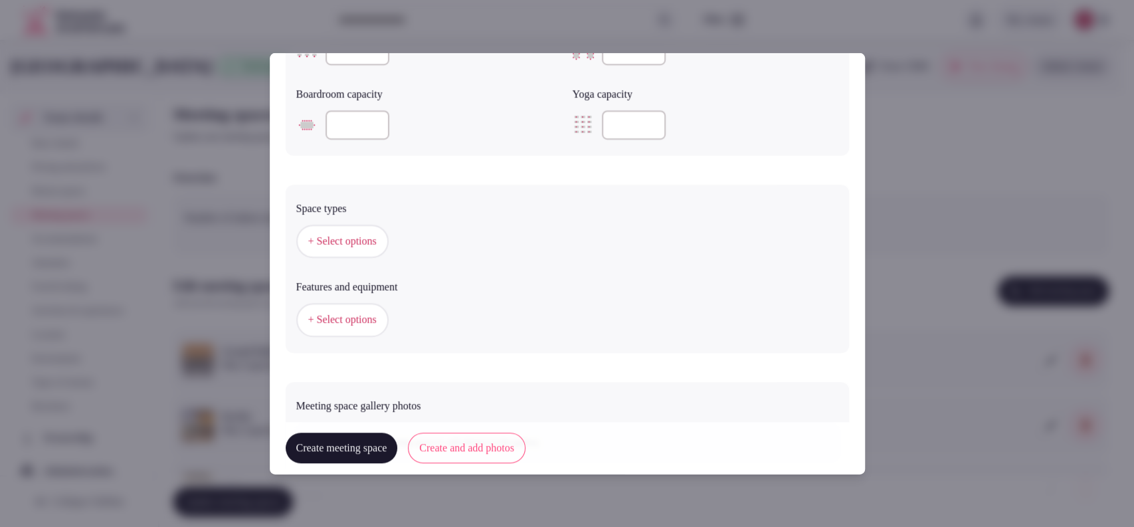
click at [370, 241] on span "+ Select options" at bounding box center [342, 241] width 68 height 15
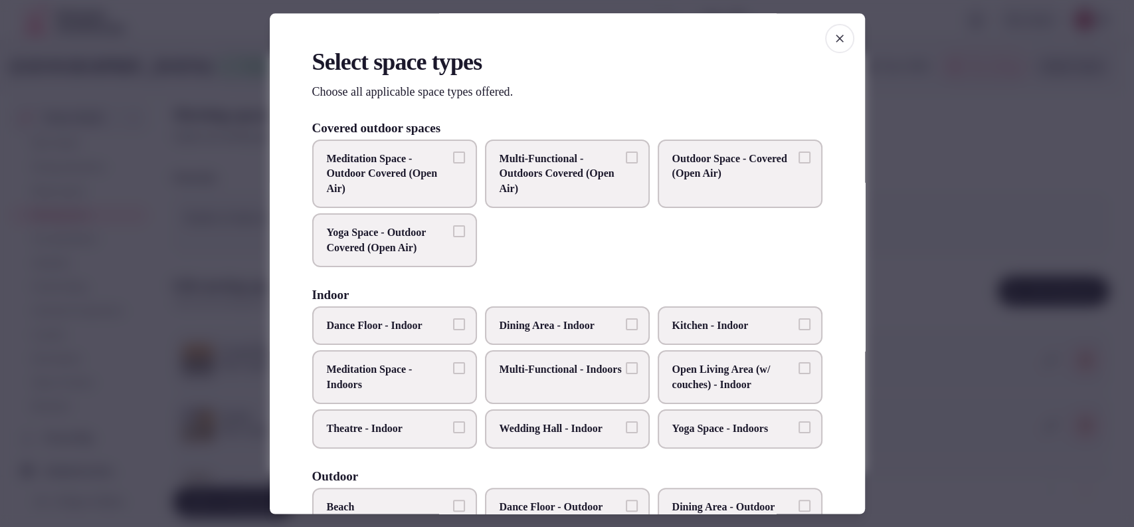
click at [523, 324] on span "Dining Area - Indoor" at bounding box center [561, 325] width 122 height 15
click at [626, 324] on button "Dining Area - Indoor" at bounding box center [632, 324] width 12 height 12
click at [540, 377] on span "Multi-Functional - Indoors" at bounding box center [561, 370] width 122 height 15
click at [626, 375] on button "Multi-Functional - Indoors" at bounding box center [632, 369] width 12 height 12
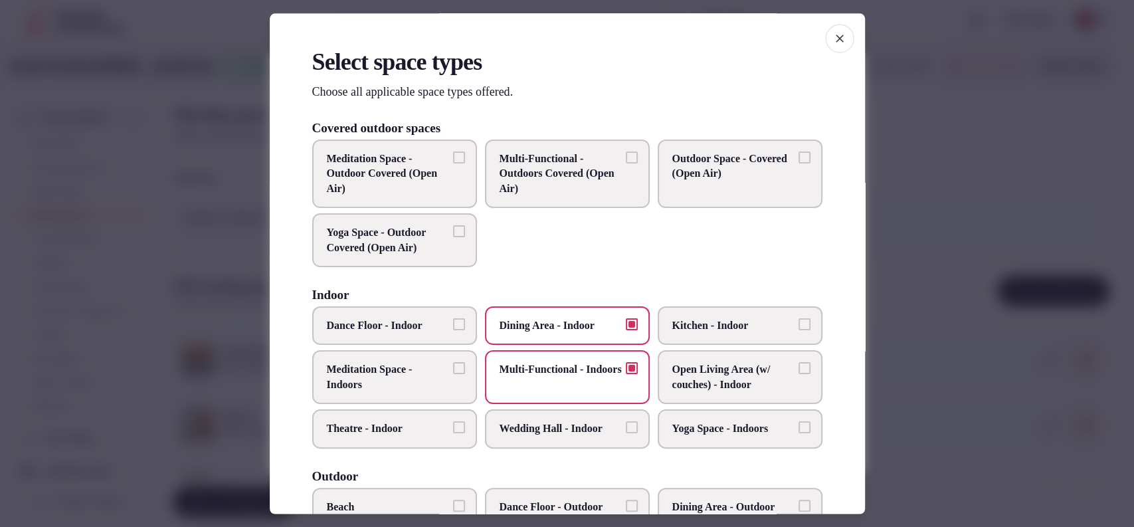
click at [499, 435] on label "Wedding Hall - Indoor" at bounding box center [567, 429] width 165 height 39
click at [626, 434] on button "Wedding Hall - Indoor" at bounding box center [632, 428] width 12 height 12
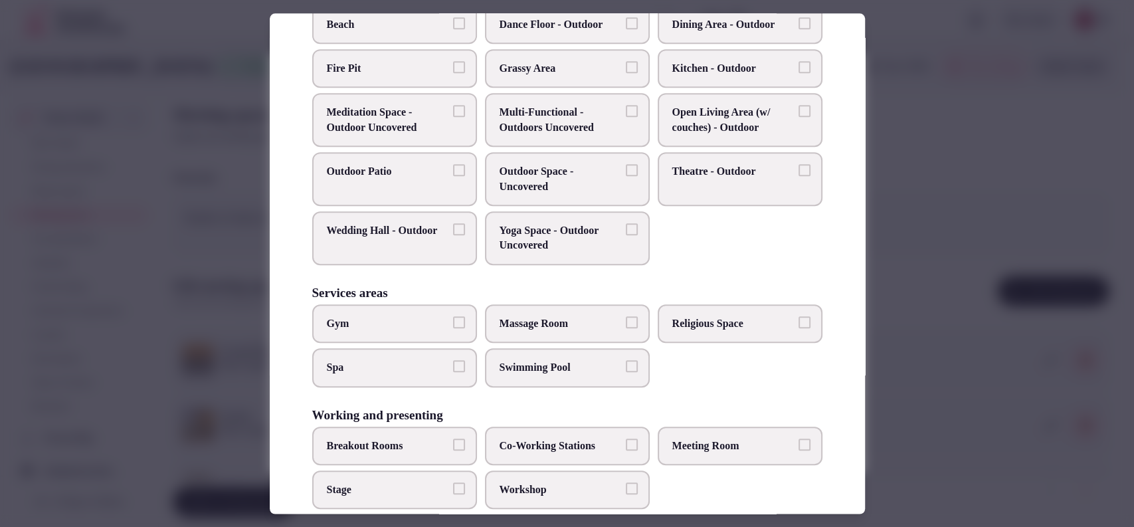
scroll to position [506, 0]
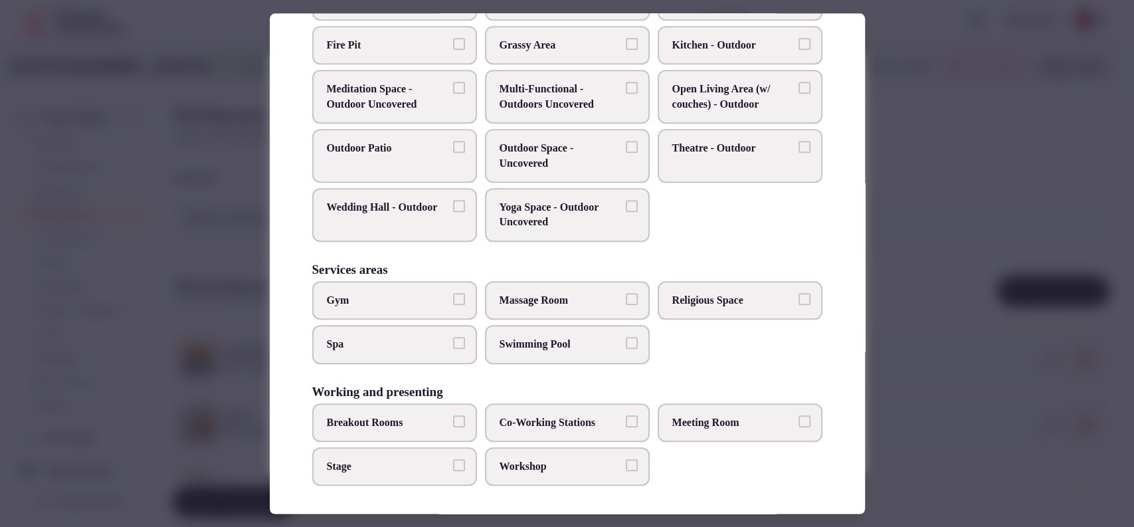
click at [695, 395] on div "Working and presenting Breakout Rooms Co-Working Stations Meeting Room Stage Wo…" at bounding box center [567, 435] width 510 height 101
click at [692, 415] on span "Meeting Room" at bounding box center [733, 422] width 122 height 15
click at [799, 415] on button "Meeting Room" at bounding box center [805, 421] width 12 height 12
click at [406, 425] on span "Breakout Rooms" at bounding box center [388, 422] width 122 height 15
click at [453, 425] on button "Breakout Rooms" at bounding box center [459, 421] width 12 height 12
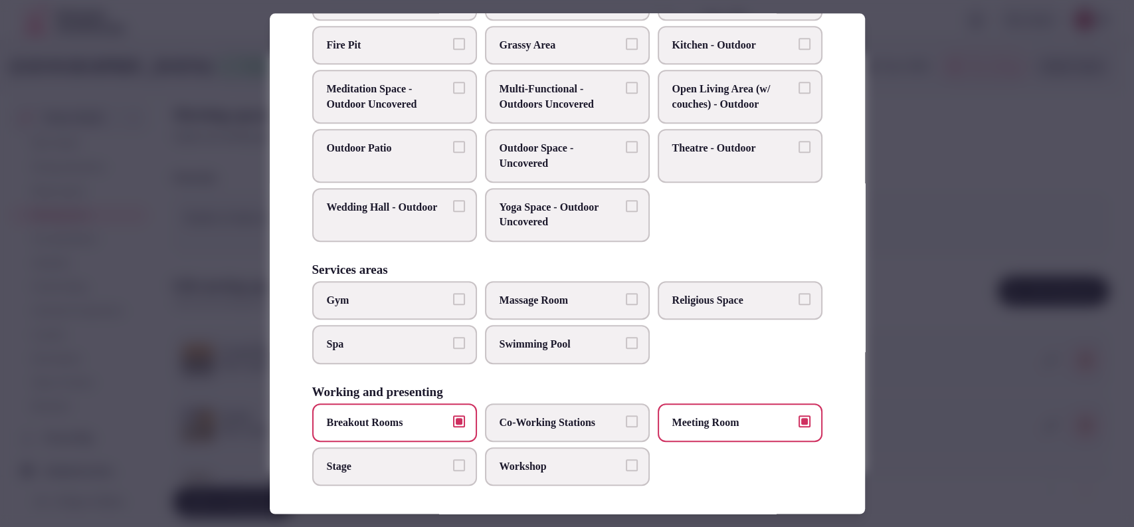
click at [552, 447] on label "Workshop" at bounding box center [567, 466] width 165 height 39
click at [626, 459] on button "Workshop" at bounding box center [632, 465] width 12 height 12
click at [559, 424] on span "Co-Working Stations" at bounding box center [561, 422] width 122 height 15
click at [626, 424] on button "Co-Working Stations" at bounding box center [632, 421] width 12 height 12
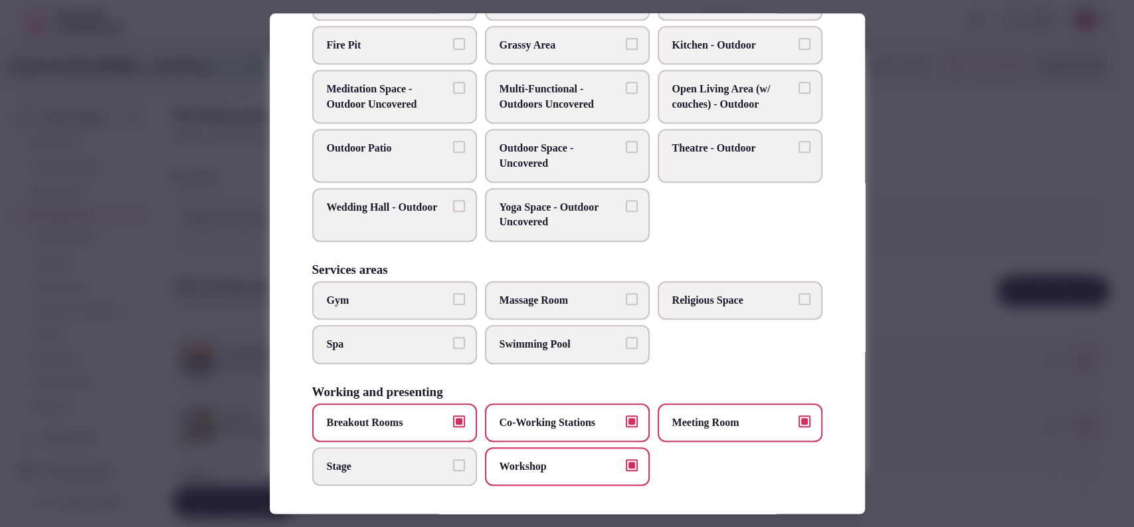
click at [585, 420] on span "Co-Working Stations" at bounding box center [561, 422] width 122 height 15
click at [626, 420] on button "Co-Working Stations" at bounding box center [632, 421] width 12 height 12
click at [925, 248] on div at bounding box center [567, 263] width 1134 height 527
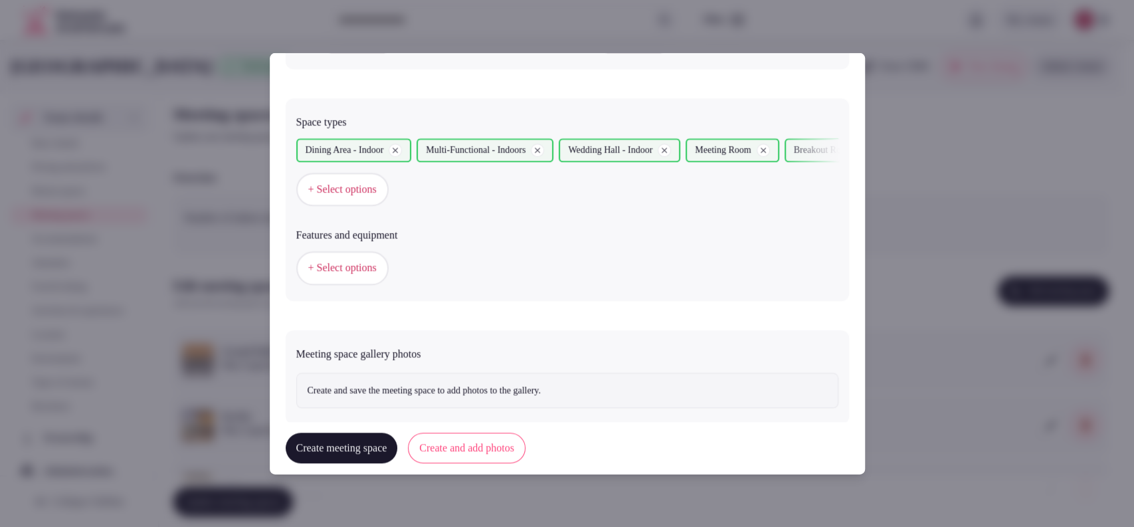
scroll to position [737, 0]
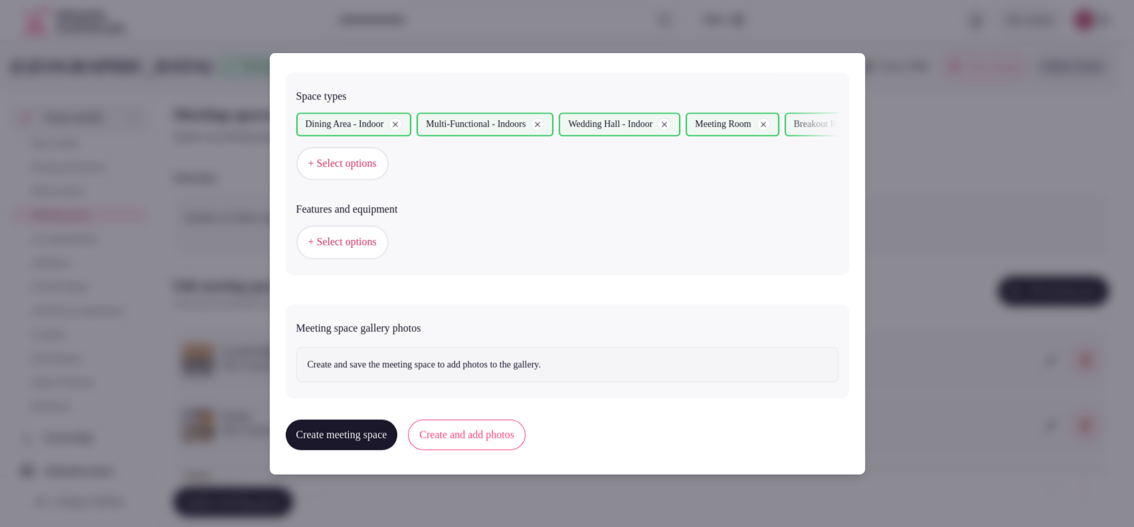
click at [367, 248] on button "+ Select options" at bounding box center [342, 241] width 92 height 33
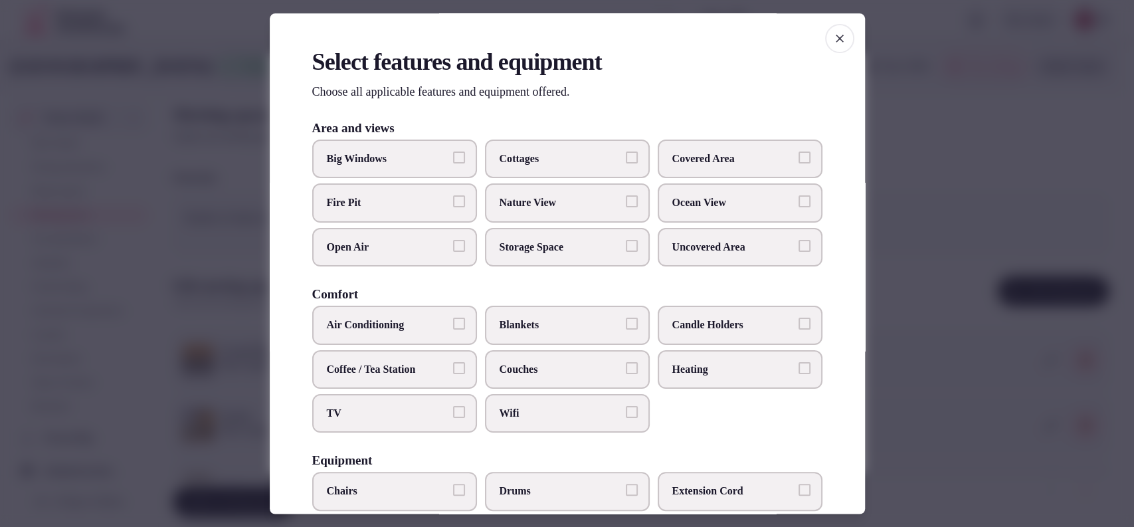
click at [680, 163] on span "Covered Area" at bounding box center [733, 158] width 122 height 15
click at [799, 163] on button "Covered Area" at bounding box center [805, 157] width 12 height 12
click at [404, 152] on span "Big Windows" at bounding box center [388, 158] width 122 height 15
click at [453, 152] on button "Big Windows" at bounding box center [459, 157] width 12 height 12
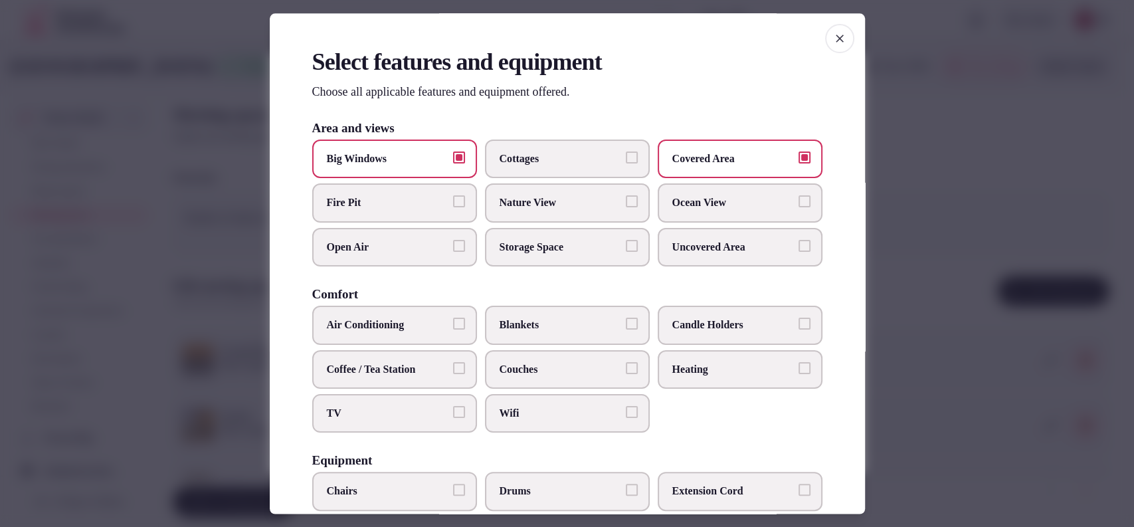
click at [553, 193] on label "Nature View" at bounding box center [567, 203] width 165 height 39
click at [626, 196] on button "Nature View" at bounding box center [632, 202] width 12 height 12
click at [428, 326] on span "Air Conditioning" at bounding box center [388, 325] width 122 height 15
click at [453, 326] on button "Air Conditioning" at bounding box center [459, 324] width 12 height 12
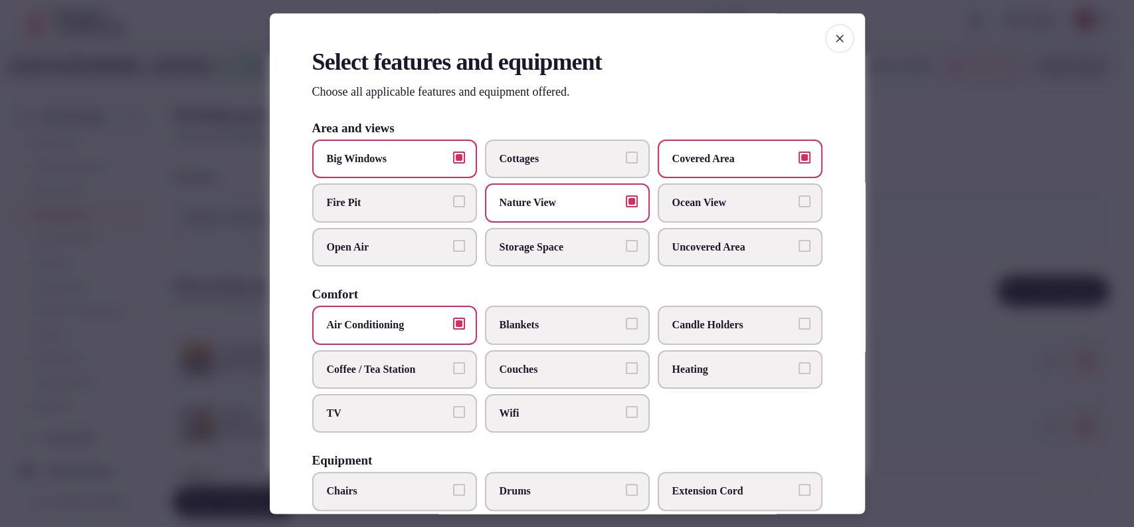
click at [403, 420] on label "TV" at bounding box center [394, 413] width 165 height 39
click at [453, 418] on button "TV" at bounding box center [459, 412] width 12 height 12
click at [578, 204] on span "Nature View" at bounding box center [561, 203] width 122 height 15
click at [626, 204] on button "Nature View" at bounding box center [632, 202] width 12 height 12
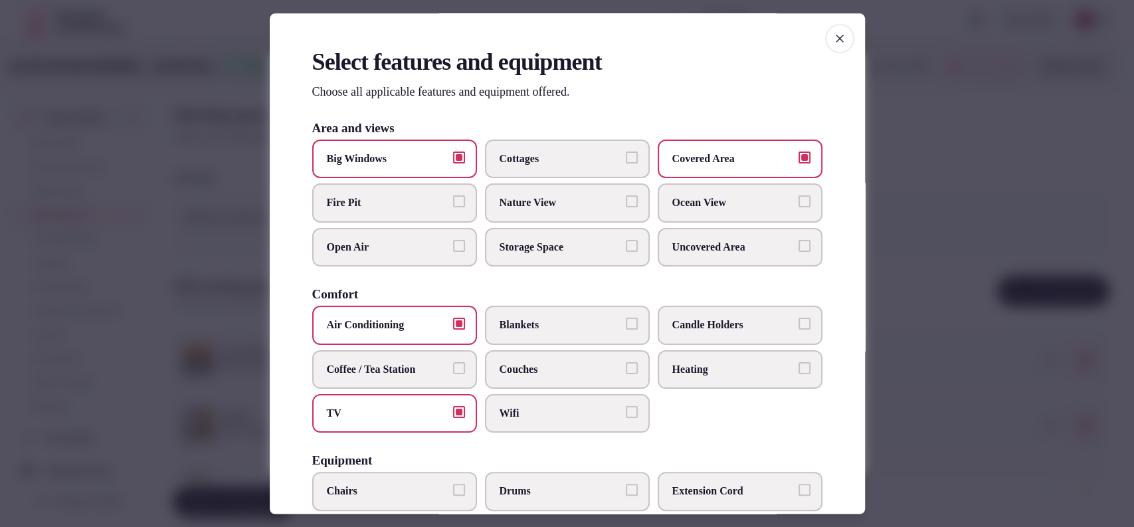
click at [561, 407] on span "Wifi" at bounding box center [561, 413] width 122 height 15
click at [626, 407] on button "Wifi" at bounding box center [632, 412] width 12 height 12
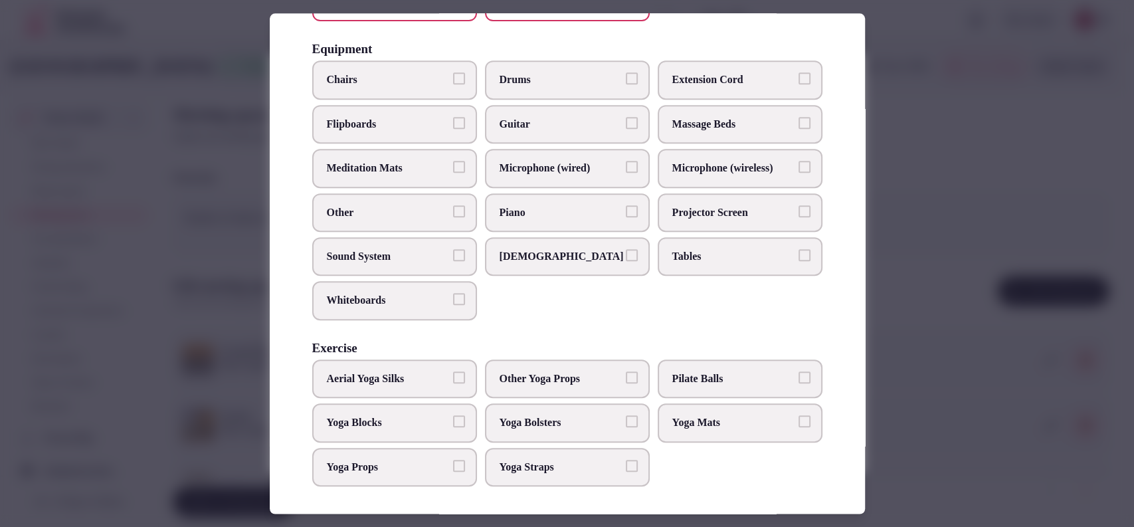
drag, startPoint x: 573, startPoint y: 178, endPoint x: 683, endPoint y: 177, distance: 109.6
click at [574, 177] on label "Microphone (wired)" at bounding box center [567, 168] width 165 height 39
click at [626, 173] on button "Microphone (wired)" at bounding box center [632, 167] width 12 height 12
click at [693, 177] on label "Microphone (wireless)" at bounding box center [740, 168] width 165 height 39
click at [799, 173] on button "Microphone (wireless)" at bounding box center [805, 167] width 12 height 12
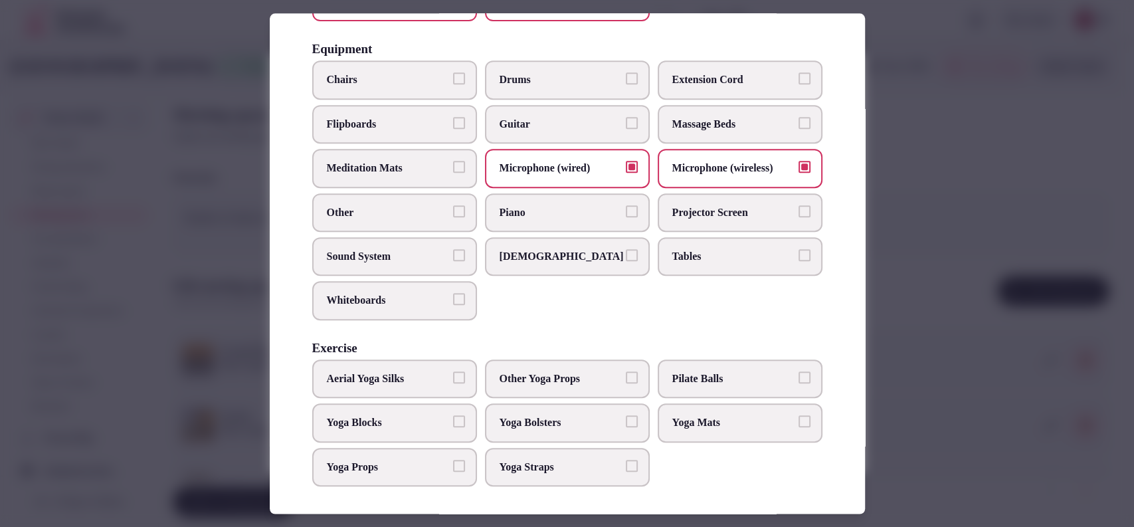
click at [425, 260] on label "Sound System" at bounding box center [394, 256] width 165 height 39
click at [453, 260] on button "Sound System" at bounding box center [459, 255] width 12 height 12
click at [677, 263] on label "Tables" at bounding box center [740, 256] width 165 height 39
click at [799, 261] on button "Tables" at bounding box center [805, 255] width 12 height 12
click at [685, 216] on span "Projector Screen" at bounding box center [733, 212] width 122 height 15
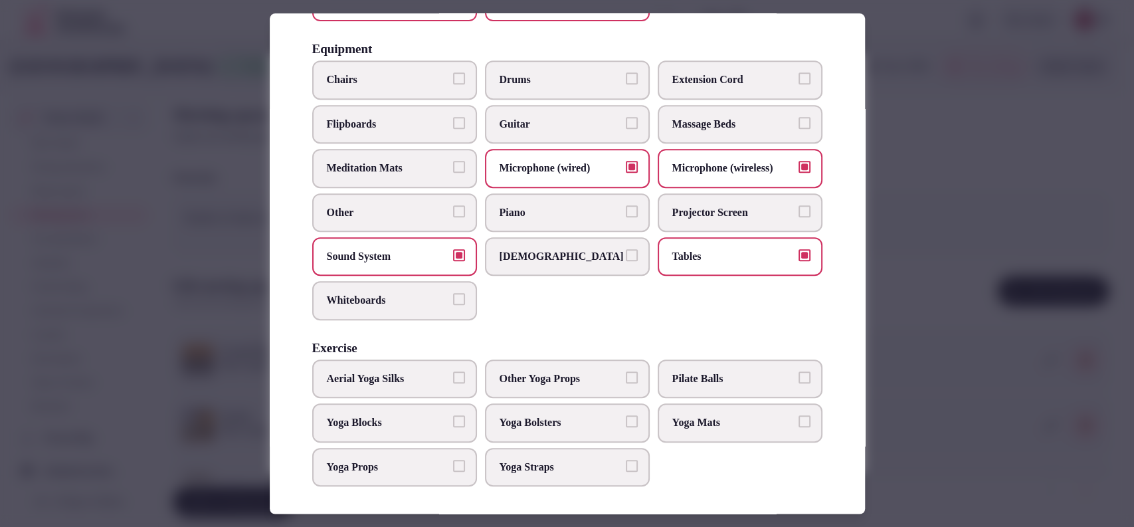
click at [799, 216] on button "Projector Screen" at bounding box center [805, 211] width 12 height 12
click at [368, 74] on span "Chairs" at bounding box center [388, 80] width 122 height 15
click at [453, 74] on button "Chairs" at bounding box center [459, 79] width 12 height 12
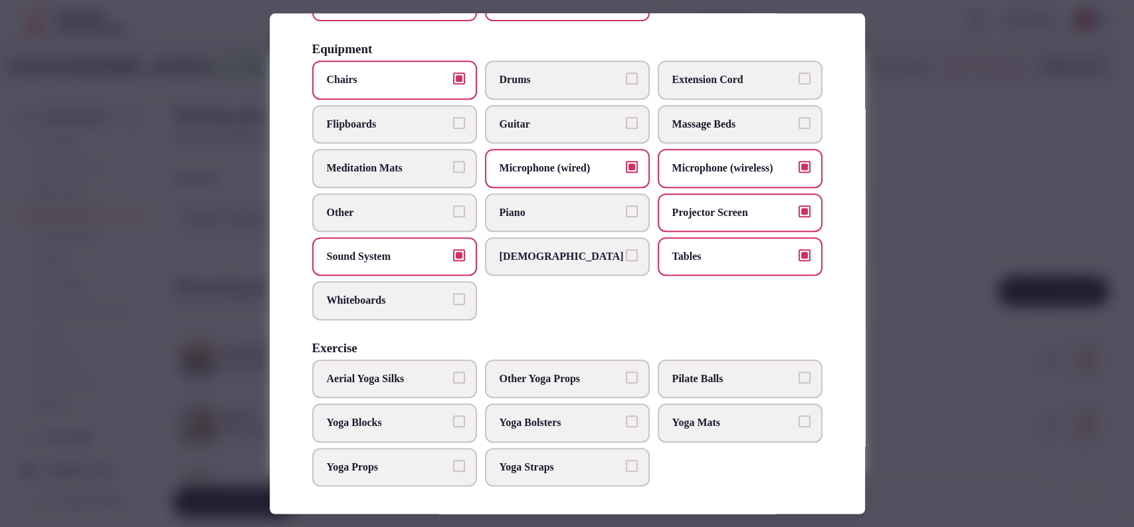
scroll to position [0, 0]
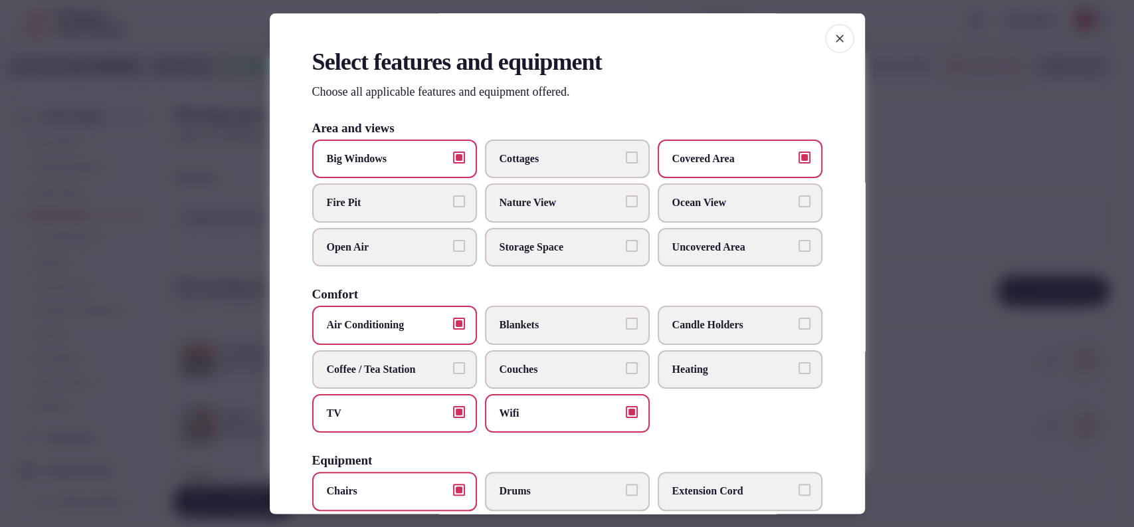
click at [672, 318] on span "Candle Holders" at bounding box center [733, 325] width 122 height 15
click at [799, 318] on button "Candle Holders" at bounding box center [805, 324] width 12 height 12
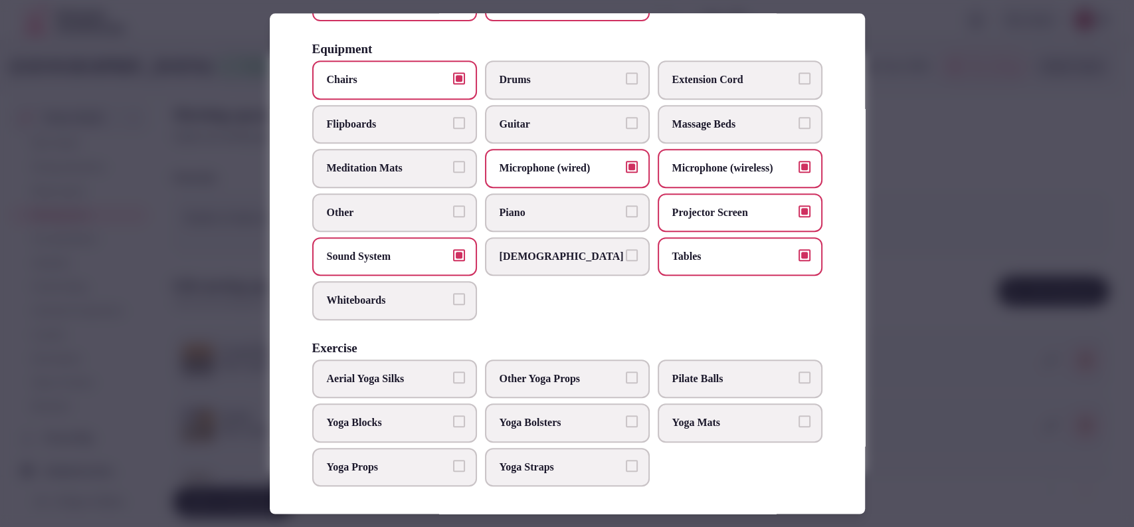
click at [885, 325] on div at bounding box center [567, 263] width 1134 height 527
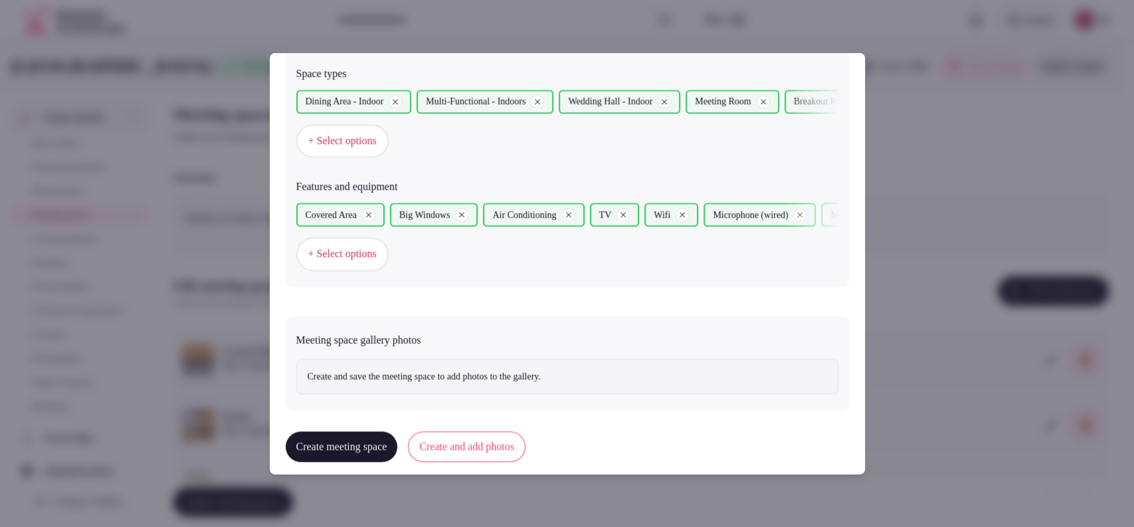
scroll to position [771, 0]
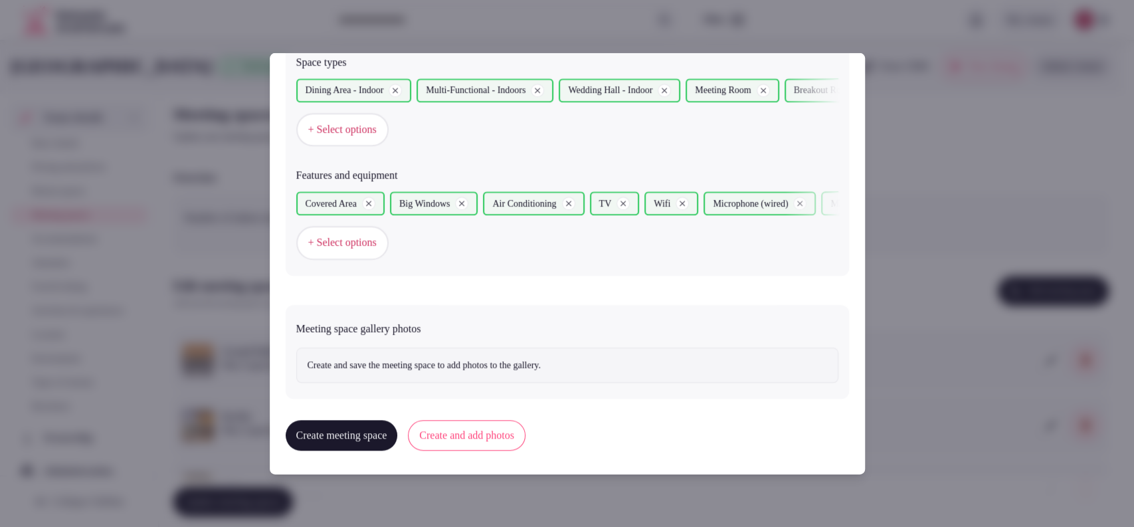
click at [526, 428] on button "Create and add photos" at bounding box center [467, 435] width 118 height 31
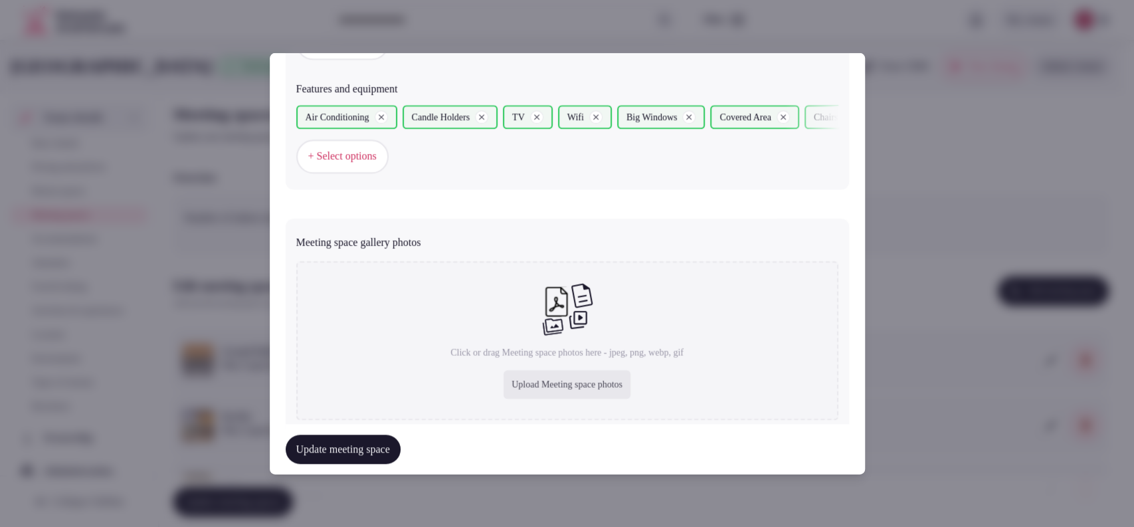
scroll to position [893, 0]
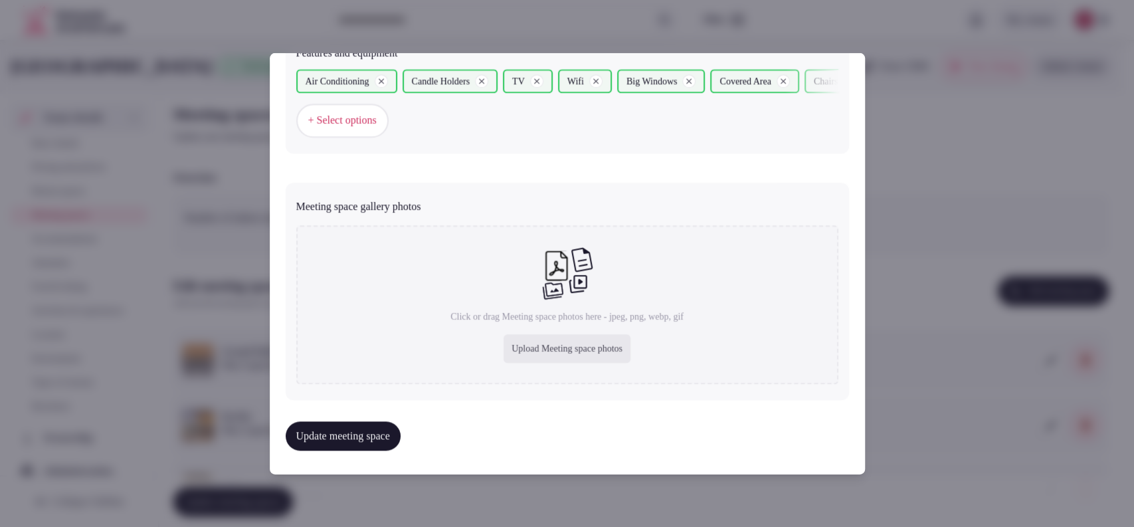
click at [541, 338] on div "Upload Meeting space photos" at bounding box center [567, 348] width 127 height 29
type input "**********"
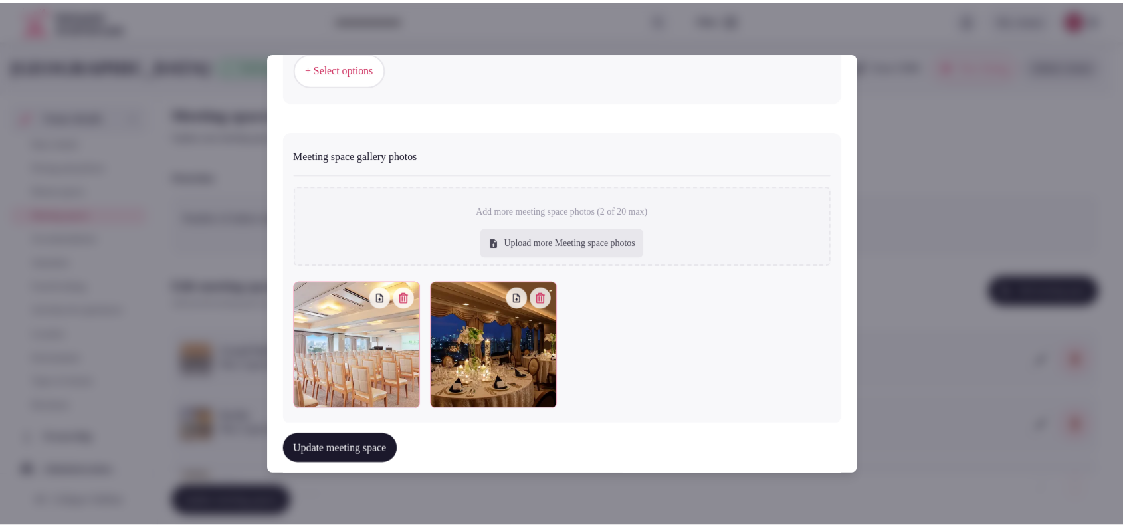
scroll to position [967, 0]
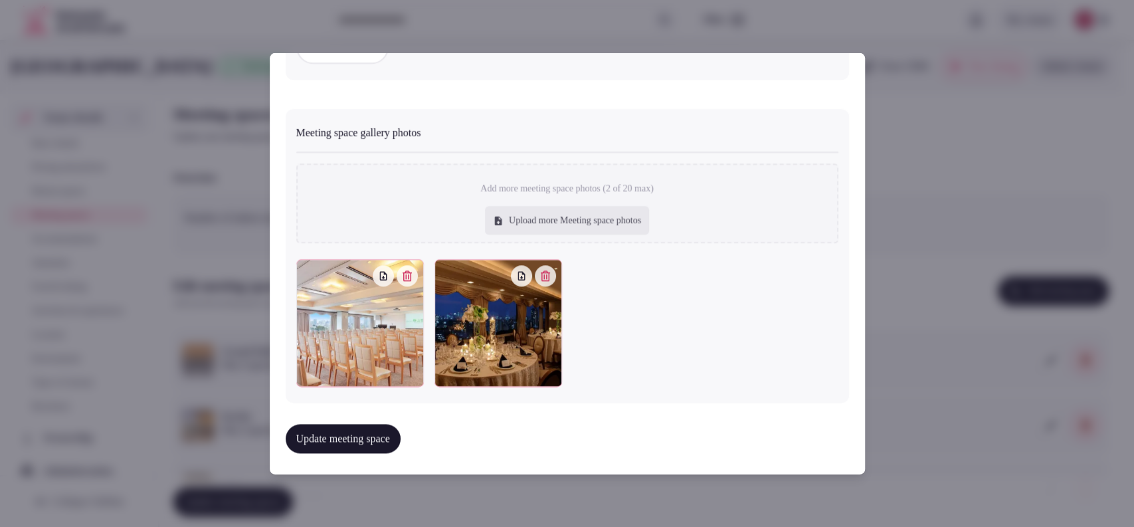
click at [377, 429] on button "Update meeting space" at bounding box center [343, 438] width 115 height 29
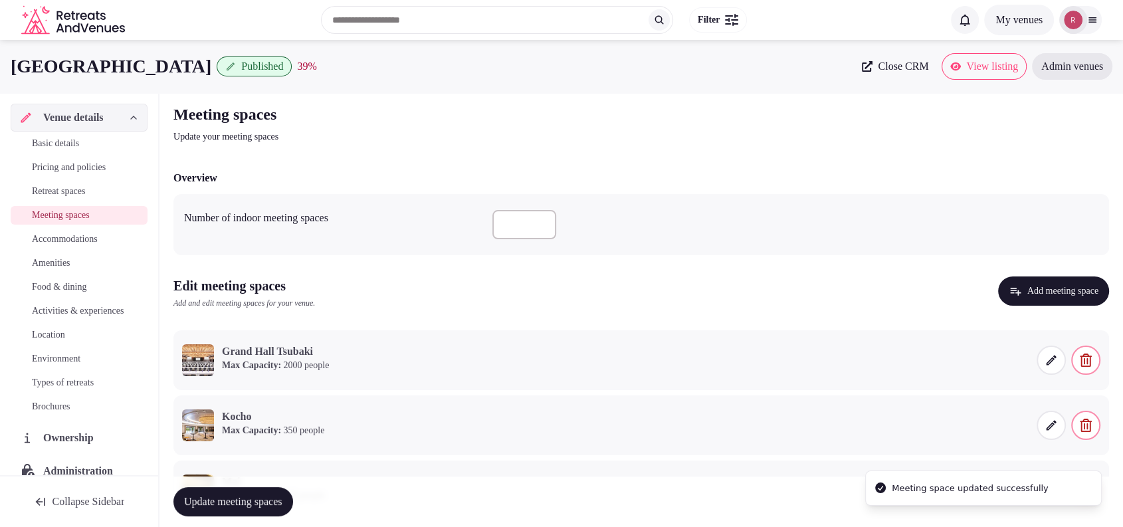
click at [282, 496] on span "Update meeting spaces" at bounding box center [233, 501] width 98 height 13
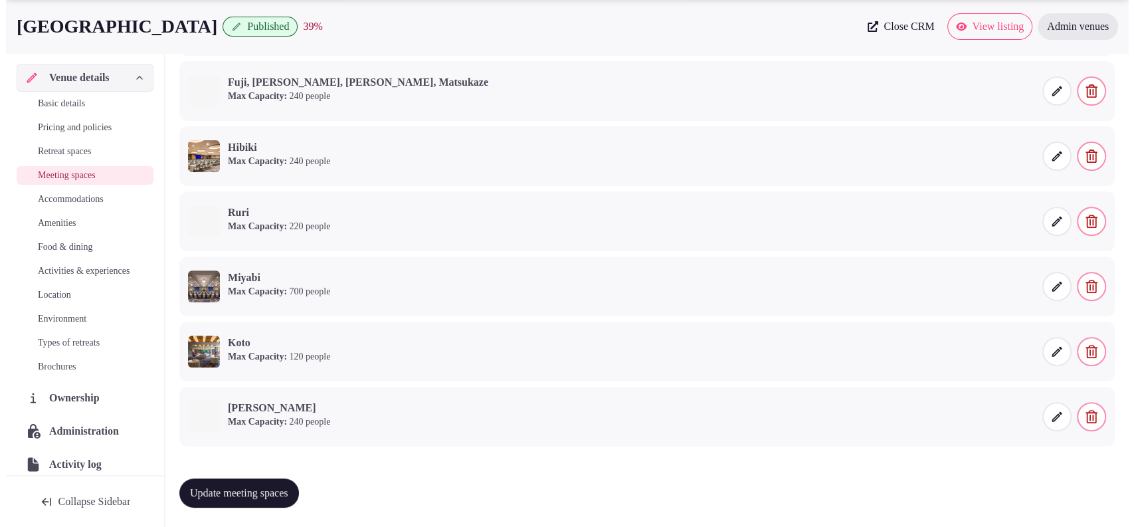
scroll to position [4, 0]
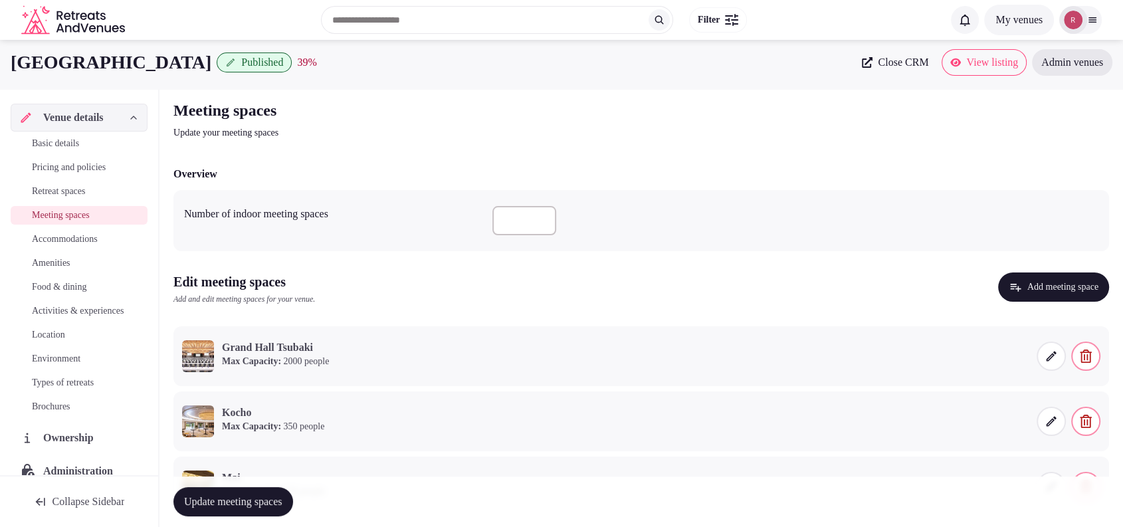
click at [1008, 284] on button "Add meeting space" at bounding box center [1053, 286] width 111 height 29
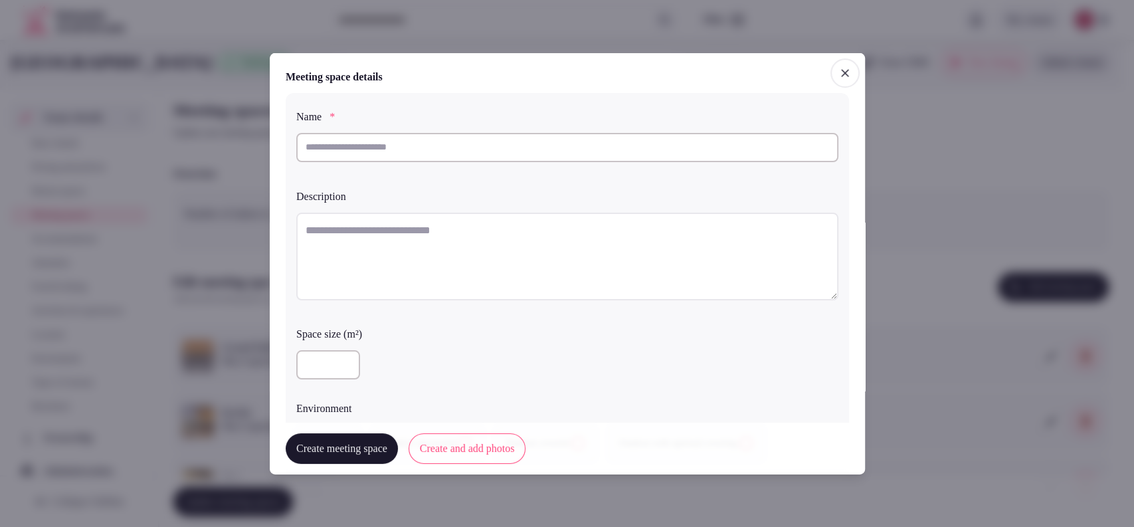
click at [519, 151] on input "text" at bounding box center [567, 146] width 542 height 29
type input "********"
click at [409, 238] on textarea "To enrich screen reader interactions, please activate Accessibility in Grammarl…" at bounding box center [567, 256] width 542 height 88
paste textarea "**********"
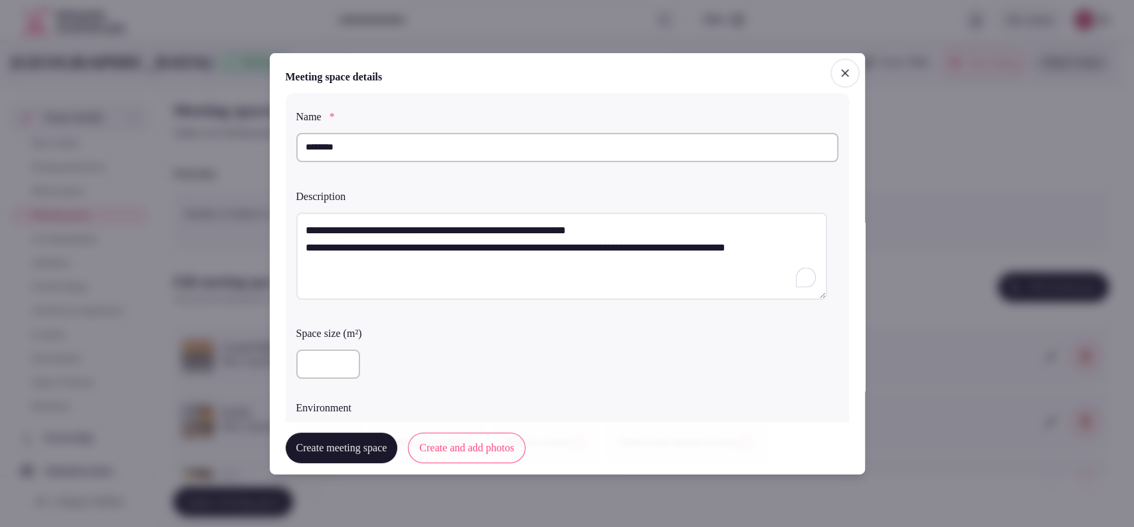
click at [307, 248] on textarea "**********" at bounding box center [561, 256] width 531 height 88
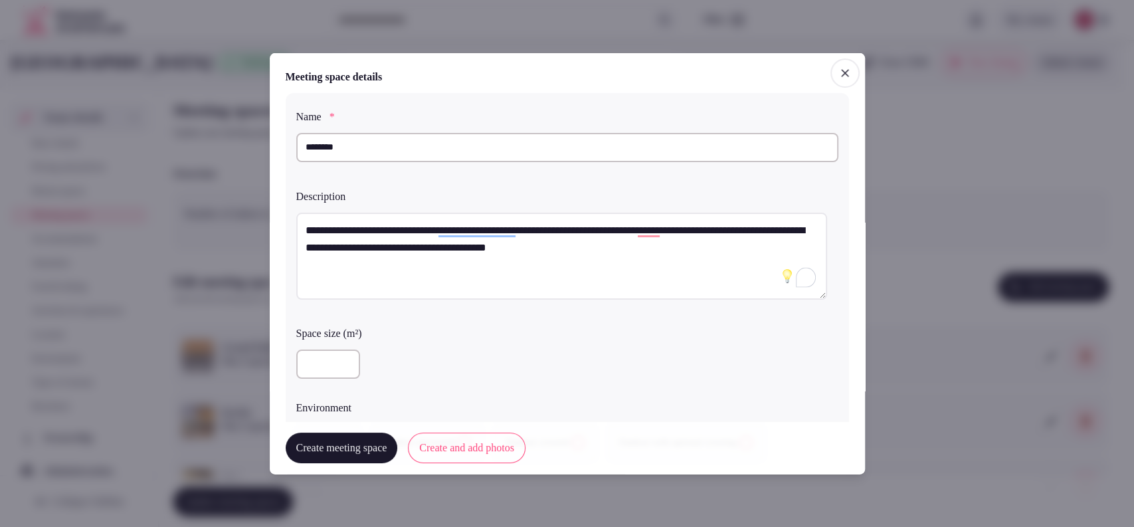
type textarea "**********"
click at [303, 368] on input "number" at bounding box center [328, 363] width 64 height 29
type input "***"
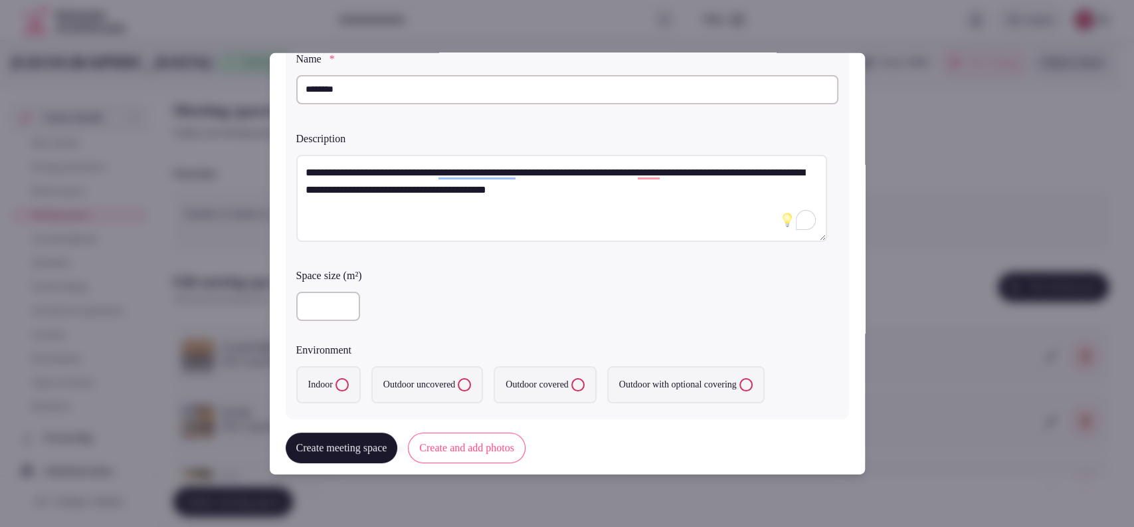
scroll to position [132, 0]
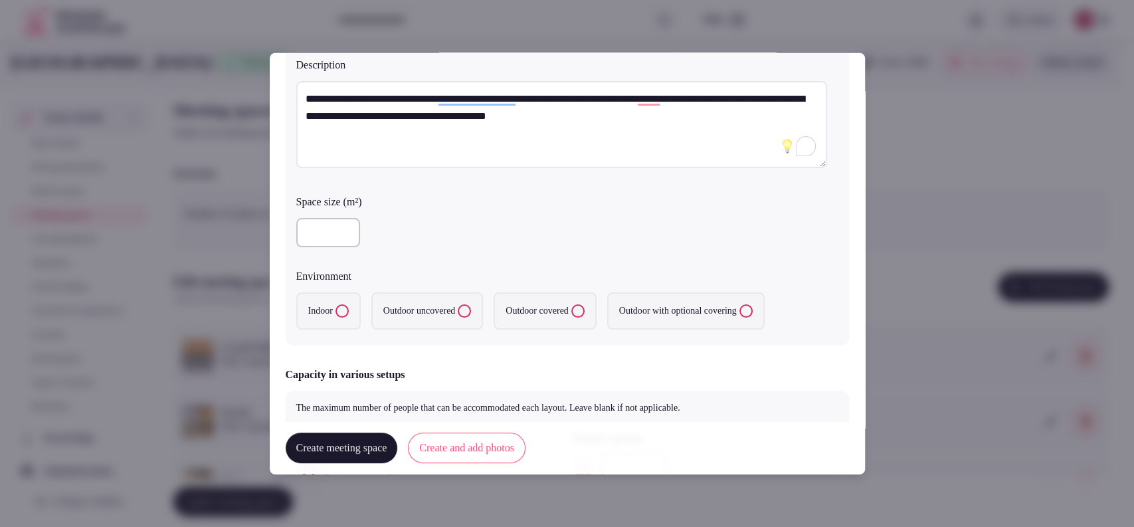
click at [314, 312] on label "Indoor" at bounding box center [328, 310] width 64 height 37
click at [336, 312] on button "Indoor" at bounding box center [342, 310] width 13 height 13
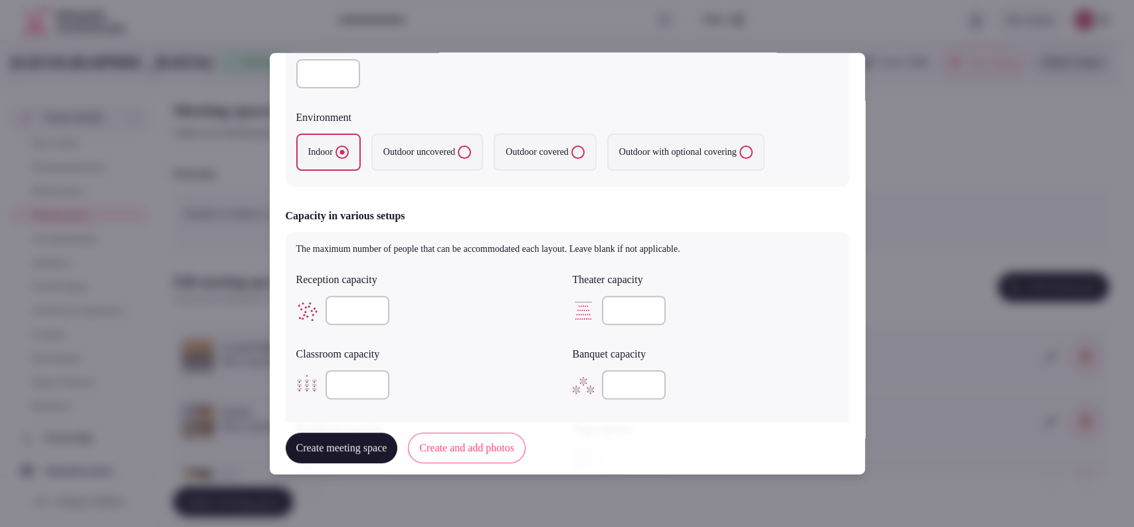
scroll to position [333, 0]
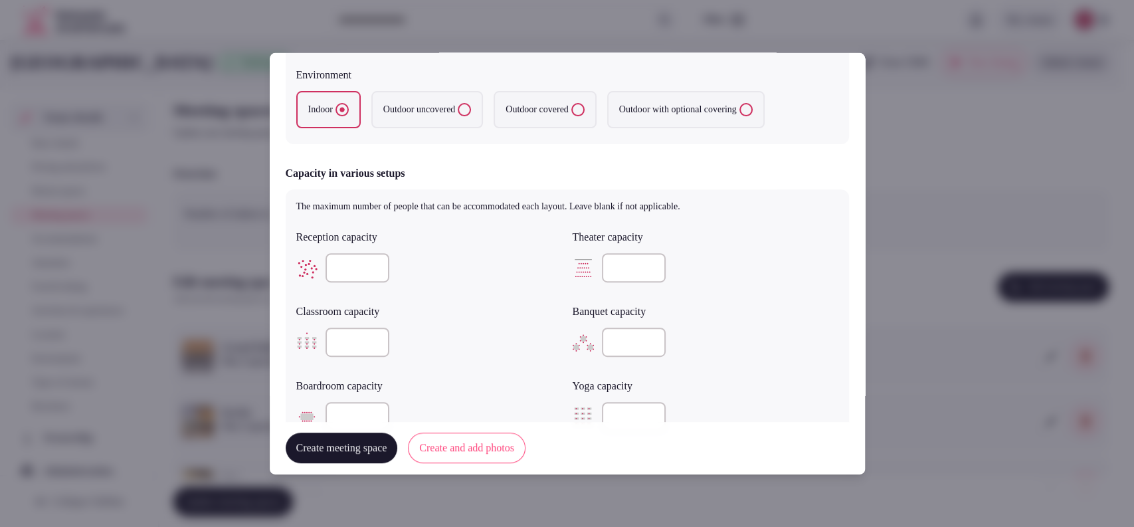
click at [611, 286] on div "Reception capacity Theater capacity Classroom capacity Banquet capacity Boardro…" at bounding box center [567, 330] width 542 height 213
click at [623, 271] on input "number" at bounding box center [634, 267] width 64 height 29
type input "***"
click at [359, 334] on input "number" at bounding box center [358, 342] width 64 height 29
click at [357, 340] on input "number" at bounding box center [358, 342] width 64 height 29
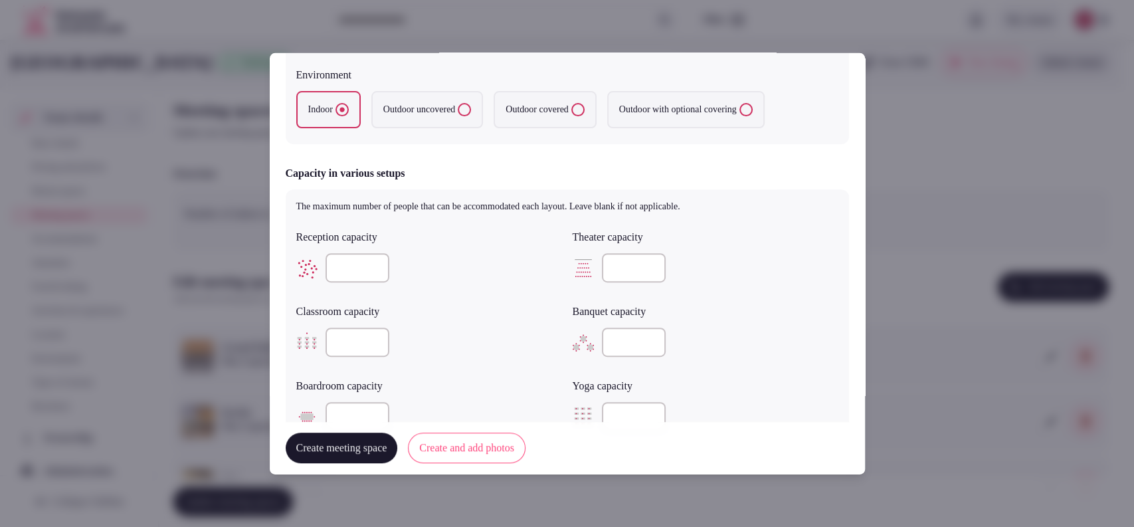
type input "***"
click at [611, 339] on input "number" at bounding box center [634, 342] width 64 height 29
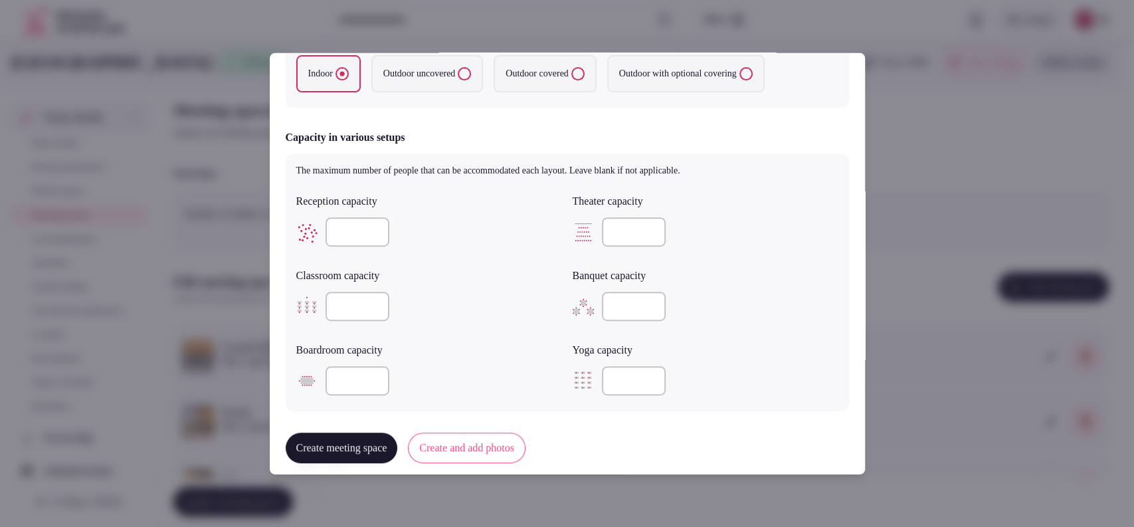
scroll to position [702, 0]
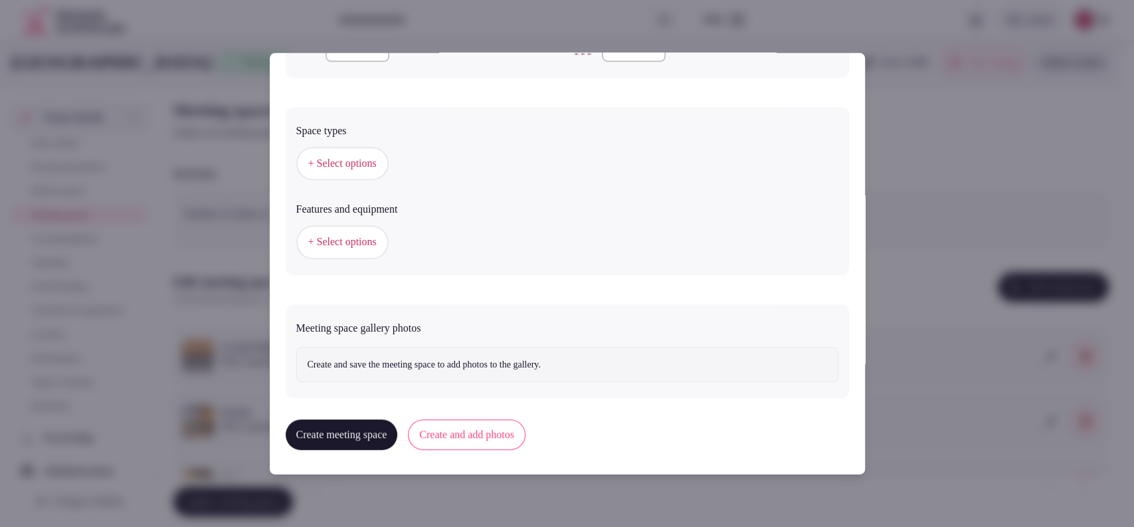
type input "***"
click at [377, 151] on button "+ Select options" at bounding box center [342, 163] width 92 height 33
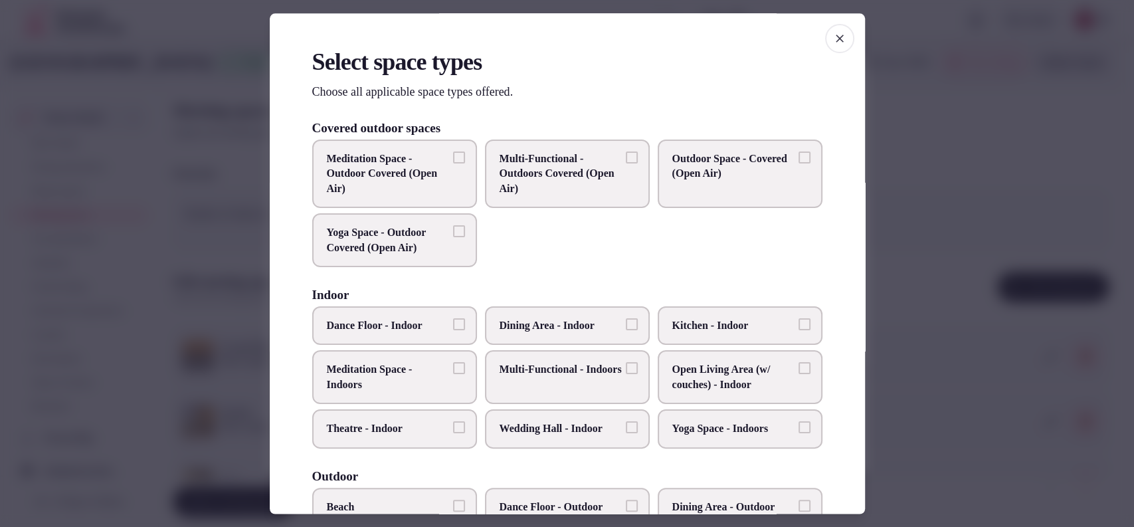
click at [591, 419] on label "Wedding Hall - Indoor" at bounding box center [567, 429] width 165 height 39
click at [626, 422] on button "Wedding Hall - Indoor" at bounding box center [632, 428] width 12 height 12
click at [553, 332] on span "Dining Area - Indoor" at bounding box center [561, 325] width 122 height 15
click at [626, 330] on button "Dining Area - Indoor" at bounding box center [632, 324] width 12 height 12
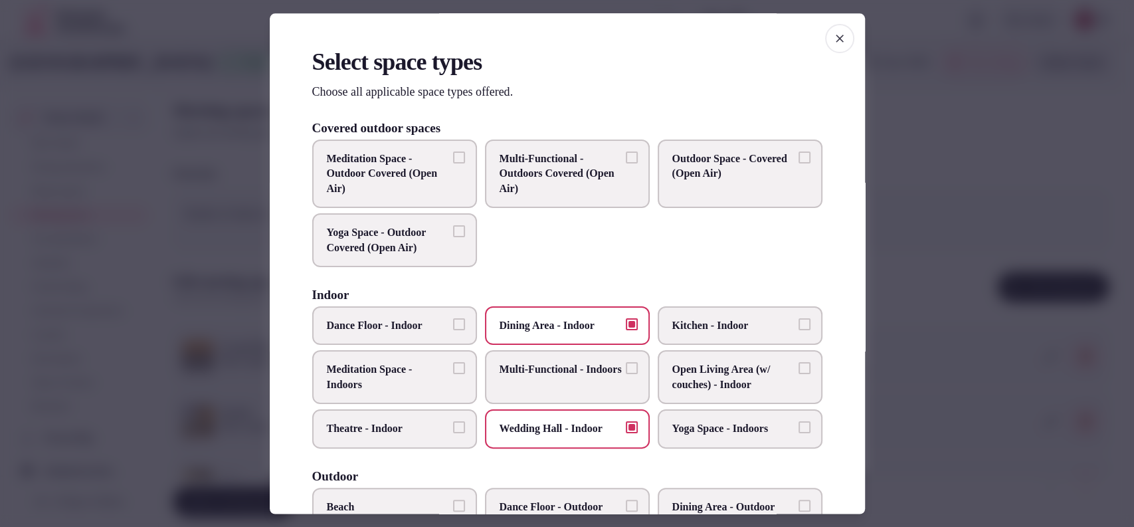
click at [542, 377] on span "Multi-Functional - Indoors" at bounding box center [561, 370] width 122 height 15
click at [626, 375] on button "Multi-Functional - Indoors" at bounding box center [632, 369] width 12 height 12
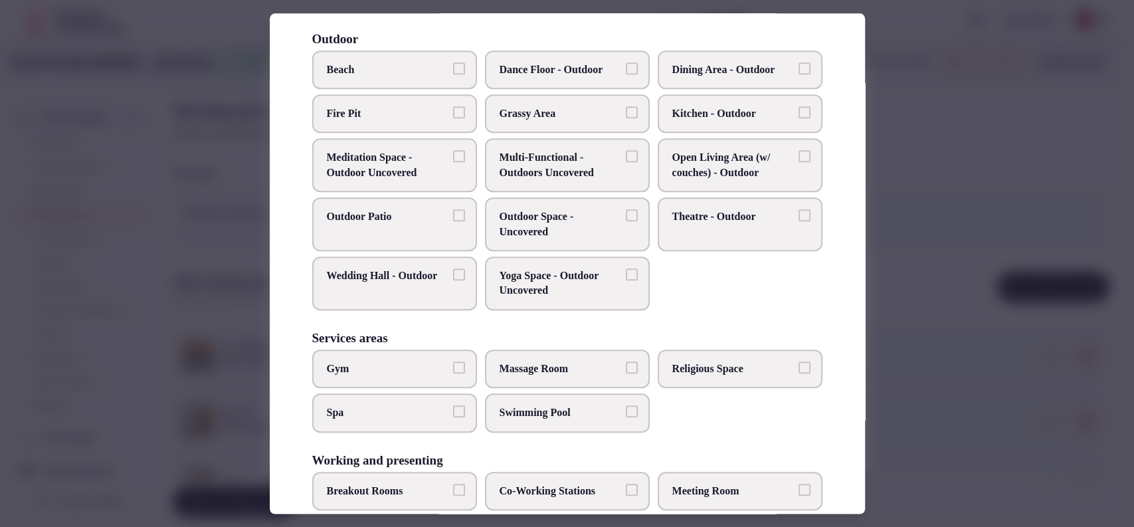
scroll to position [506, 0]
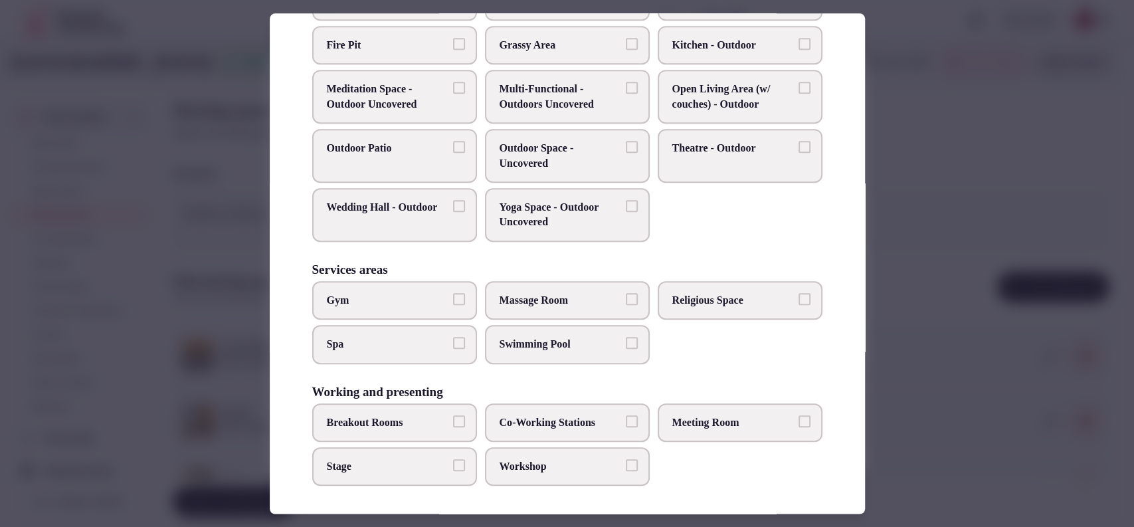
click at [734, 407] on label "Meeting Room" at bounding box center [740, 422] width 165 height 39
click at [799, 415] on button "Meeting Room" at bounding box center [805, 421] width 12 height 12
click at [603, 447] on label "Workshop" at bounding box center [567, 466] width 165 height 39
click at [626, 459] on button "Workshop" at bounding box center [632, 465] width 12 height 12
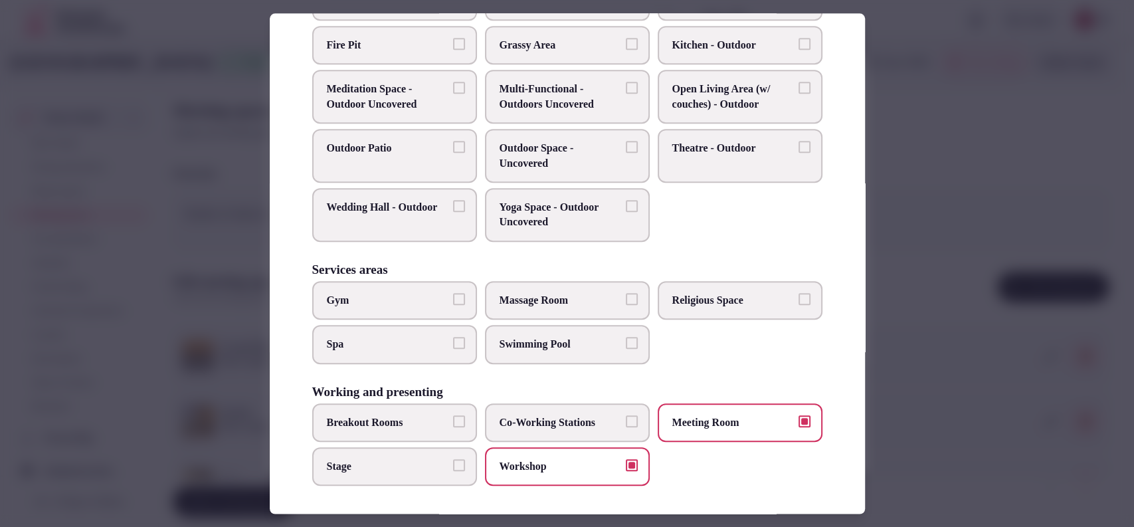
click at [428, 407] on label "Breakout Rooms" at bounding box center [394, 422] width 165 height 39
click at [453, 415] on button "Breakout Rooms" at bounding box center [459, 421] width 12 height 12
click at [490, 413] on label "Co-Working Stations" at bounding box center [567, 422] width 165 height 39
click at [626, 415] on button "Co-Working Stations" at bounding box center [632, 421] width 12 height 12
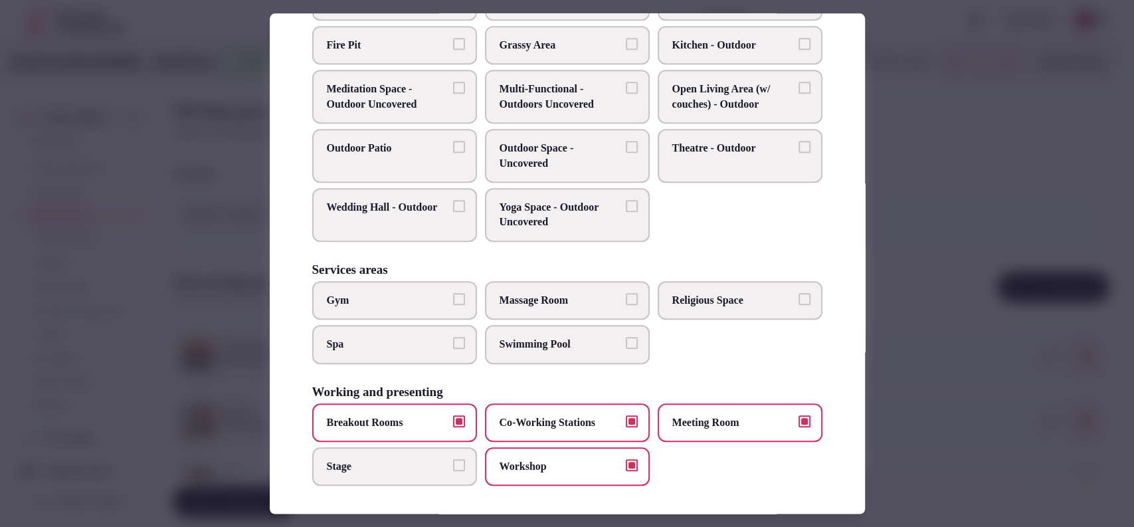
click at [442, 415] on span "Breakout Rooms" at bounding box center [388, 422] width 122 height 15
click at [453, 415] on button "Breakout Rooms" at bounding box center [459, 421] width 12 height 12
click at [500, 415] on span "Co-Working Stations" at bounding box center [561, 422] width 122 height 15
click at [626, 415] on button "Co-Working Stations" at bounding box center [632, 421] width 12 height 12
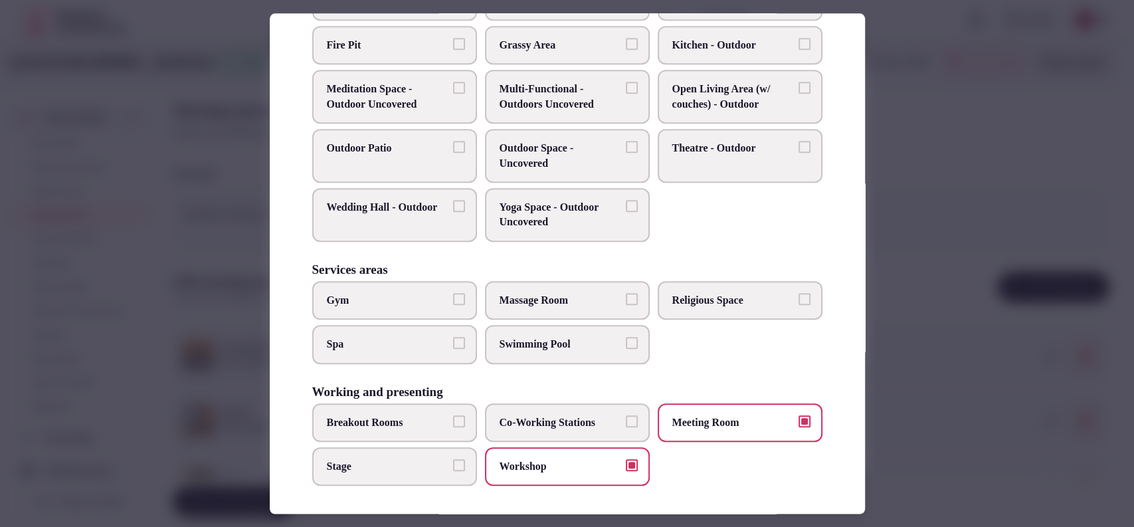
click at [457, 419] on button "Breakout Rooms" at bounding box center [459, 421] width 12 height 12
click at [915, 332] on div at bounding box center [567, 263] width 1134 height 527
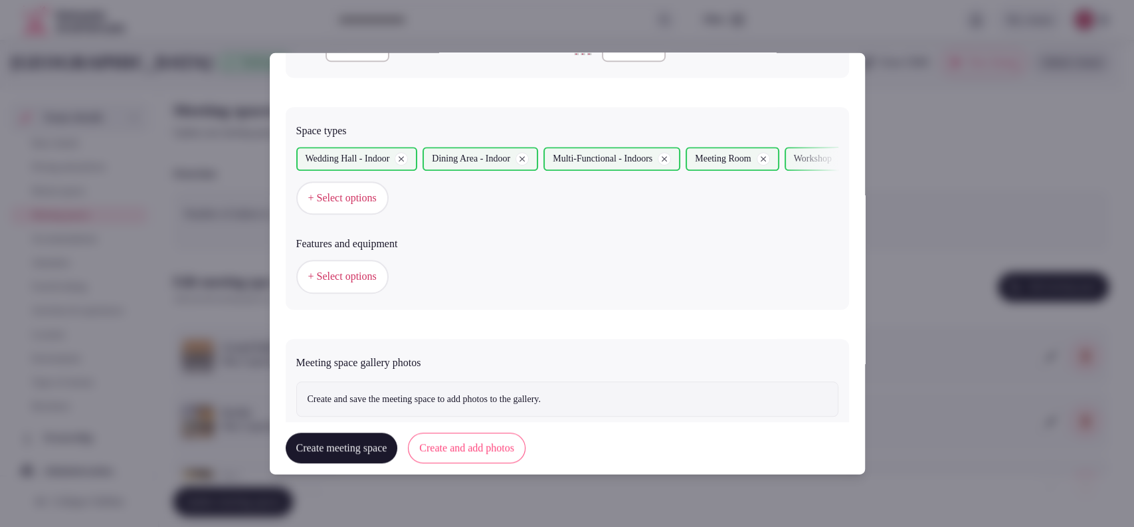
click at [349, 279] on span "+ Select options" at bounding box center [342, 276] width 68 height 15
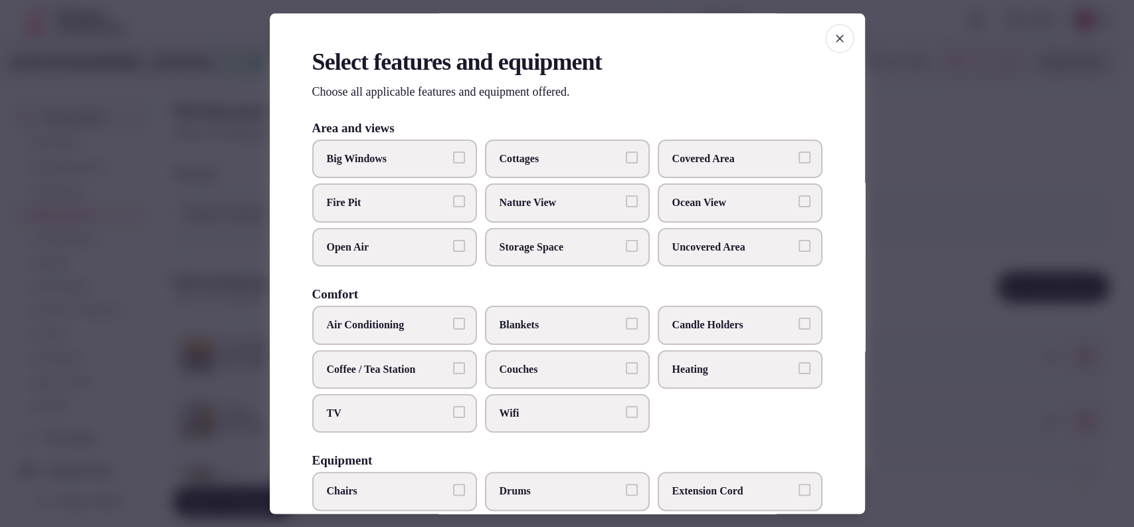
click at [429, 327] on span "Air Conditioning" at bounding box center [388, 325] width 122 height 15
click at [453, 327] on button "Air Conditioning" at bounding box center [459, 324] width 12 height 12
click at [393, 407] on span "TV" at bounding box center [388, 413] width 122 height 15
click at [453, 407] on button "TV" at bounding box center [459, 412] width 12 height 12
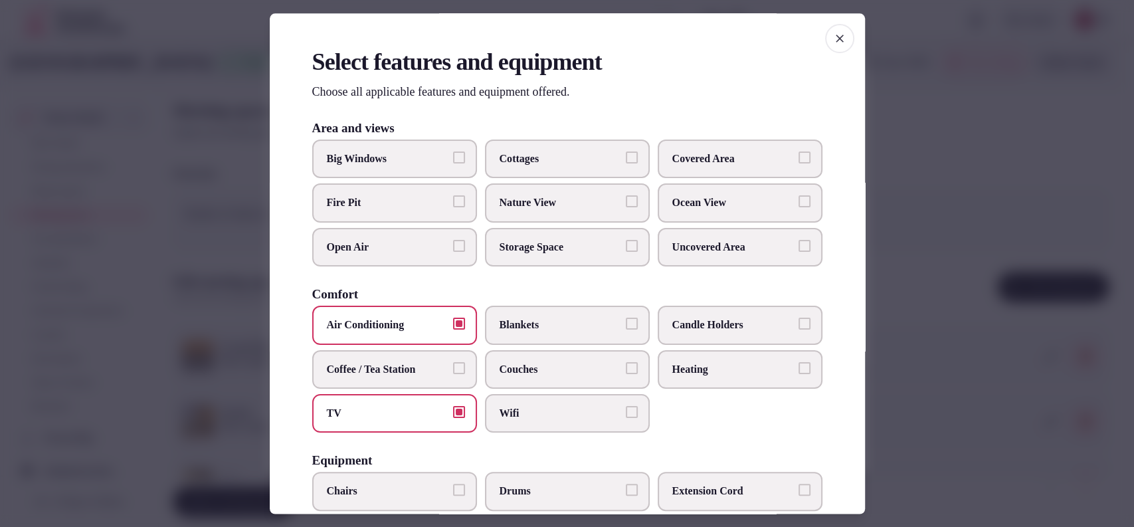
click at [500, 406] on span "Wifi" at bounding box center [561, 413] width 122 height 15
click at [626, 406] on button "Wifi" at bounding box center [632, 412] width 12 height 12
click at [696, 158] on span "Covered Area" at bounding box center [733, 158] width 122 height 15
click at [799, 158] on button "Covered Area" at bounding box center [805, 157] width 12 height 12
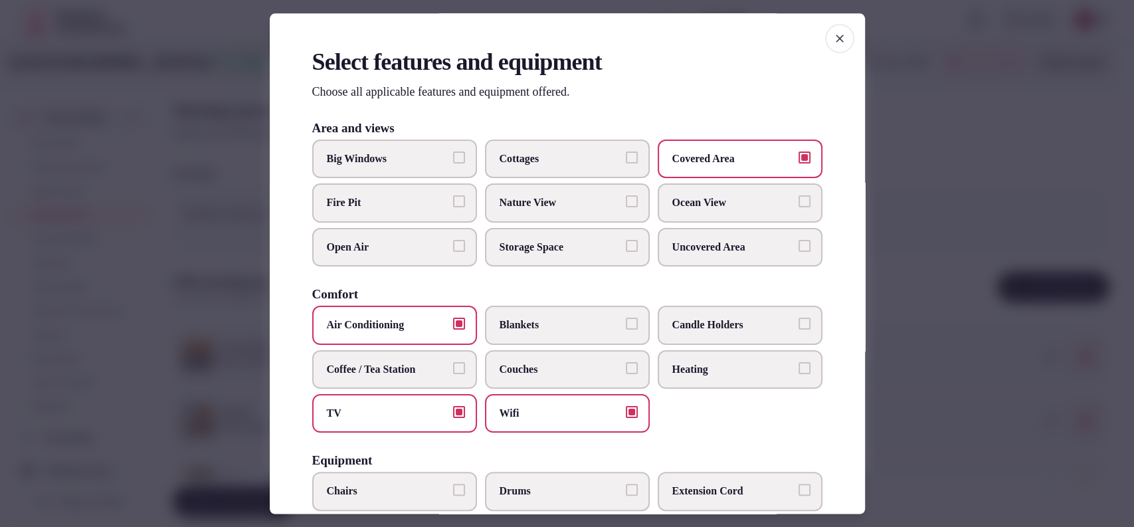
click at [397, 164] on span "Big Windows" at bounding box center [388, 158] width 122 height 15
click at [453, 163] on button "Big Windows" at bounding box center [459, 157] width 12 height 12
click at [712, 314] on label "Candle Holders" at bounding box center [740, 325] width 165 height 39
click at [799, 318] on button "Candle Holders" at bounding box center [805, 324] width 12 height 12
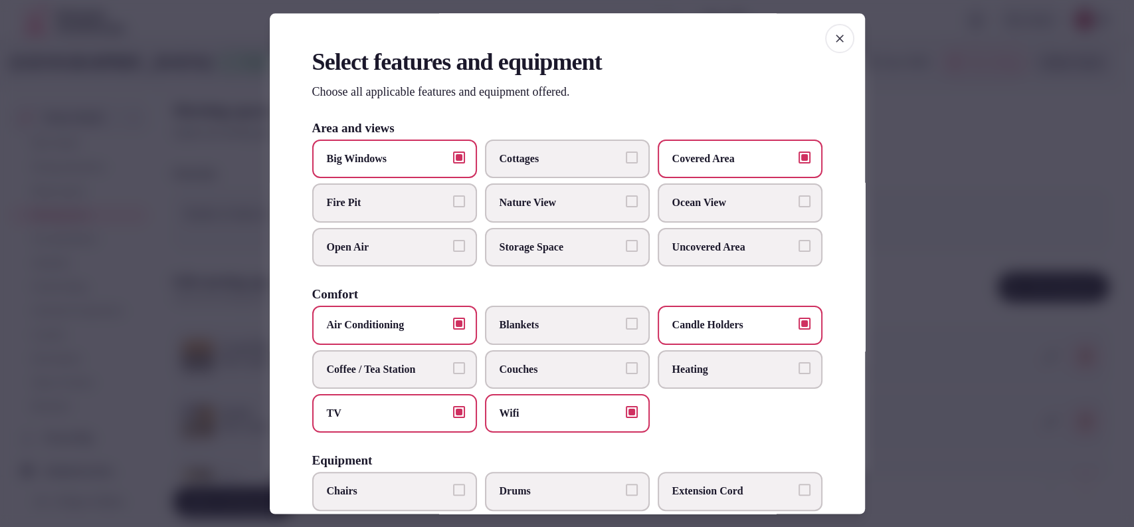
scroll to position [411, 0]
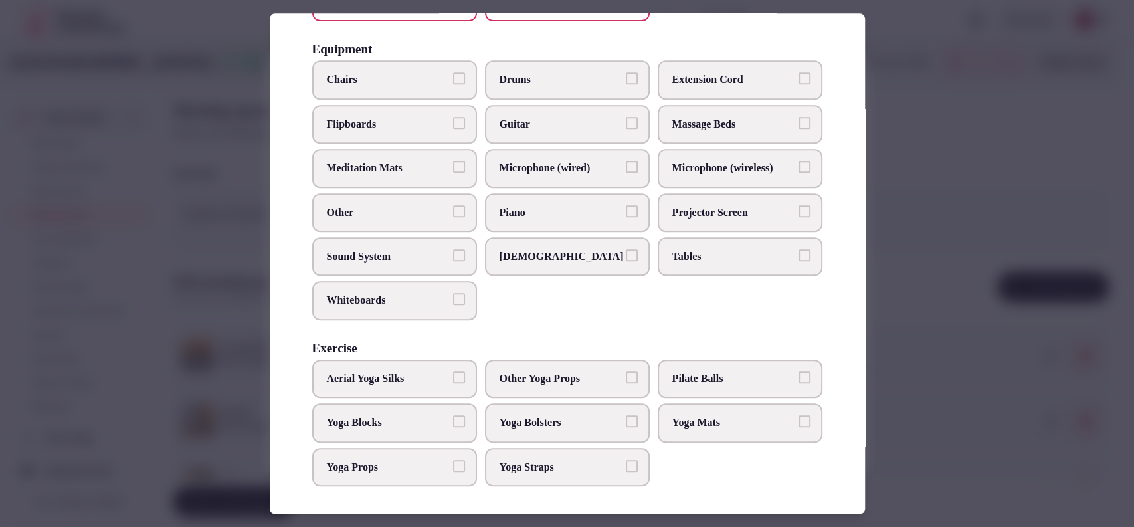
drag, startPoint x: 553, startPoint y: 168, endPoint x: 561, endPoint y: 168, distance: 7.3
click at [557, 168] on span "Microphone (wired)" at bounding box center [561, 168] width 122 height 15
click at [698, 173] on span "Microphone (wireless)" at bounding box center [733, 168] width 122 height 15
click at [799, 173] on button "Microphone (wireless)" at bounding box center [805, 167] width 12 height 12
click at [689, 205] on span "Projector Screen" at bounding box center [733, 212] width 122 height 15
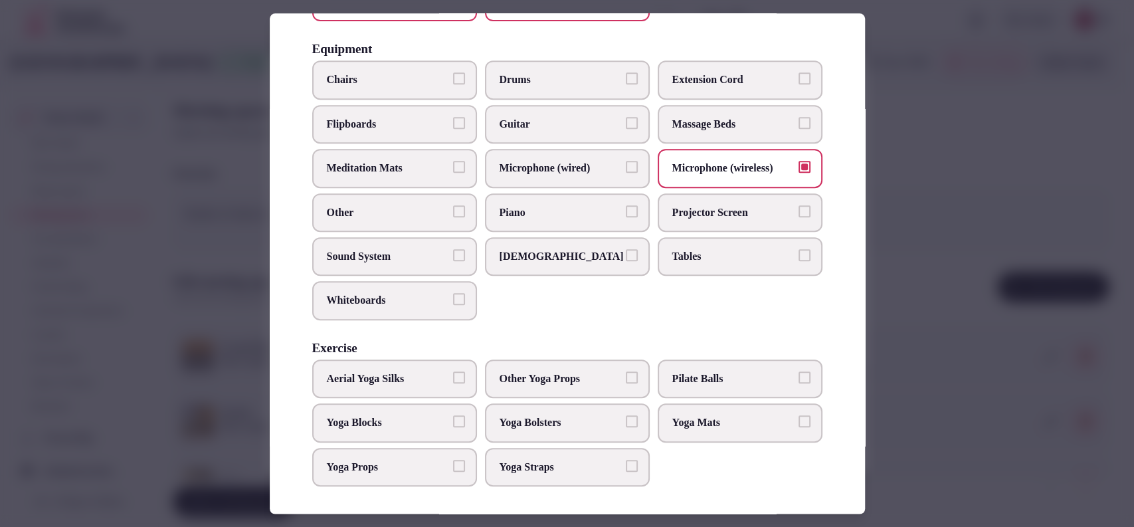
click at [799, 205] on button "Projector Screen" at bounding box center [805, 211] width 12 height 12
click at [619, 171] on label "Microphone (wired)" at bounding box center [567, 168] width 165 height 39
click at [626, 171] on button "Microphone (wired)" at bounding box center [632, 167] width 12 height 12
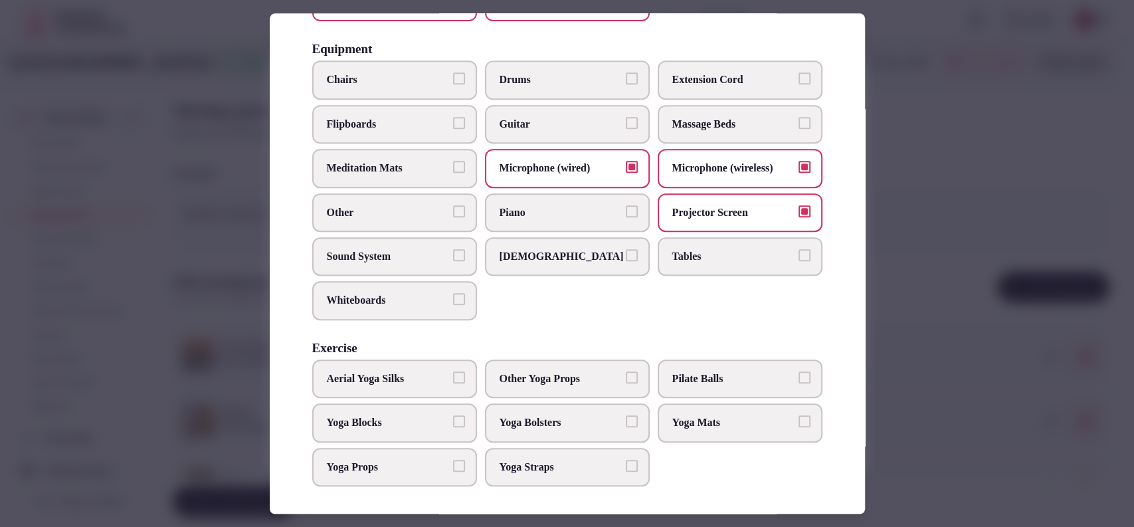
click at [402, 78] on span "Chairs" at bounding box center [388, 80] width 122 height 15
click at [453, 78] on button "Chairs" at bounding box center [459, 79] width 12 height 12
click at [675, 254] on span "Tables" at bounding box center [733, 256] width 122 height 15
click at [799, 254] on button "Tables" at bounding box center [805, 255] width 12 height 12
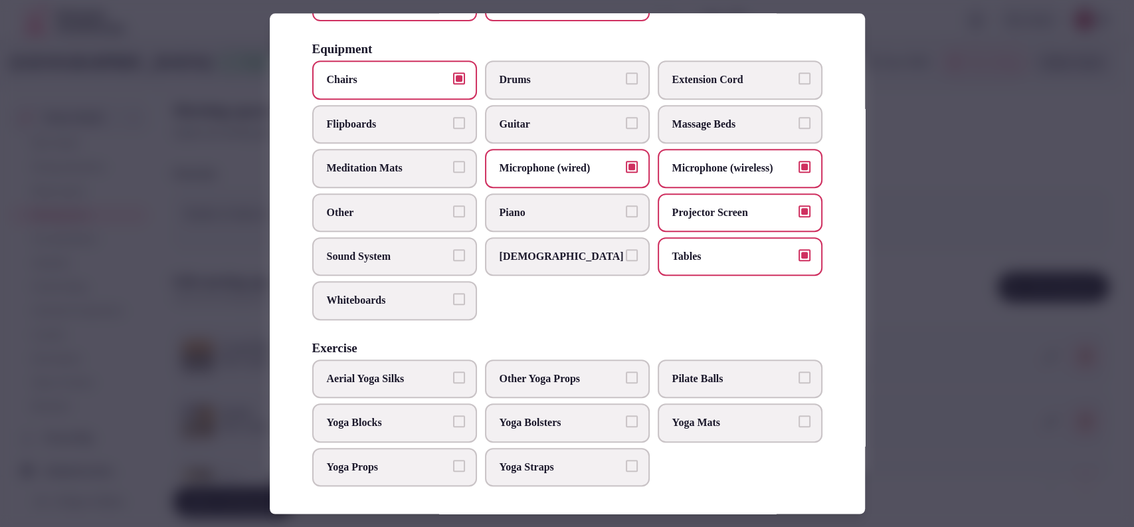
click at [388, 251] on span "Sound System" at bounding box center [388, 256] width 122 height 15
click at [453, 251] on button "Sound System" at bounding box center [459, 255] width 12 height 12
click at [909, 318] on div at bounding box center [567, 263] width 1134 height 527
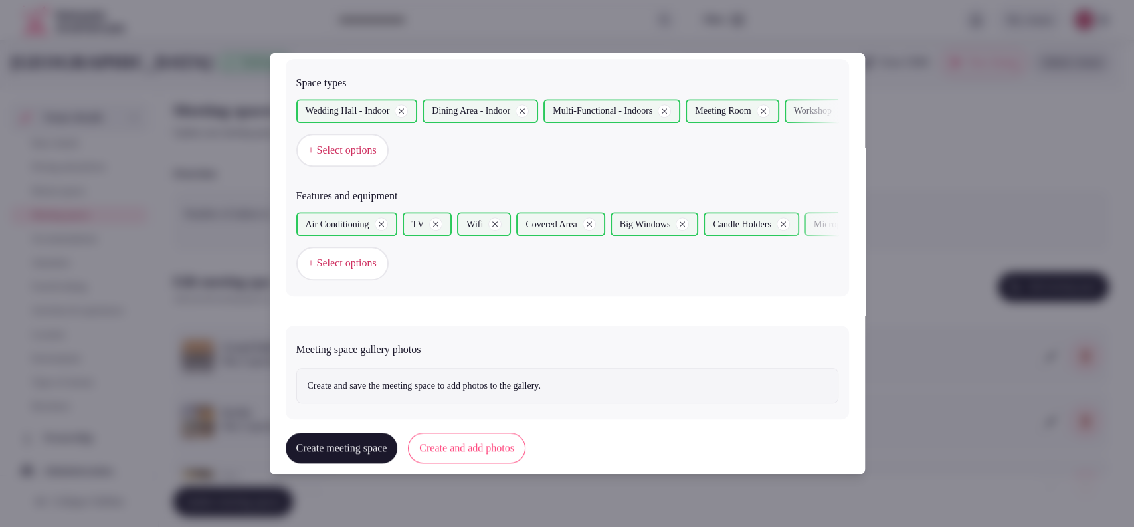
scroll to position [771, 0]
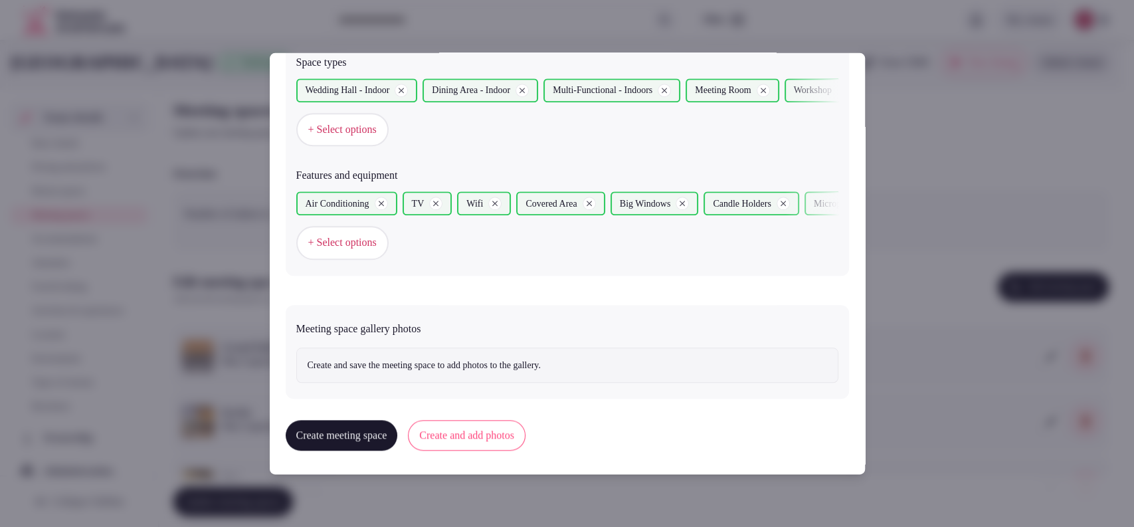
click at [526, 436] on button "Create and add photos" at bounding box center [467, 435] width 118 height 31
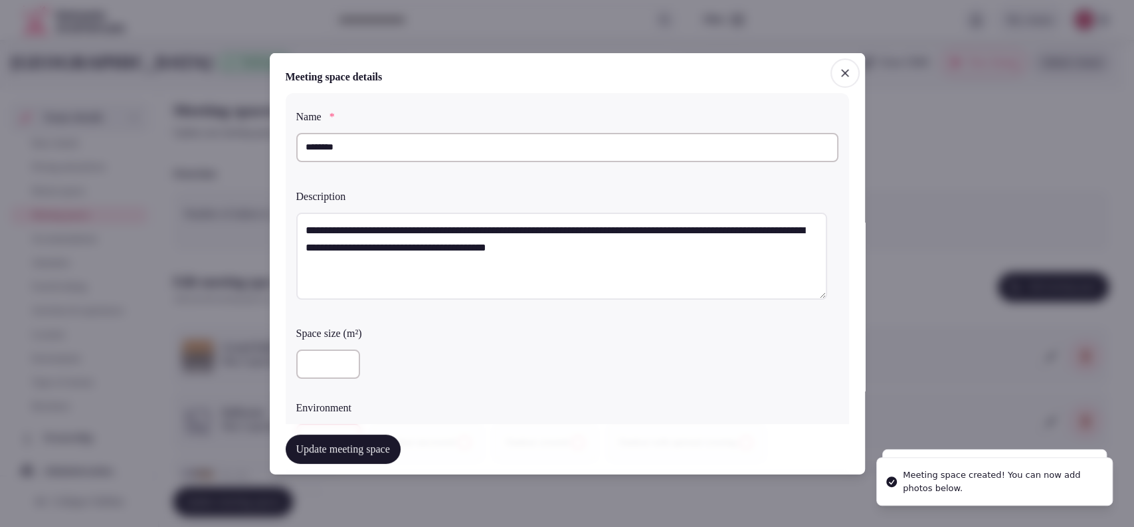
scroll to position [893, 0]
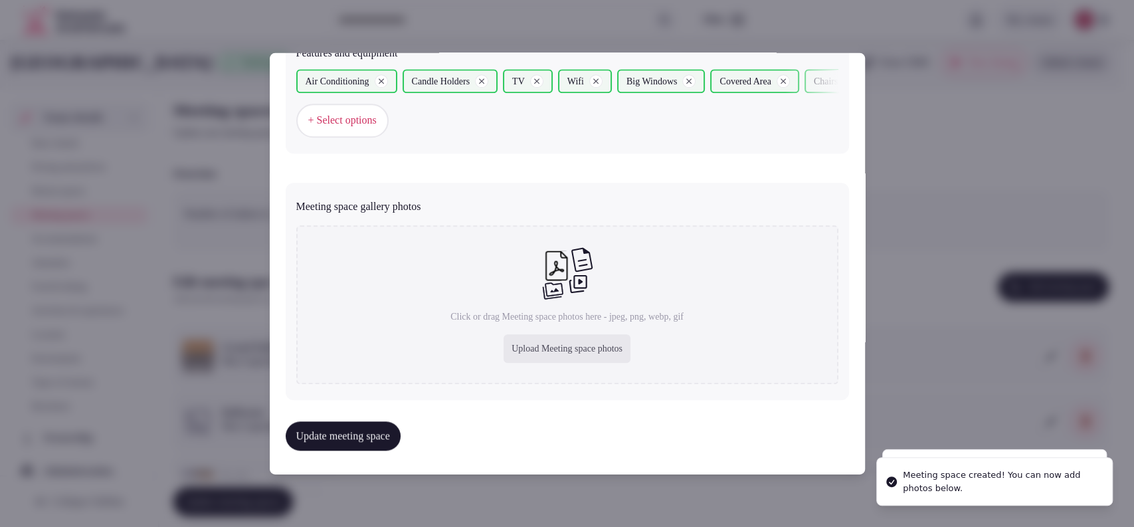
click at [532, 352] on div "Upload Meeting space photos" at bounding box center [567, 348] width 127 height 29
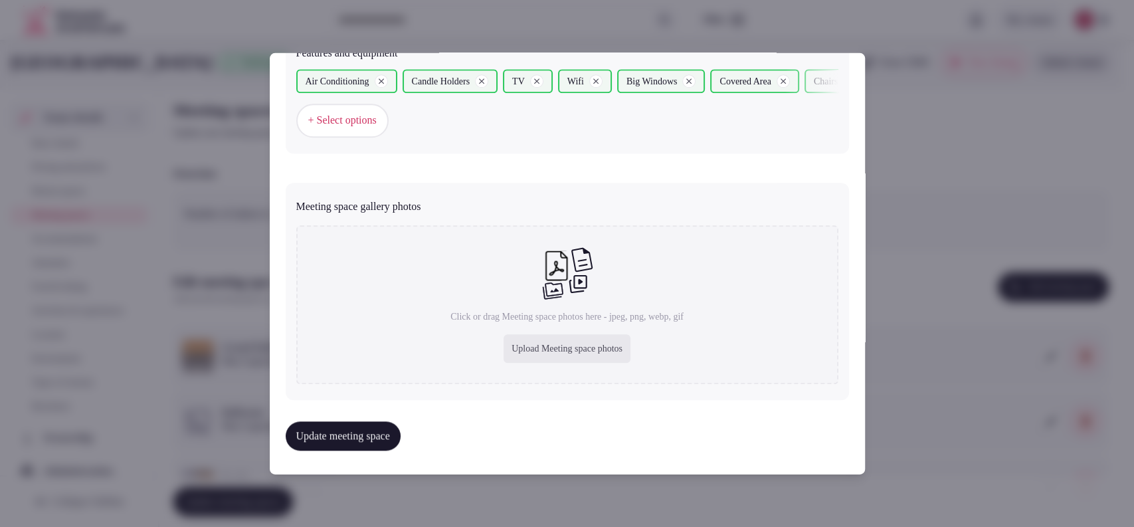
type input "**********"
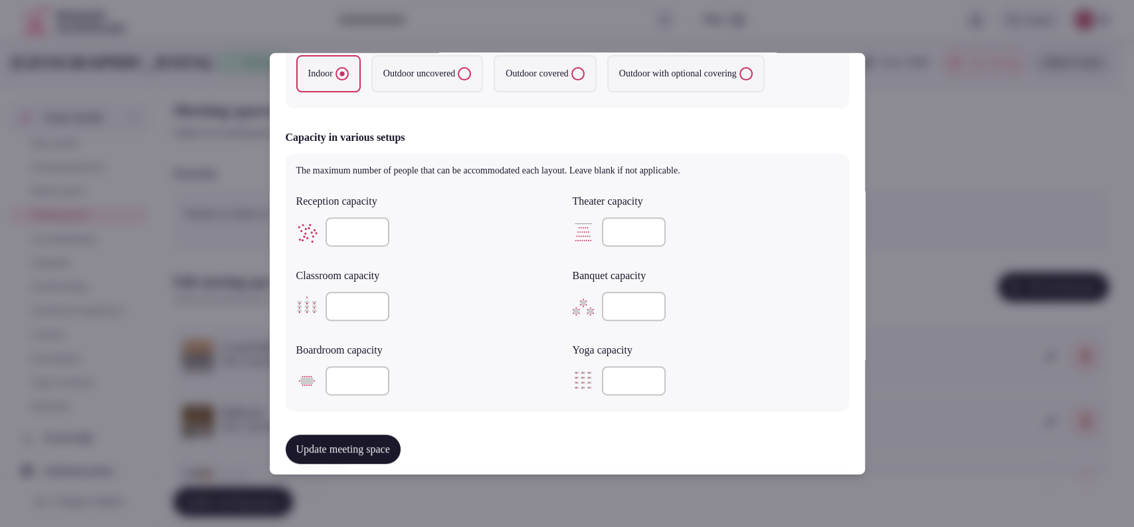
scroll to position [967, 0]
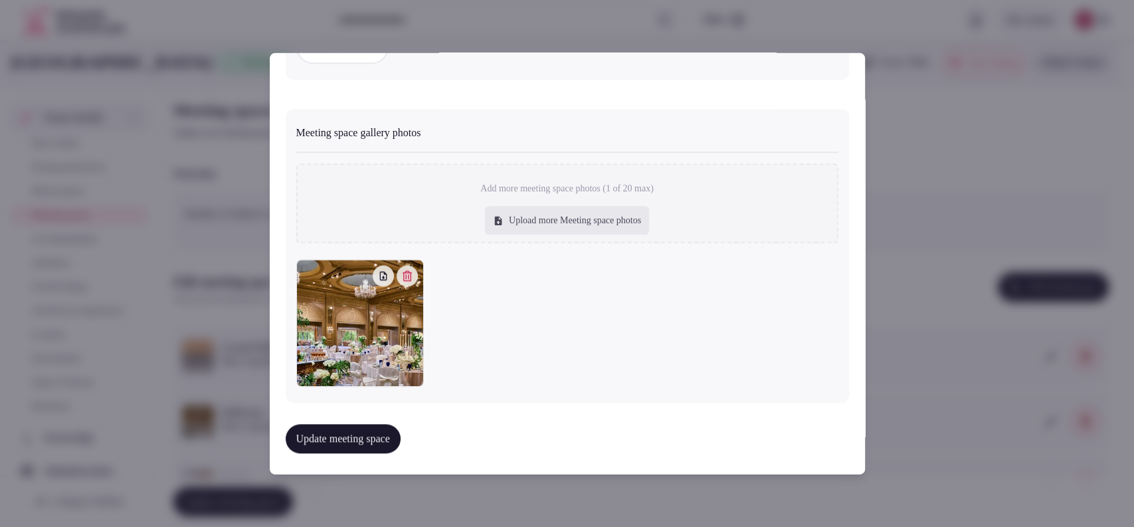
click at [394, 433] on button "Update meeting space" at bounding box center [343, 438] width 115 height 29
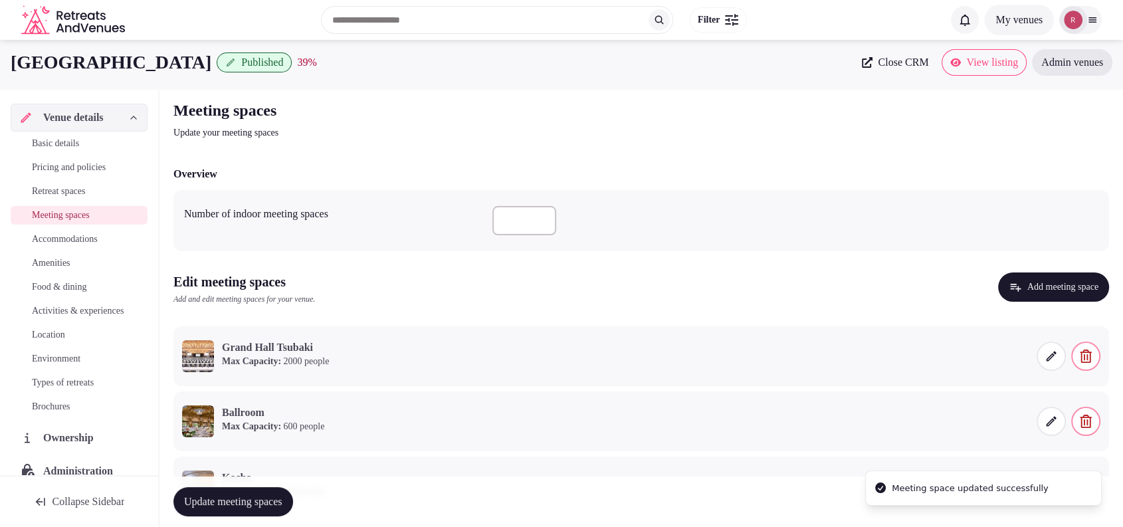
click at [255, 500] on span "Update meeting spaces" at bounding box center [233, 501] width 98 height 13
click at [1009, 286] on icon "button" at bounding box center [1015, 286] width 13 height 13
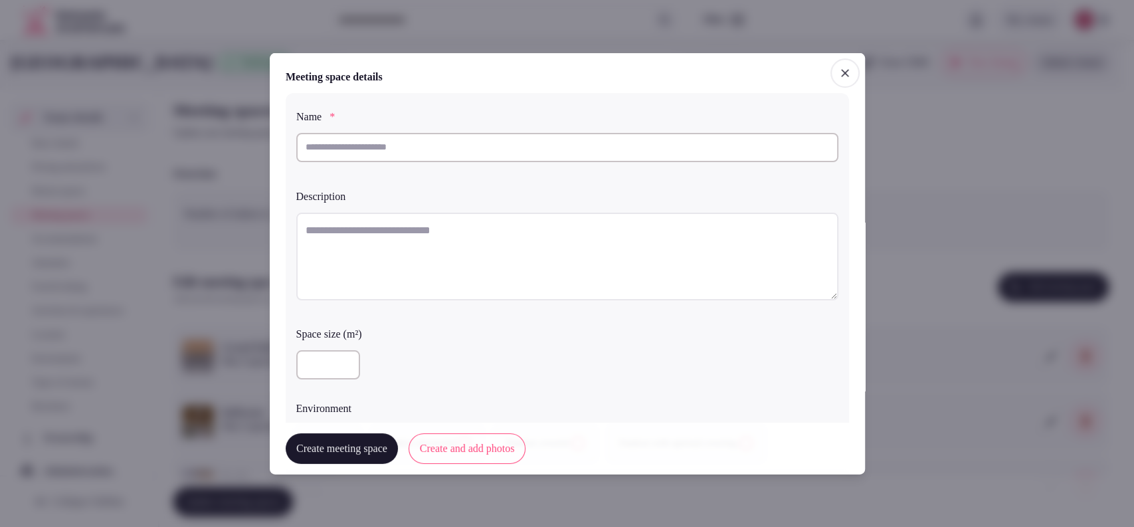
click at [425, 139] on input "text" at bounding box center [567, 146] width 542 height 29
paste input "**********"
type input "**********"
click at [466, 224] on textarea at bounding box center [567, 256] width 542 height 88
paste textarea "**********"
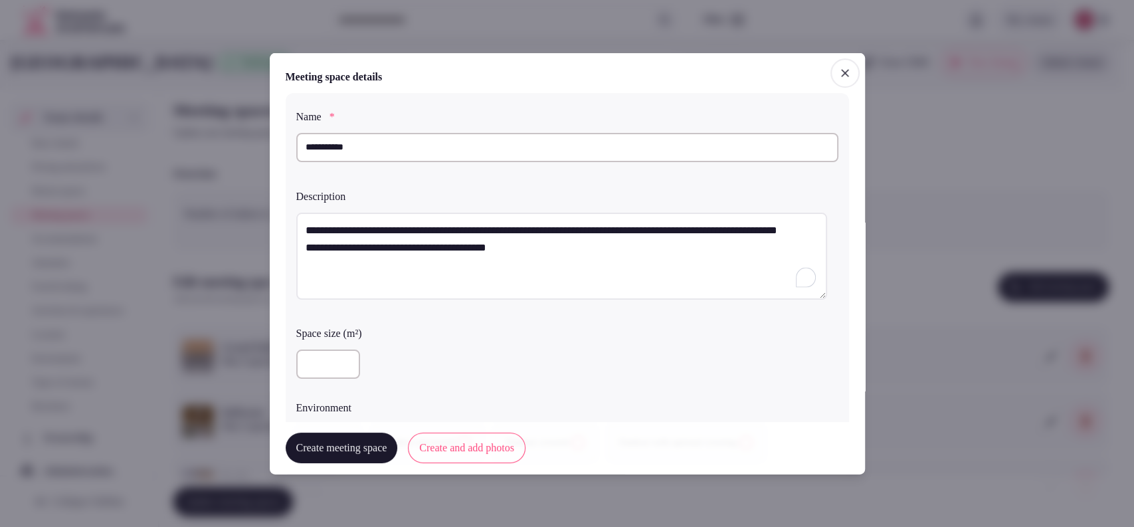
click at [310, 263] on textarea "**********" at bounding box center [561, 256] width 531 height 88
click at [306, 263] on textarea "**********" at bounding box center [561, 256] width 531 height 88
type textarea "**********"
click at [324, 360] on input "number" at bounding box center [328, 363] width 64 height 29
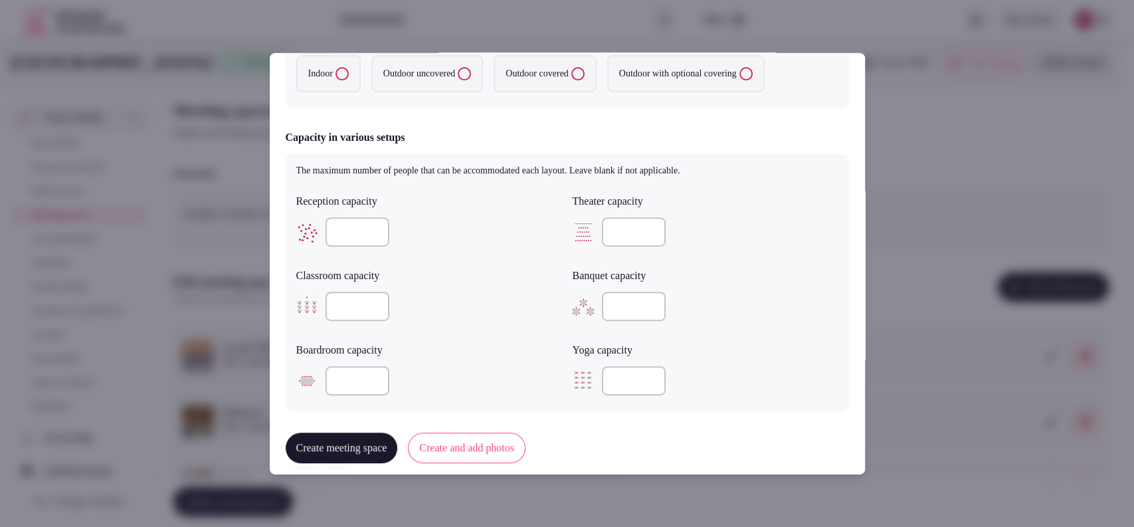
type input "***"
click at [338, 74] on label "Indoor" at bounding box center [328, 73] width 64 height 37
click at [338, 74] on button "Indoor" at bounding box center [342, 73] width 13 height 13
click at [619, 217] on input "number" at bounding box center [634, 231] width 64 height 29
type input "***"
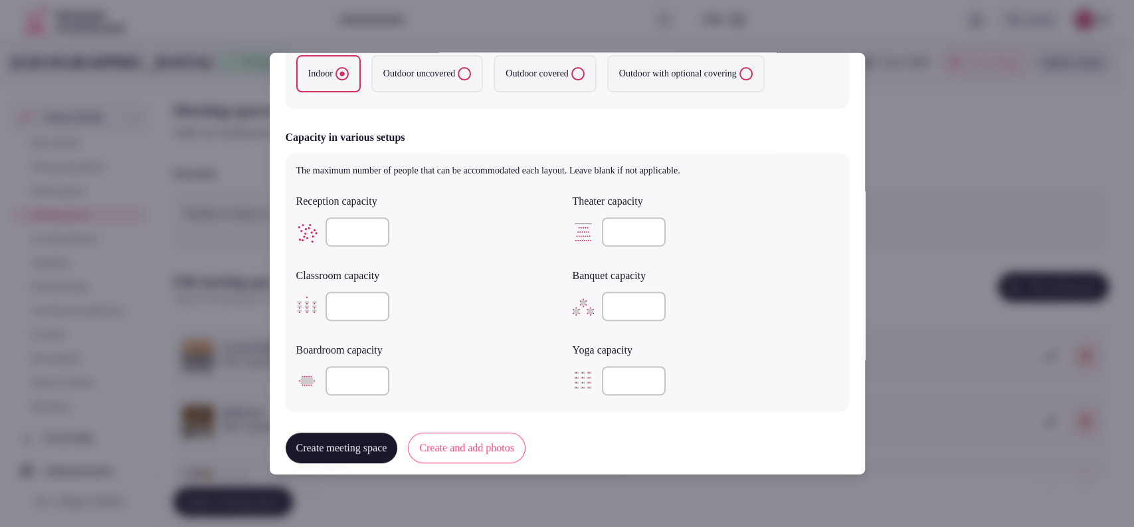
click at [355, 303] on input "number" at bounding box center [358, 306] width 64 height 29
click at [357, 303] on input "number" at bounding box center [358, 306] width 64 height 29
type input "**"
click at [606, 298] on input "number" at bounding box center [634, 306] width 64 height 29
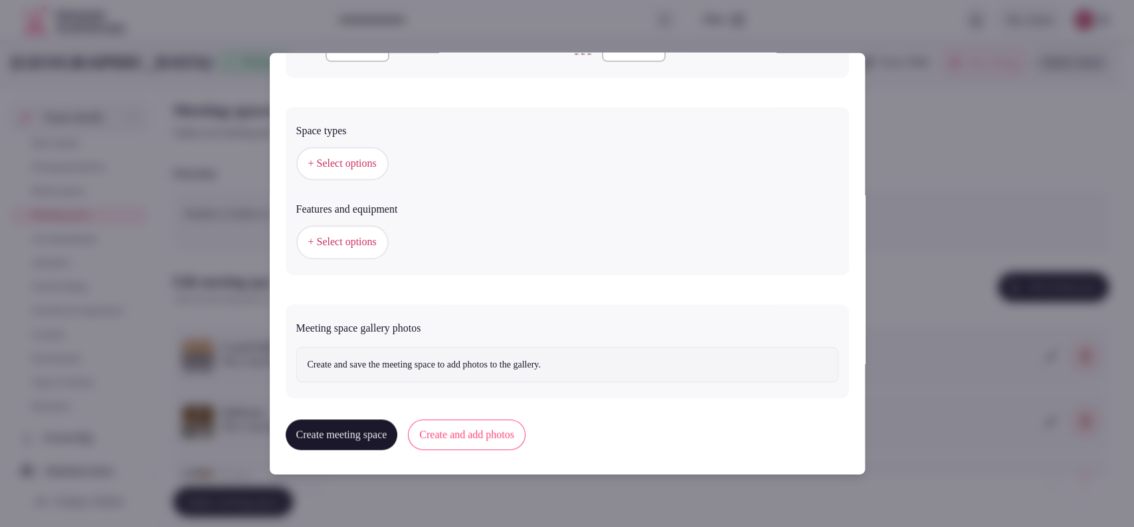
type input "**"
click at [356, 153] on button "+ Select options" at bounding box center [342, 163] width 92 height 33
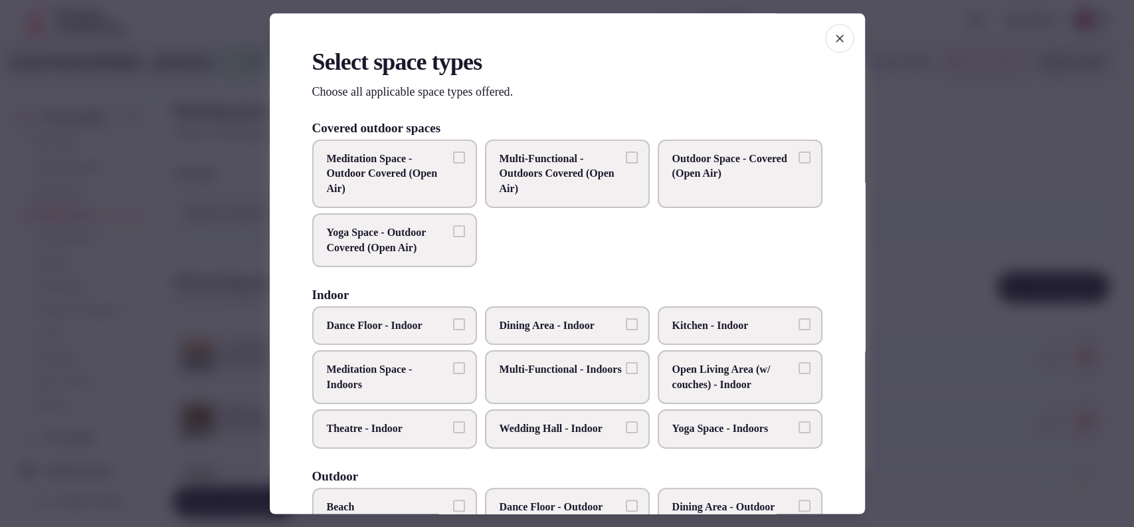
click at [527, 371] on span "Multi-Functional - Indoors" at bounding box center [561, 370] width 122 height 15
click at [626, 371] on button "Multi-Functional - Indoors" at bounding box center [632, 369] width 12 height 12
click at [704, 335] on label "Kitchen - Indoor" at bounding box center [740, 325] width 165 height 39
click at [799, 330] on button "Kitchen - Indoor" at bounding box center [805, 324] width 12 height 12
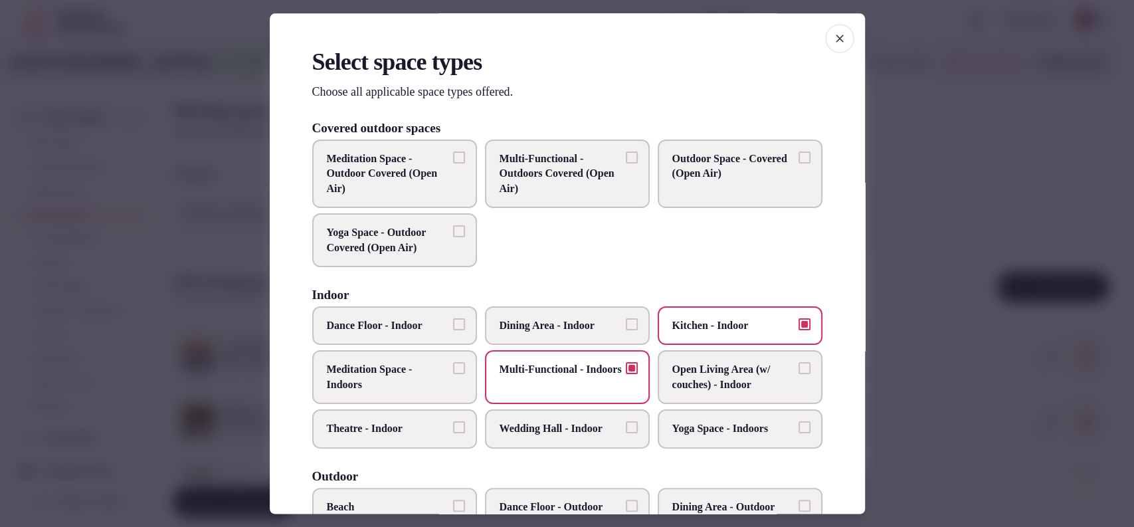
click at [702, 333] on label "Kitchen - Indoor" at bounding box center [740, 325] width 165 height 39
click at [799, 330] on button "Kitchen - Indoor" at bounding box center [805, 324] width 12 height 12
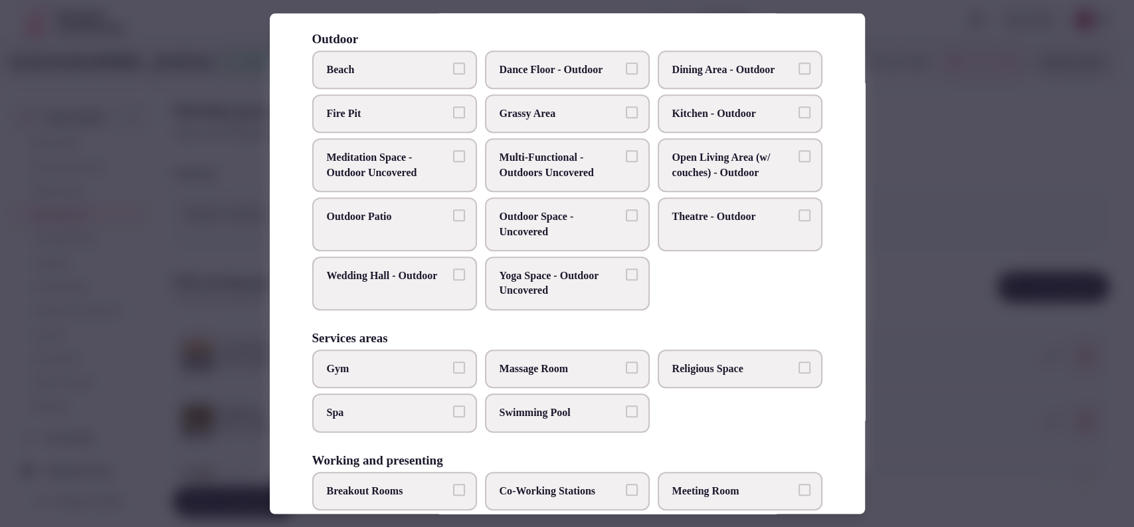
scroll to position [506, 0]
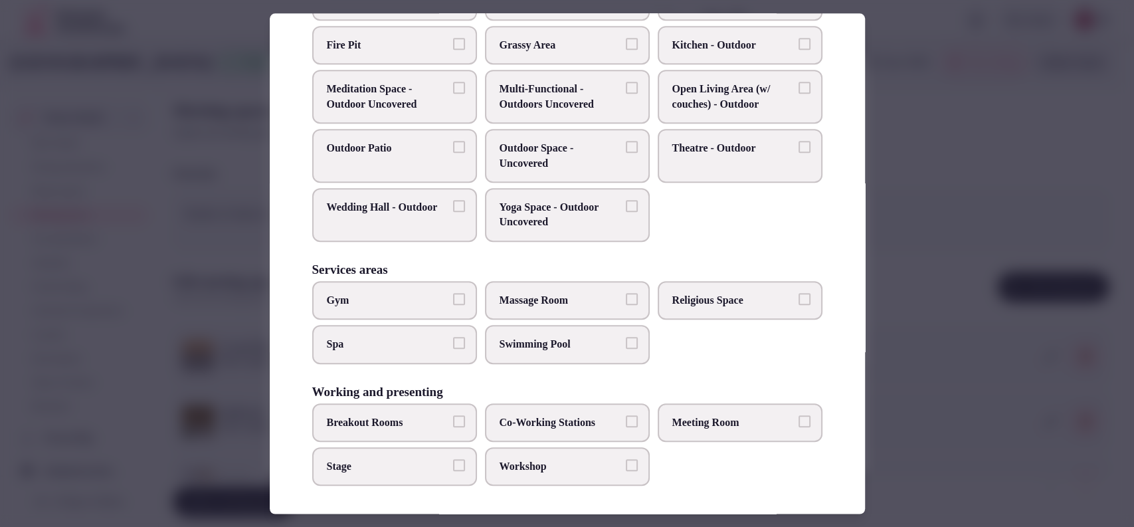
click at [512, 462] on span "Workshop" at bounding box center [561, 466] width 122 height 15
click at [626, 462] on button "Workshop" at bounding box center [632, 465] width 12 height 12
drag, startPoint x: 709, startPoint y: 423, endPoint x: 581, endPoint y: 423, distance: 128.2
click at [706, 423] on span "Meeting Room" at bounding box center [733, 422] width 122 height 15
click at [485, 417] on label "Co-Working Stations" at bounding box center [567, 422] width 165 height 39
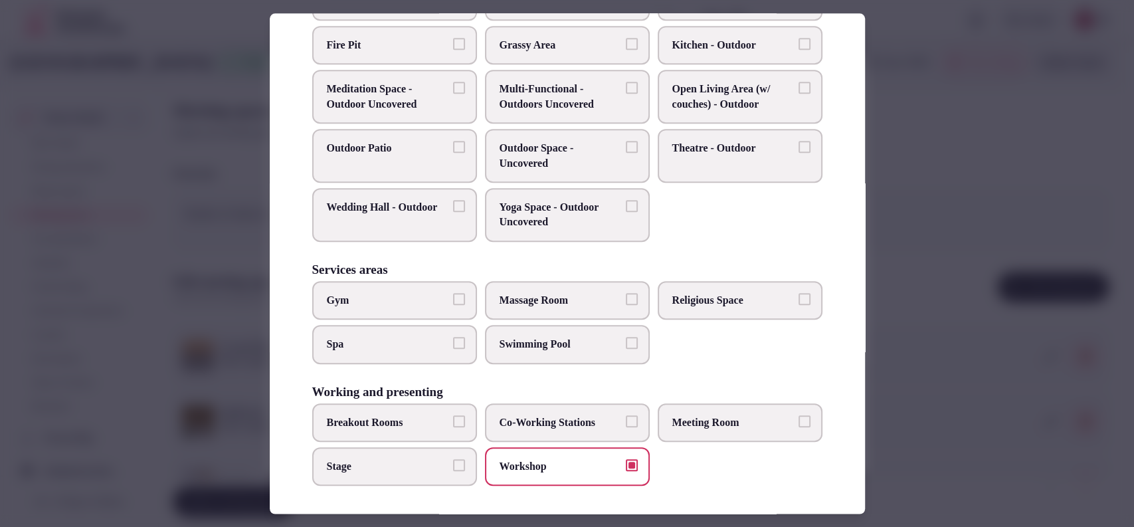
click at [626, 417] on button "Co-Working Stations" at bounding box center [632, 421] width 12 height 12
click at [458, 410] on label "Breakout Rooms" at bounding box center [394, 422] width 165 height 39
click at [458, 415] on button "Breakout Rooms" at bounding box center [459, 421] width 12 height 12
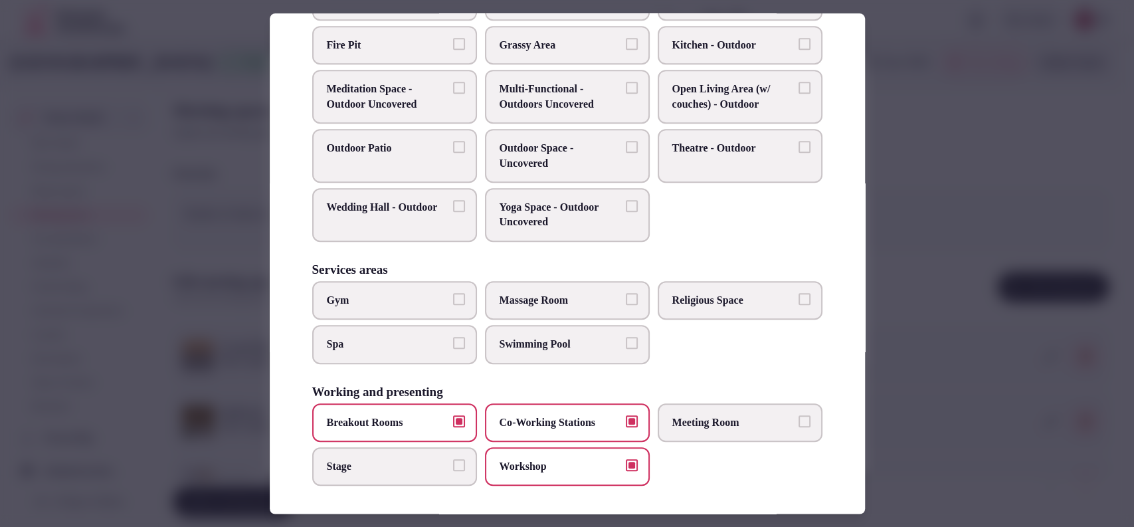
click at [547, 403] on label "Co-Working Stations" at bounding box center [567, 422] width 165 height 39
click at [626, 415] on button "Co-Working Stations" at bounding box center [632, 421] width 12 height 12
click at [547, 403] on label "Co-Working Stations" at bounding box center [567, 422] width 165 height 39
click at [626, 415] on button "Co-Working Stations" at bounding box center [632, 421] width 12 height 12
click at [453, 415] on button "Breakout Rooms" at bounding box center [459, 421] width 12 height 12
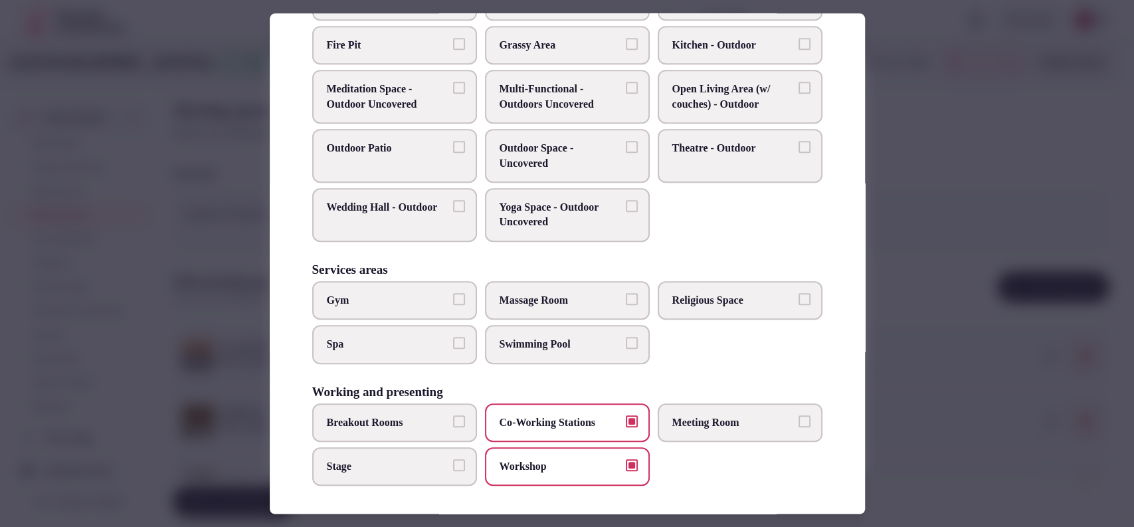
click at [910, 235] on div at bounding box center [567, 263] width 1134 height 527
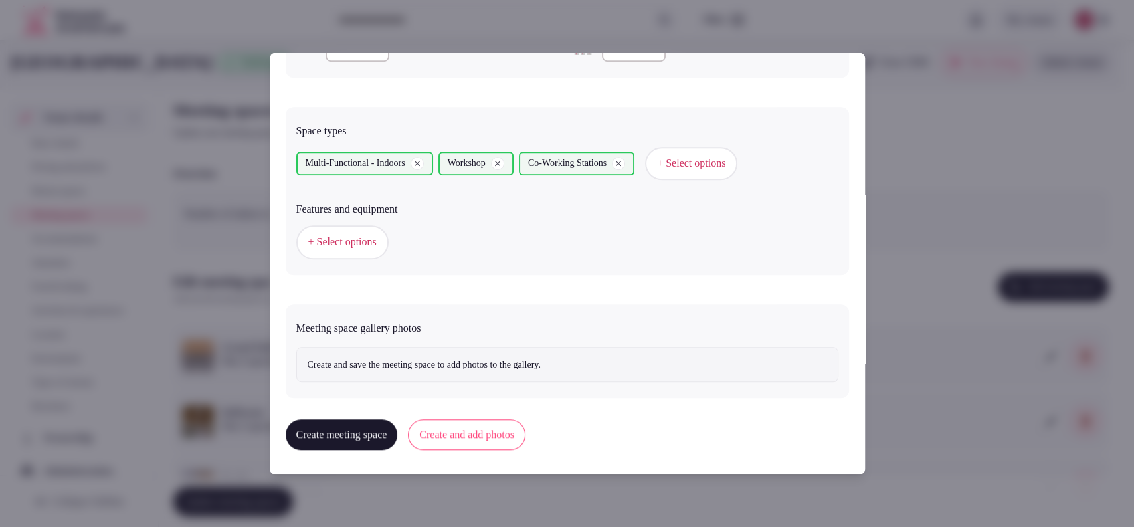
click at [373, 243] on span "+ Select options" at bounding box center [342, 242] width 68 height 15
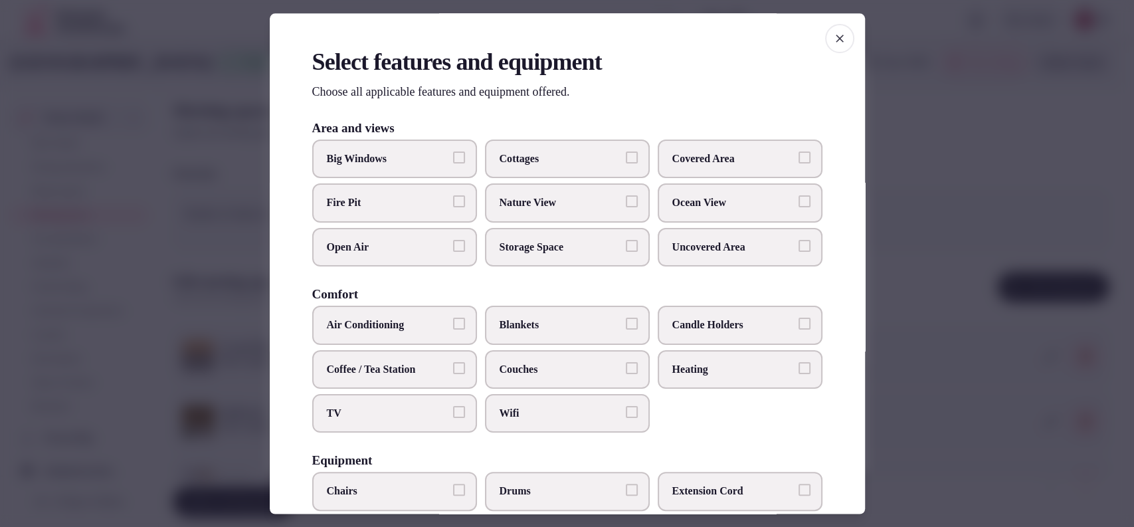
click at [744, 162] on span "Covered Area" at bounding box center [733, 158] width 122 height 15
click at [799, 162] on button "Covered Area" at bounding box center [805, 157] width 12 height 12
click at [415, 161] on span "Big Windows" at bounding box center [388, 158] width 122 height 15
click at [453, 161] on button "Big Windows" at bounding box center [459, 157] width 12 height 12
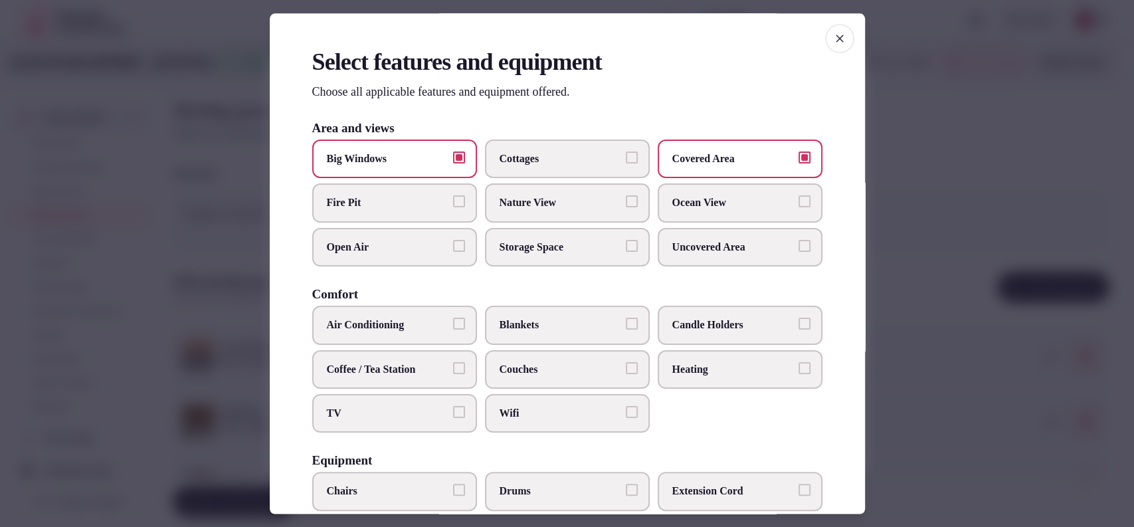
click at [411, 323] on span "Air Conditioning" at bounding box center [388, 325] width 122 height 15
click at [453, 323] on button "Air Conditioning" at bounding box center [459, 324] width 12 height 12
click at [399, 404] on label "TV" at bounding box center [394, 413] width 165 height 39
click at [453, 406] on button "TV" at bounding box center [459, 412] width 12 height 12
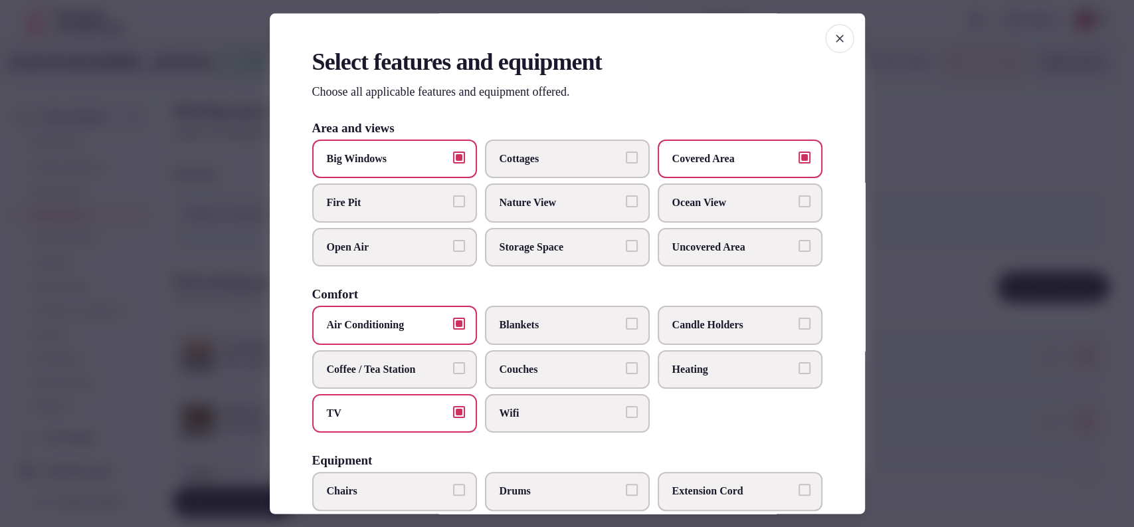
click at [512, 417] on span "Wifi" at bounding box center [561, 413] width 122 height 15
click at [626, 417] on button "Wifi" at bounding box center [632, 412] width 12 height 12
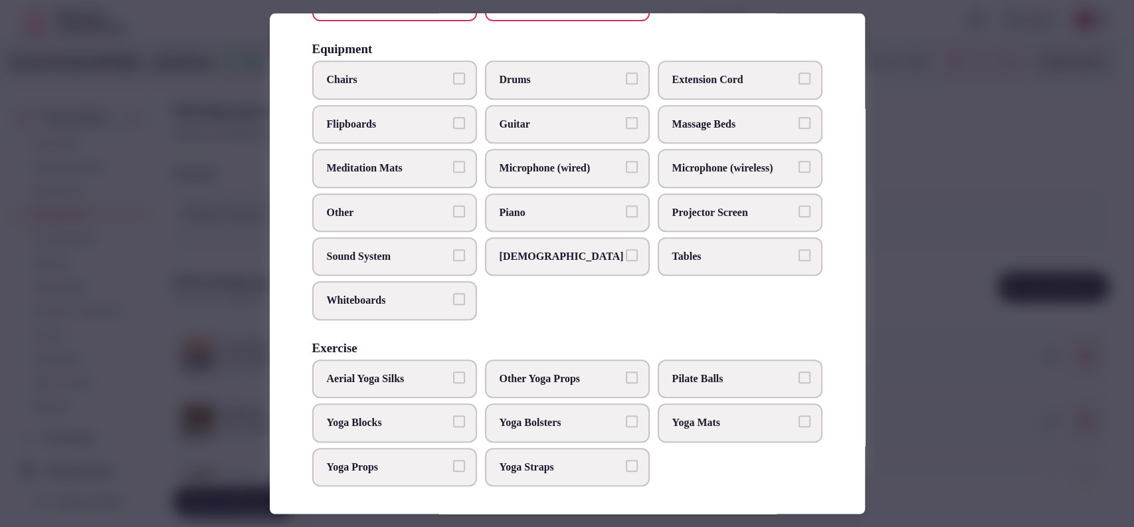
click at [572, 151] on label "Microphone (wired)" at bounding box center [567, 168] width 165 height 39
click at [626, 161] on button "Microphone (wired)" at bounding box center [632, 167] width 12 height 12
drag, startPoint x: 690, startPoint y: 163, endPoint x: 682, endPoint y: 199, distance: 36.3
click at [692, 163] on span "Microphone (wireless)" at bounding box center [733, 168] width 122 height 15
click at [703, 175] on label "Microphone (wireless)" at bounding box center [740, 168] width 165 height 39
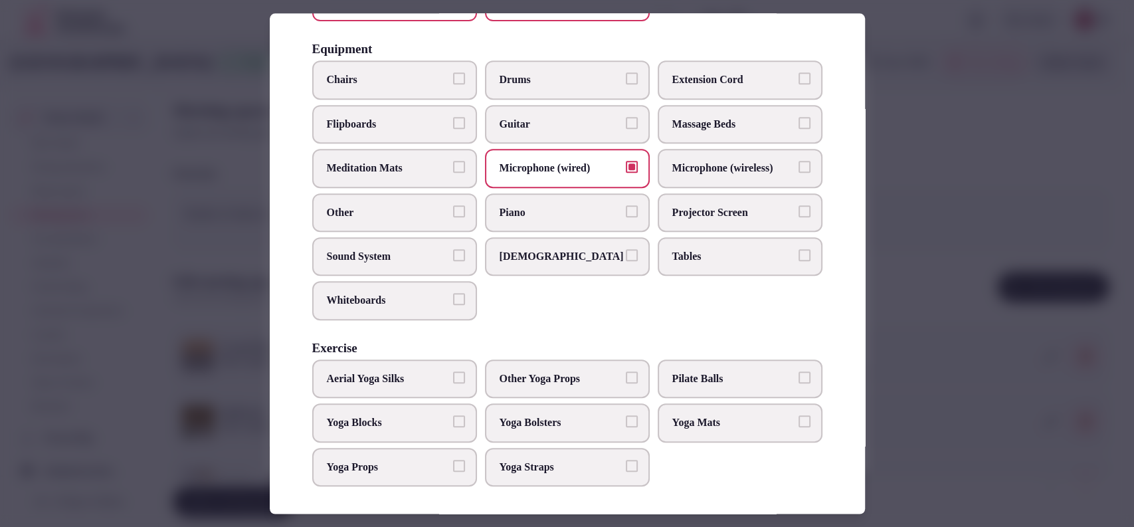
click at [799, 173] on button "Microphone (wireless)" at bounding box center [805, 167] width 12 height 12
click at [728, 220] on label "Projector Screen" at bounding box center [740, 212] width 165 height 39
click at [799, 217] on button "Projector Screen" at bounding box center [805, 211] width 12 height 12
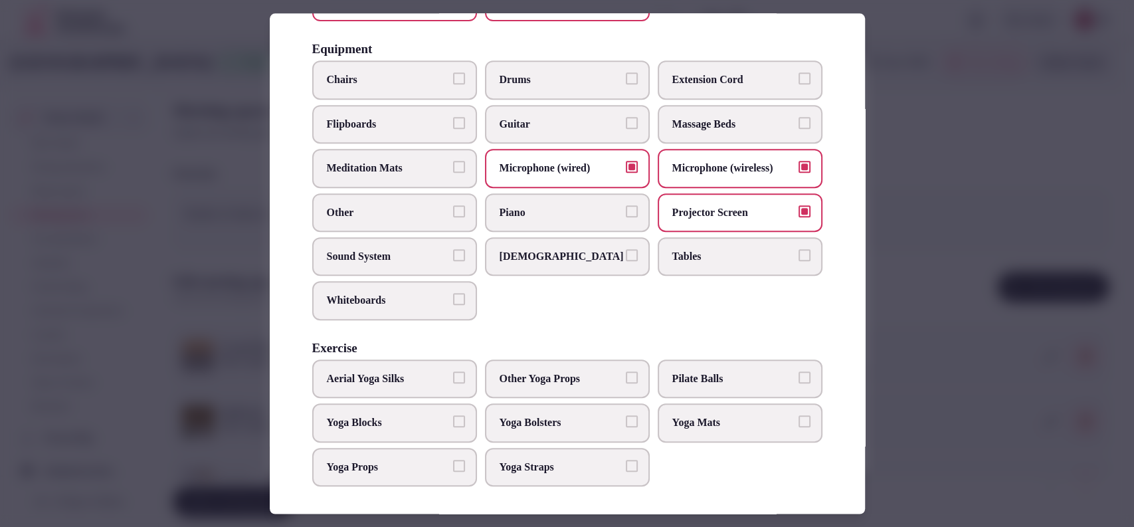
click at [433, 298] on span "Whiteboards" at bounding box center [388, 301] width 122 height 15
click at [453, 298] on button "Whiteboards" at bounding box center [459, 300] width 12 height 12
click at [424, 296] on span "Whiteboards" at bounding box center [388, 301] width 122 height 15
click at [453, 296] on button "Whiteboards" at bounding box center [459, 300] width 12 height 12
click at [427, 256] on span "Sound System" at bounding box center [388, 256] width 122 height 15
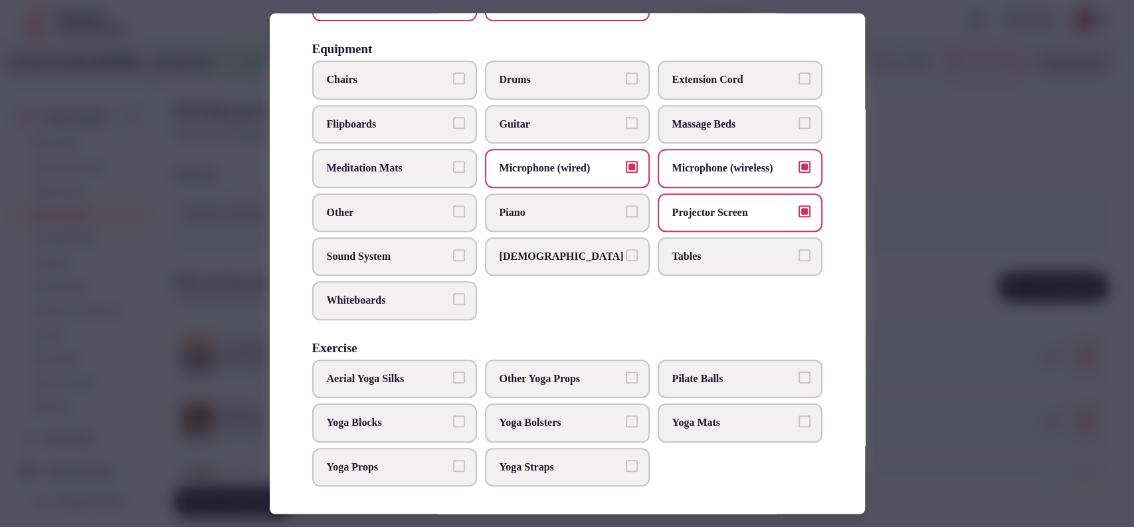
click at [453, 256] on button "Sound System" at bounding box center [459, 255] width 12 height 12
click at [411, 61] on label "Chairs" at bounding box center [394, 80] width 165 height 39
click at [453, 73] on button "Chairs" at bounding box center [459, 79] width 12 height 12
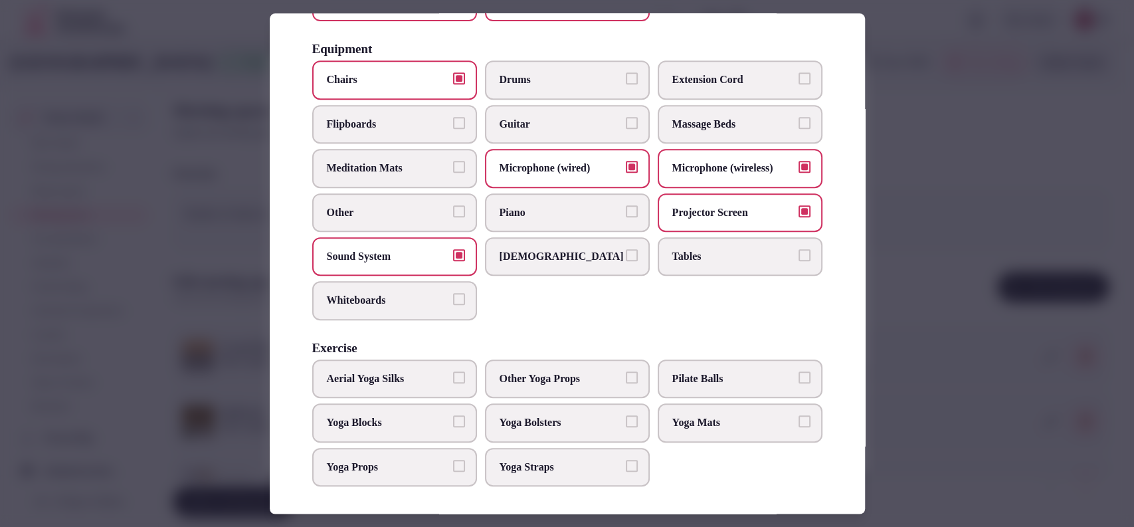
click at [738, 256] on span "Tables" at bounding box center [733, 256] width 122 height 15
click at [799, 256] on button "Tables" at bounding box center [805, 255] width 12 height 12
click at [890, 247] on div at bounding box center [567, 263] width 1134 height 527
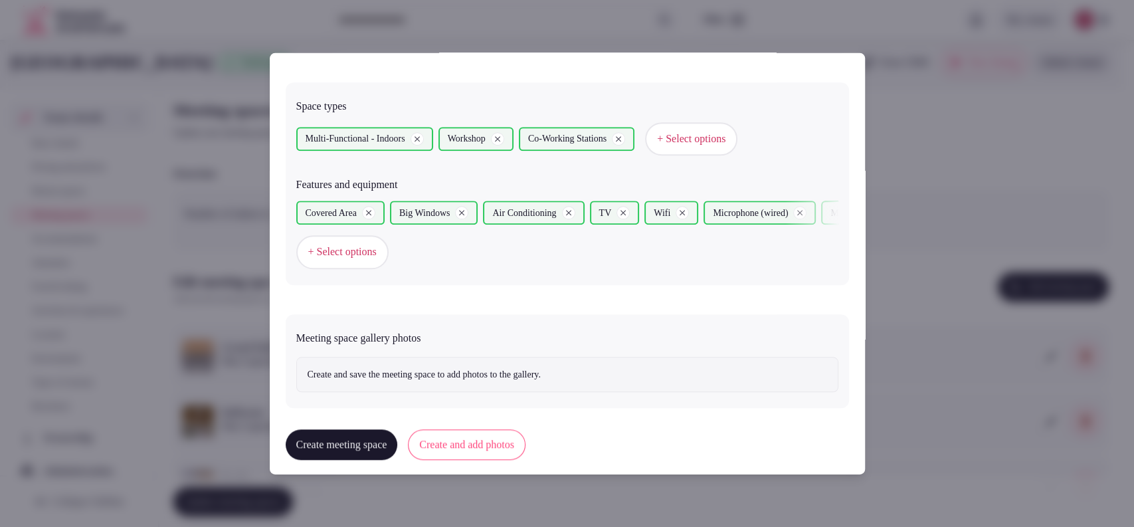
scroll to position [737, 0]
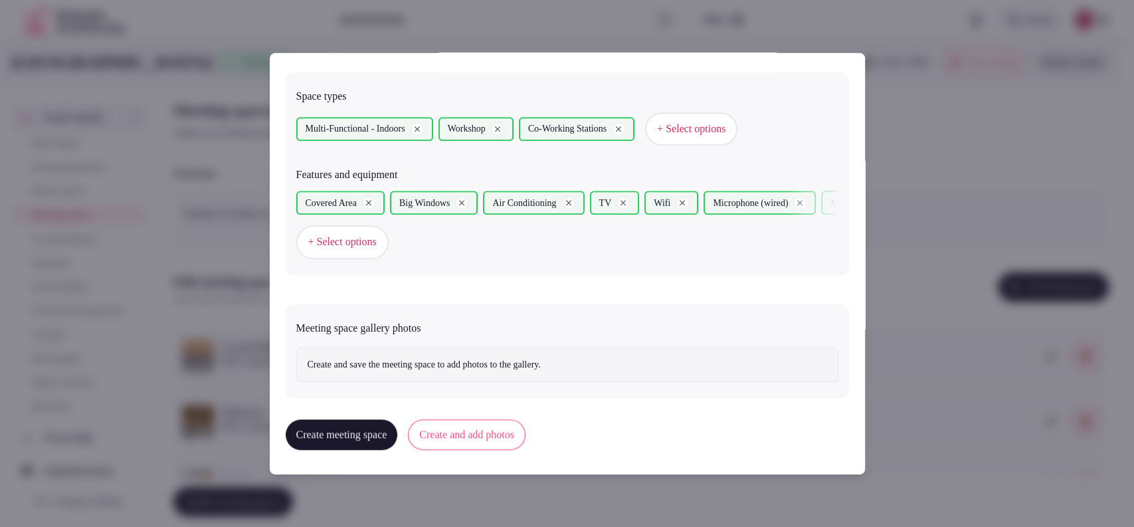
click at [468, 426] on button "Create and add photos" at bounding box center [467, 434] width 118 height 31
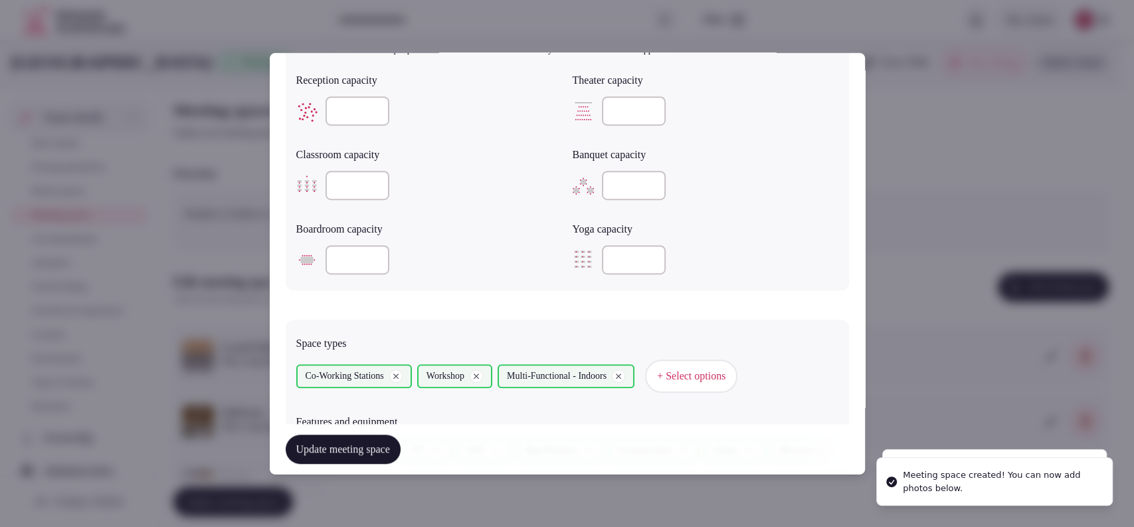
scroll to position [859, 0]
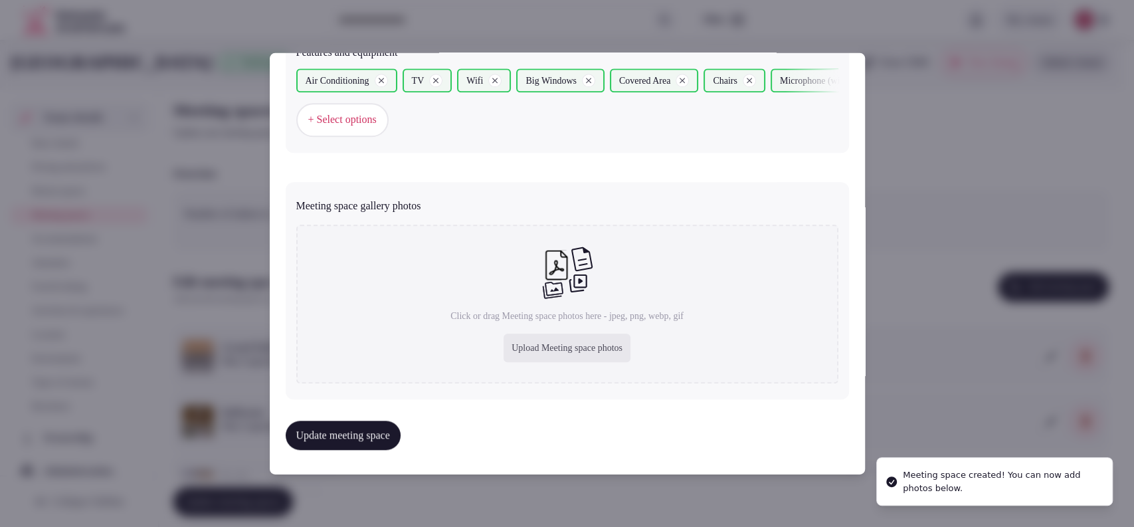
click at [537, 345] on div "Upload Meeting space photos" at bounding box center [567, 348] width 127 height 29
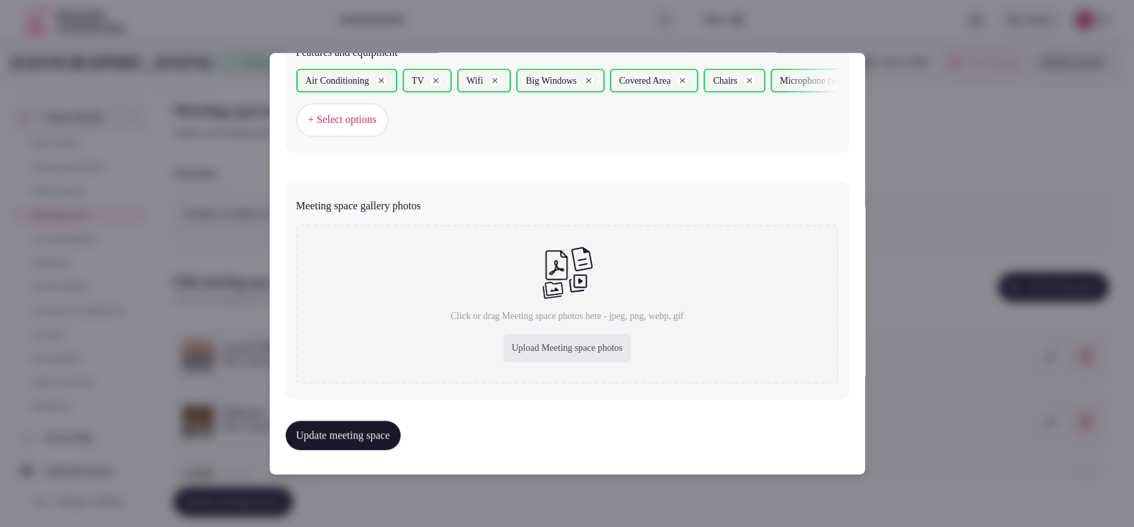
type input "**********"
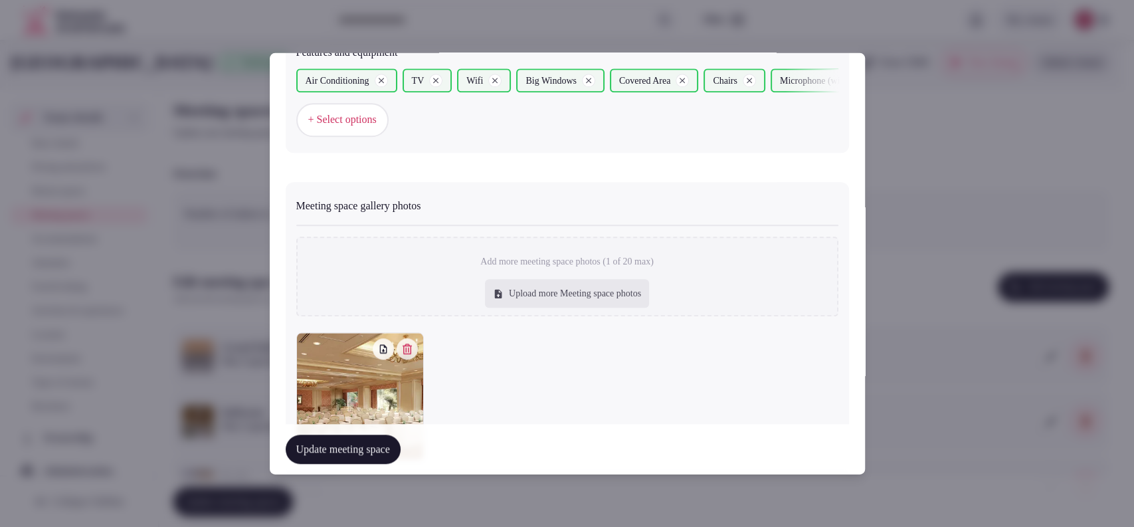
click at [310, 457] on button "Update meeting space" at bounding box center [343, 449] width 115 height 29
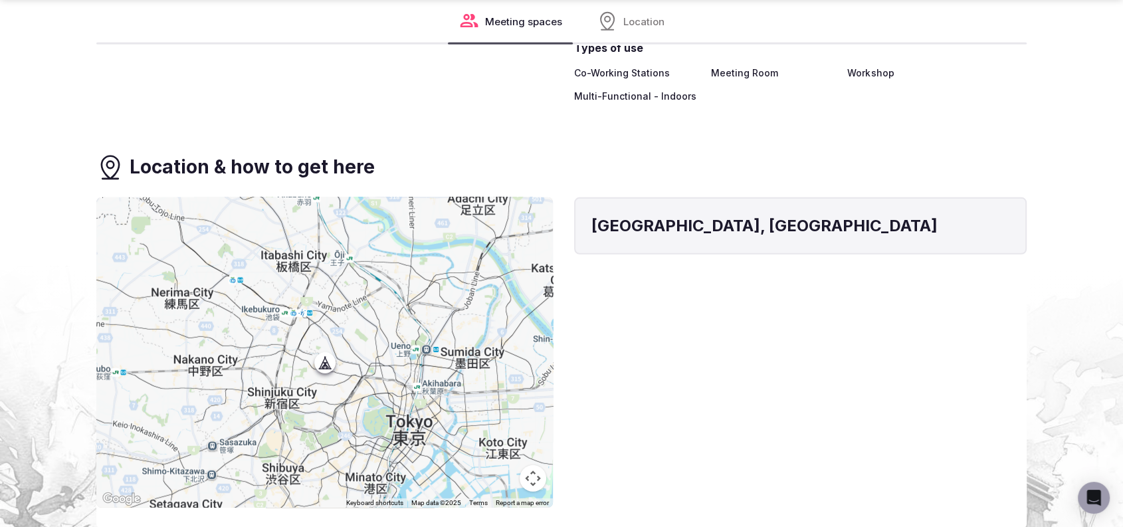
scroll to position [3806, 0]
